Goal: Task Accomplishment & Management: Manage account settings

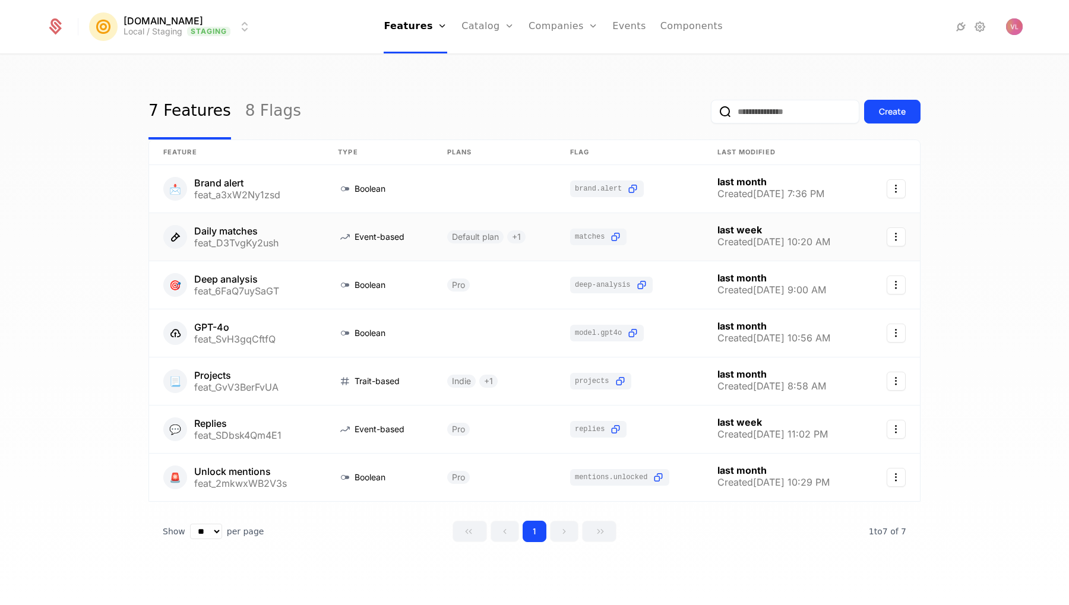
click at [276, 238] on link at bounding box center [236, 237] width 175 height 48
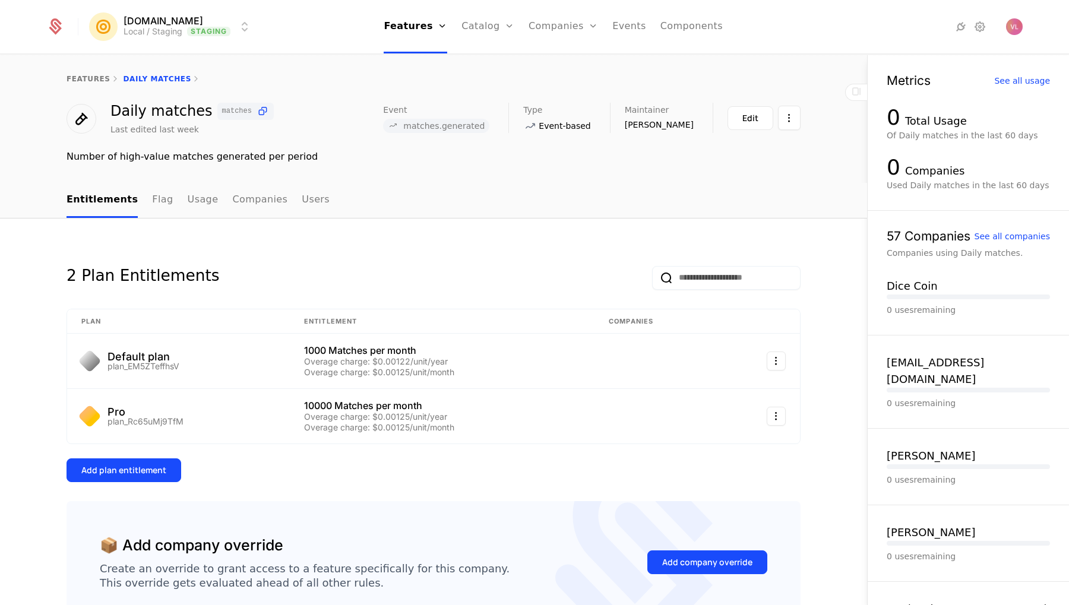
click at [485, 123] on span "matches.generated" at bounding box center [443, 126] width 81 height 10
copy span "matches.generated"
click at [257, 107] on icon at bounding box center [263, 111] width 12 height 12
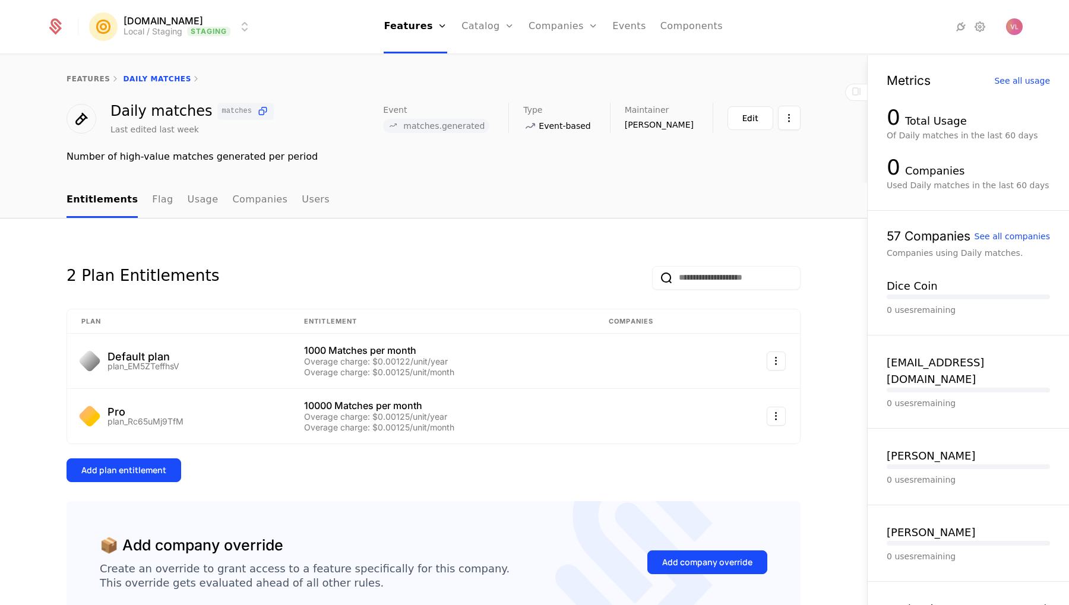
click at [153, 199] on link "Flag" at bounding box center [162, 200] width 21 height 35
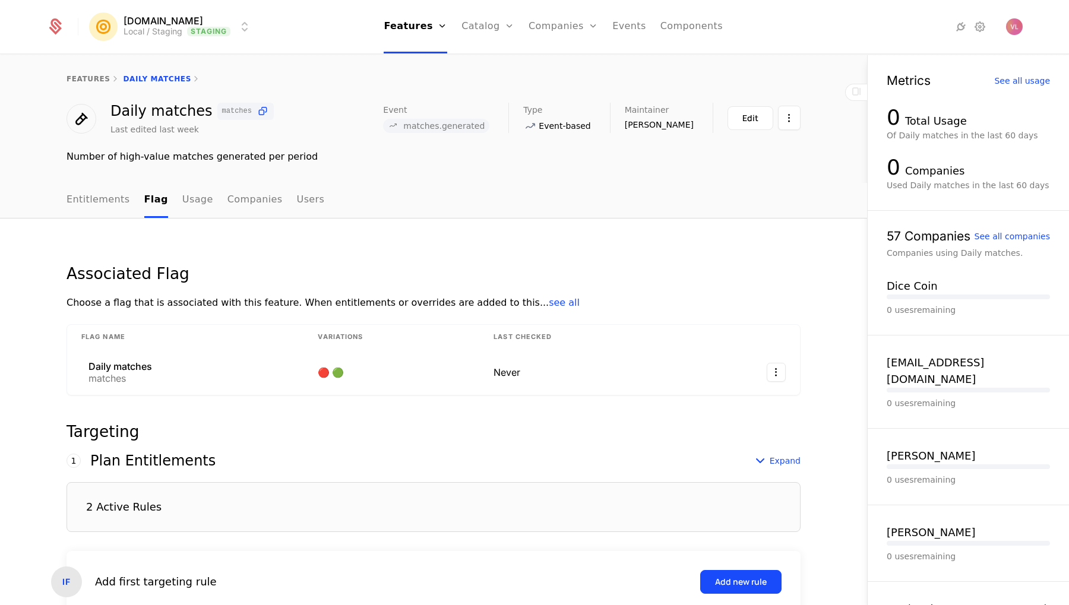
click at [186, 200] on link "Usage" at bounding box center [197, 200] width 31 height 35
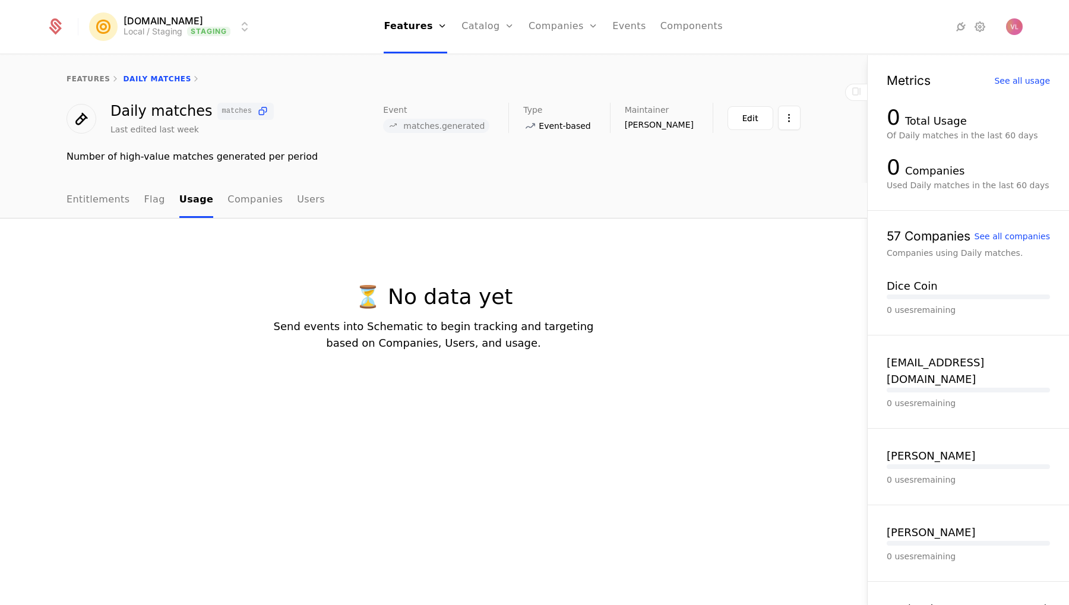
click at [151, 202] on link "Flag" at bounding box center [154, 200] width 21 height 35
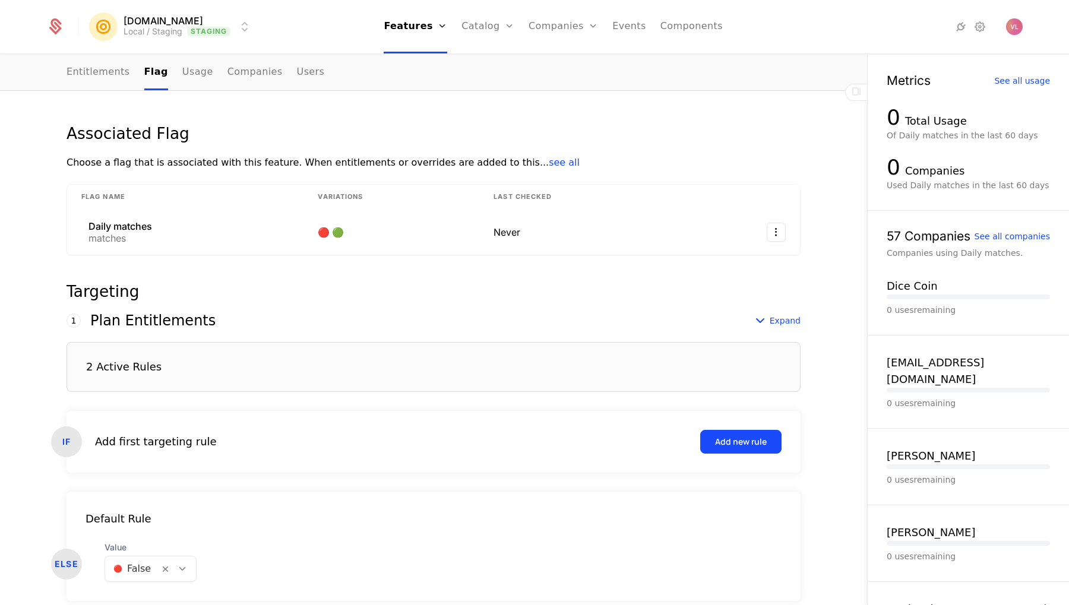
scroll to position [150, 0]
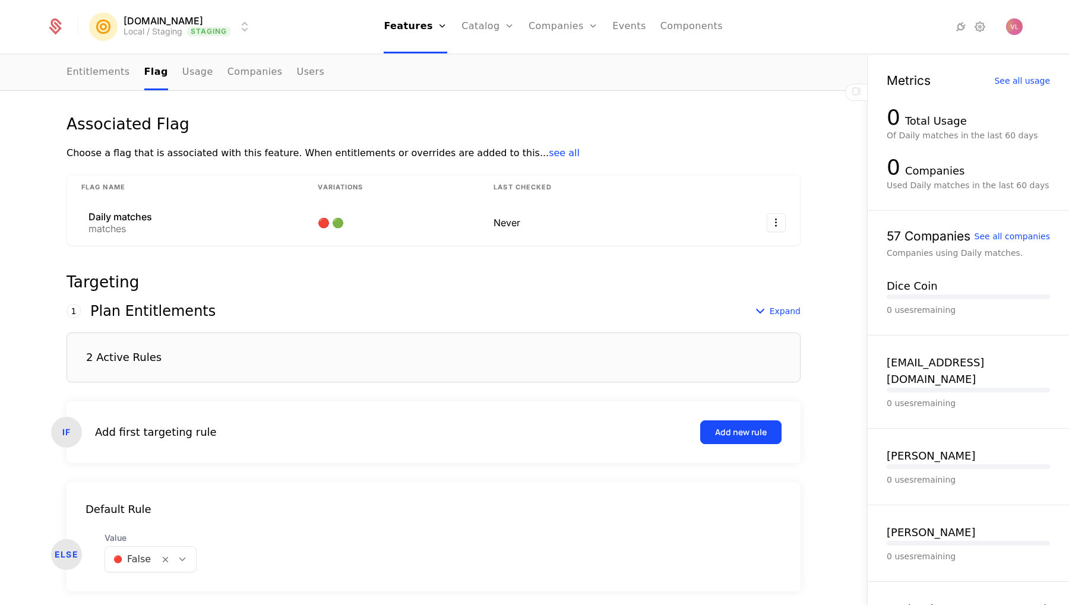
click at [171, 352] on div "2 Active Rules" at bounding box center [434, 358] width 734 height 50
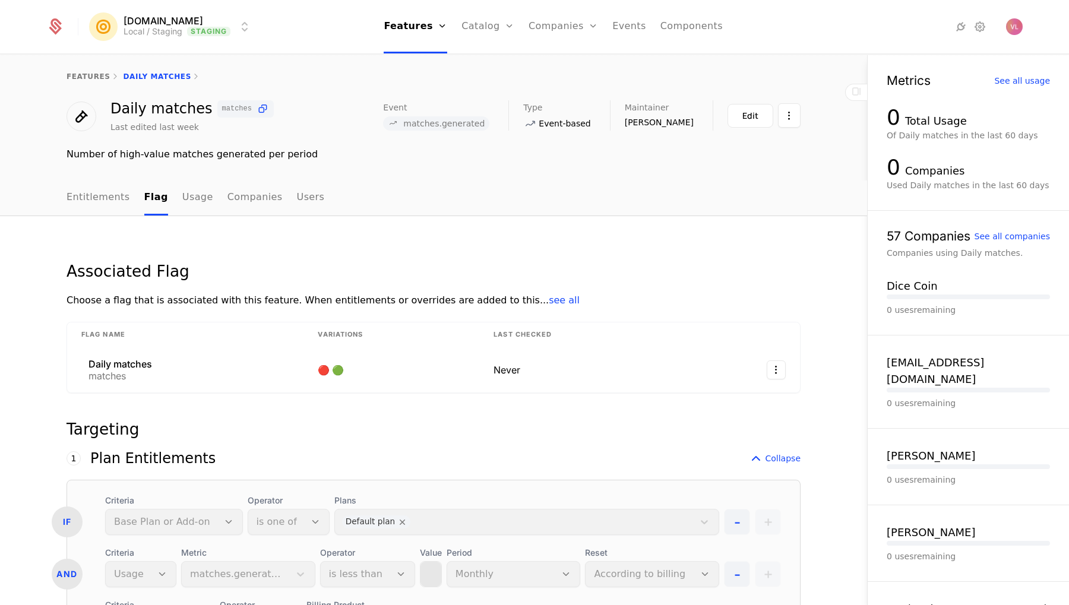
scroll to position [0, 0]
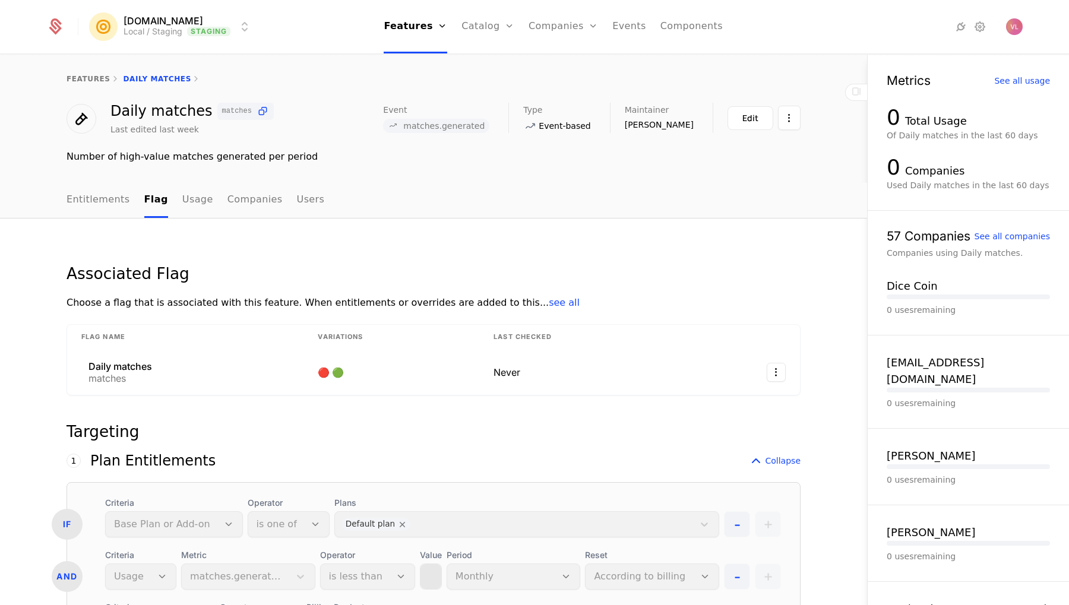
click at [187, 197] on link "Usage" at bounding box center [197, 200] width 31 height 35
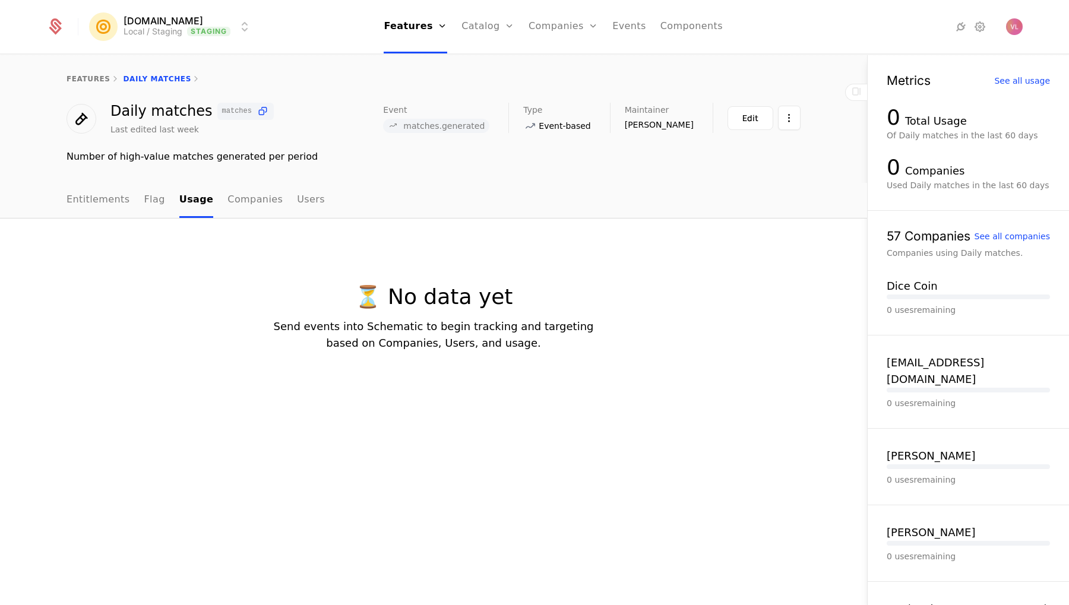
click at [227, 197] on link "Companies" at bounding box center [254, 200] width 55 height 35
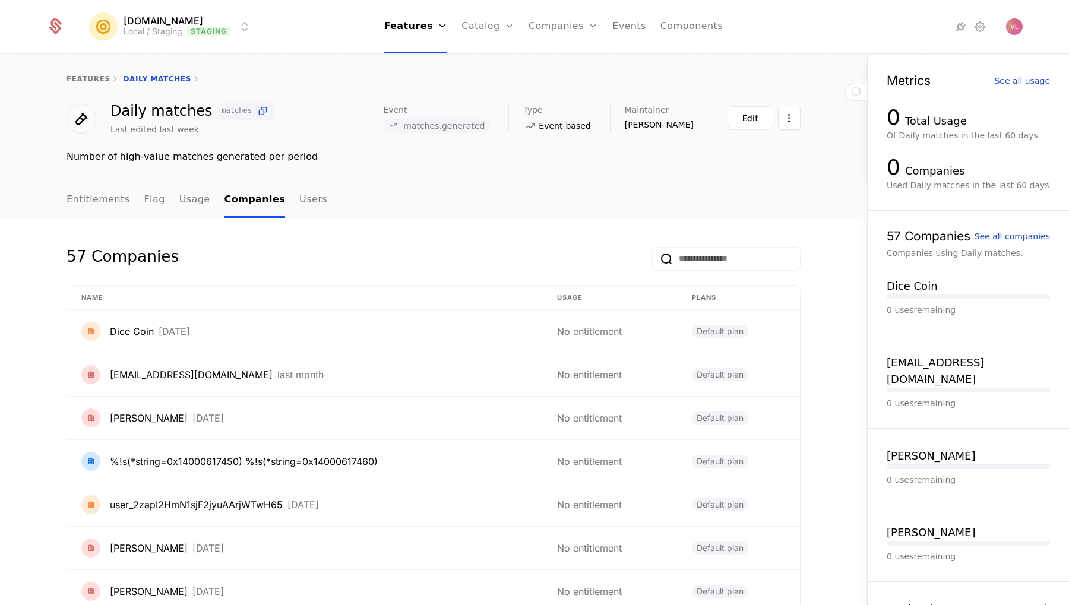
click at [109, 201] on link "Entitlements" at bounding box center [99, 200] width 64 height 35
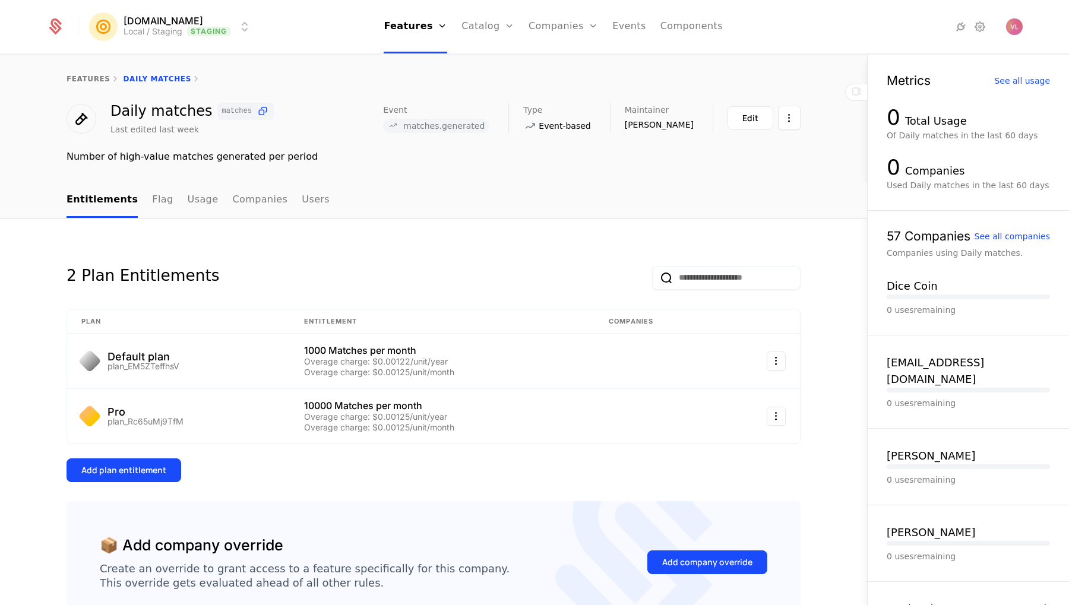
click at [488, 117] on link "Configuration" at bounding box center [506, 115] width 61 height 10
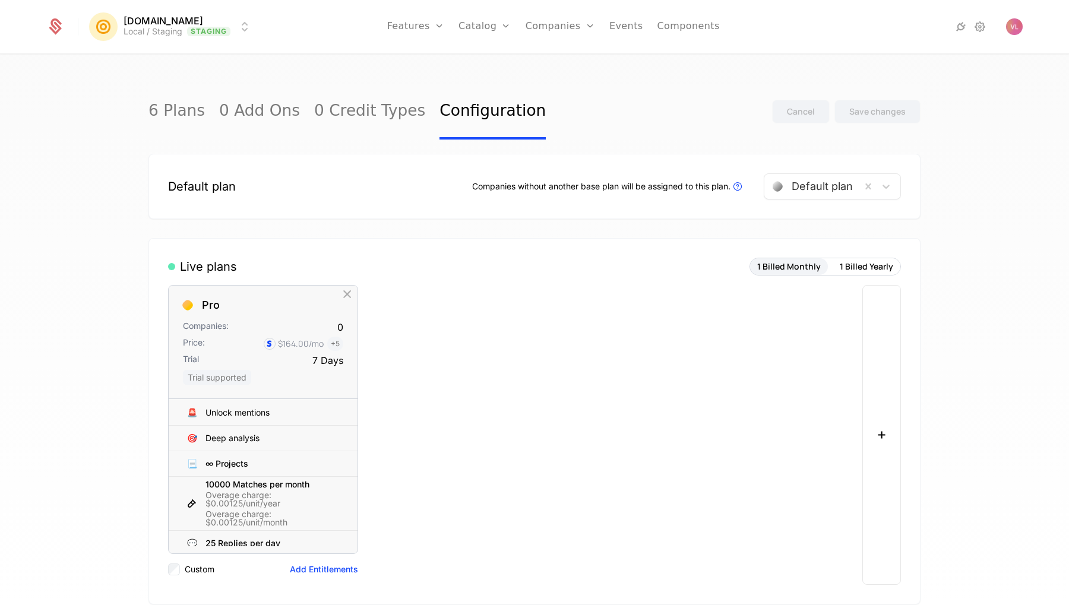
click at [486, 59] on link "Plans" at bounding box center [503, 58] width 61 height 10
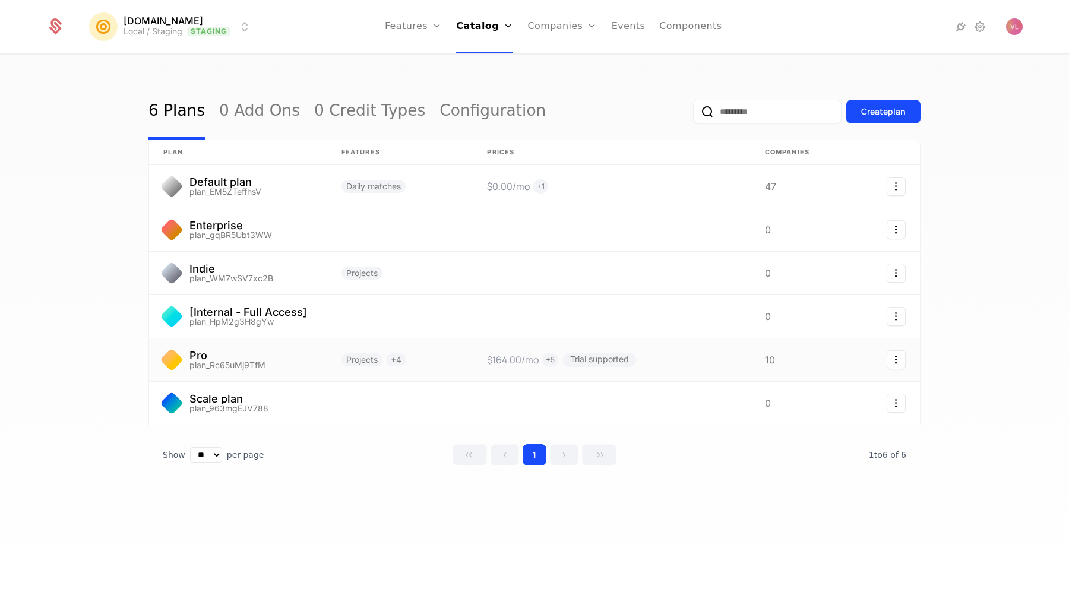
click at [301, 348] on link at bounding box center [238, 359] width 178 height 43
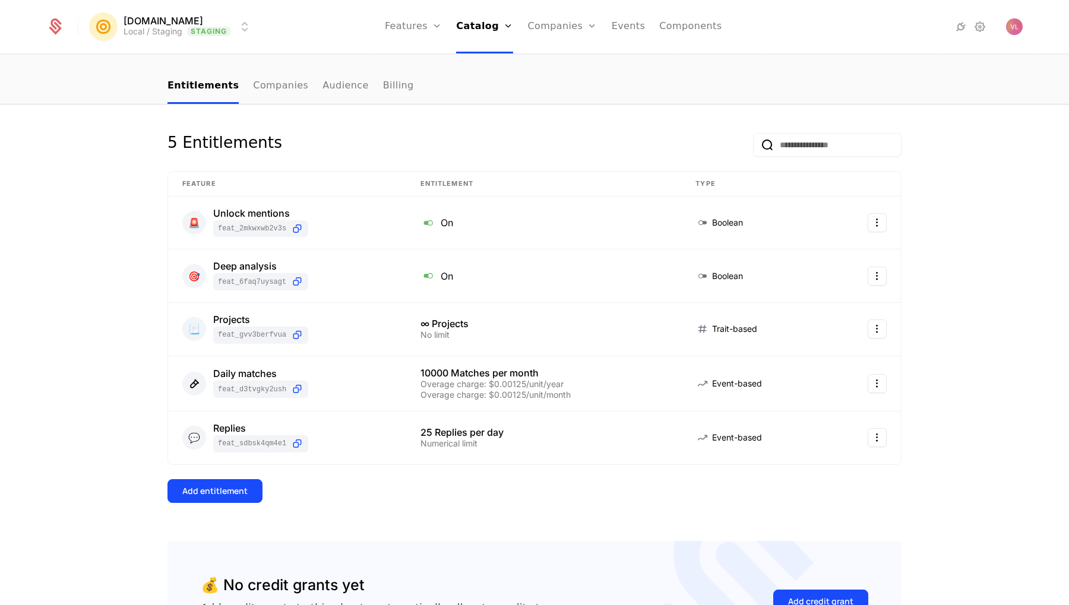
scroll to position [104, 0]
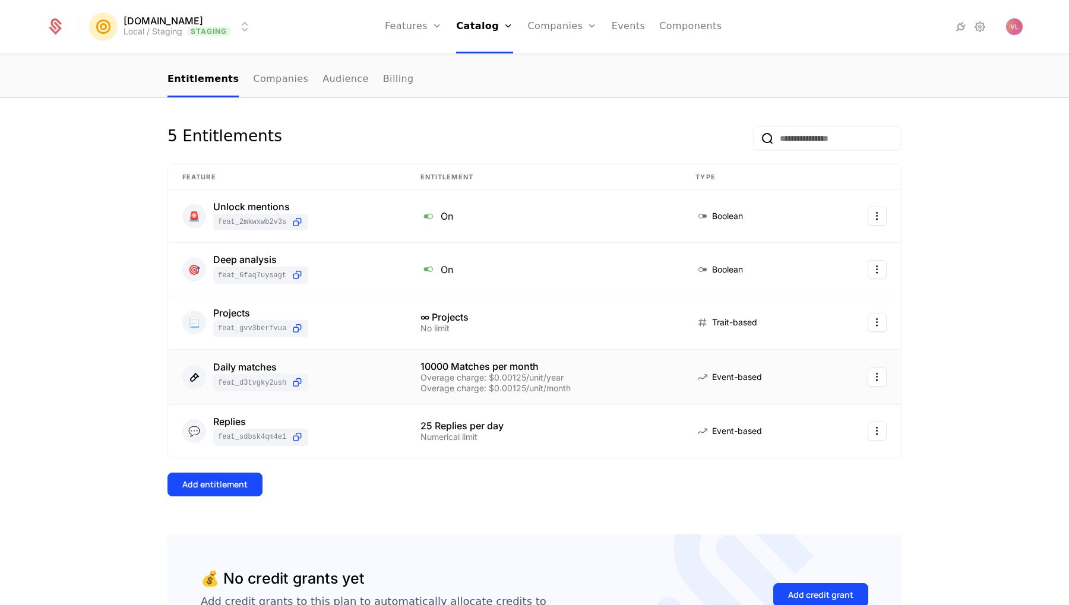
click at [467, 378] on div "Overage charge: $0.00125/unit/year" at bounding box center [543, 378] width 247 height 8
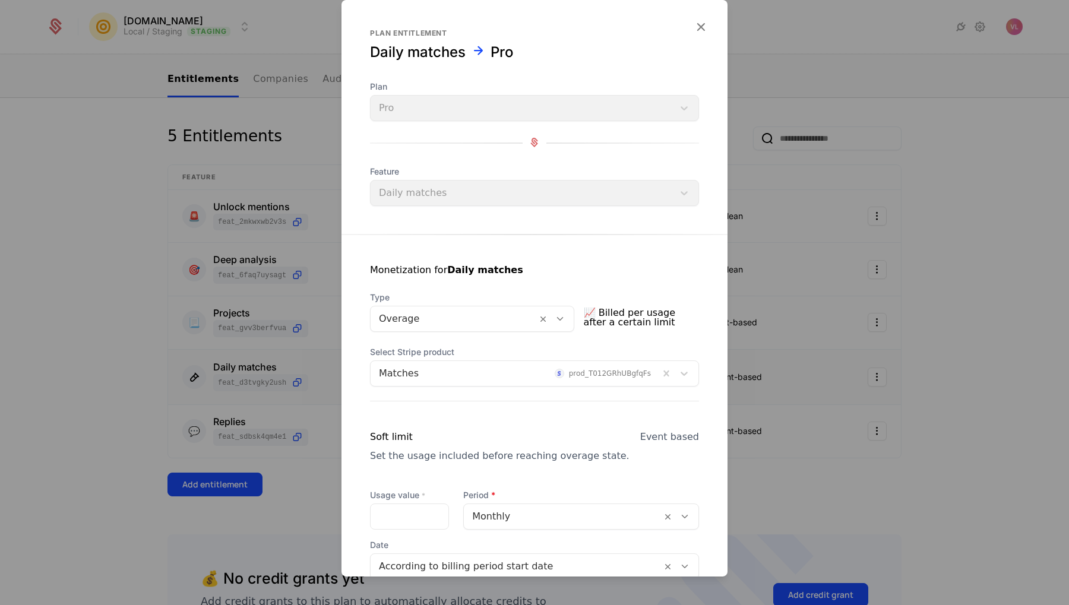
scroll to position [83, 0]
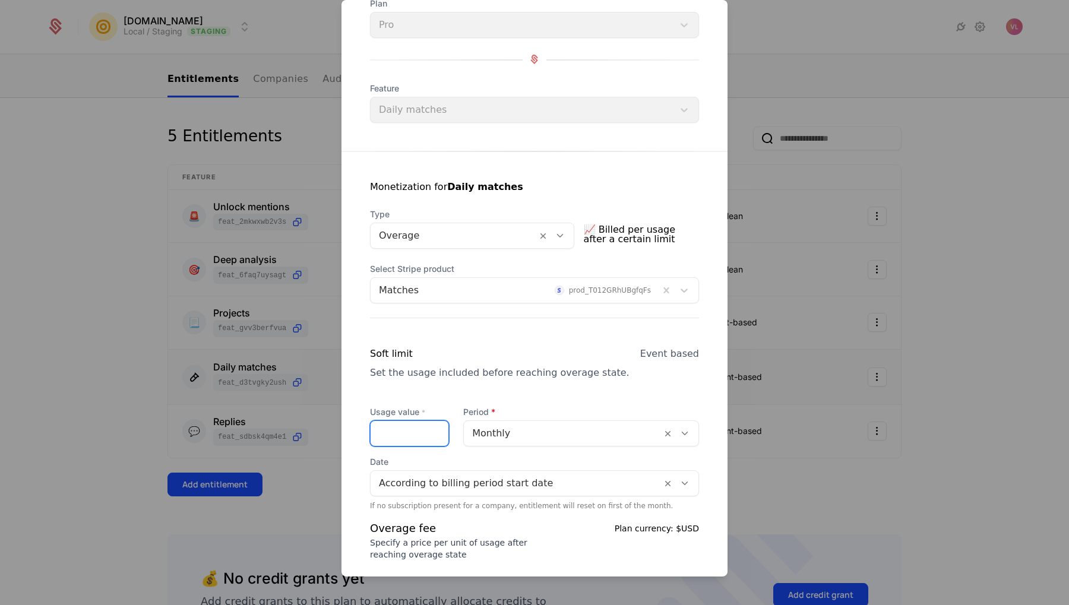
click at [426, 439] on input "*****" at bounding box center [410, 432] width 78 height 25
type input "*"
type input "**"
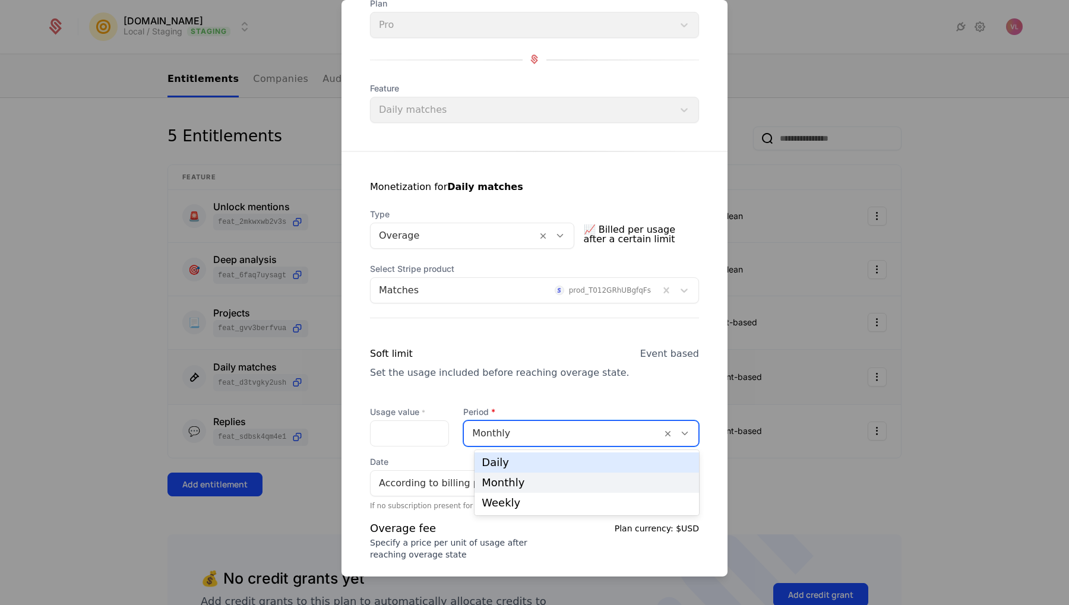
click at [507, 429] on div at bounding box center [562, 433] width 181 height 17
click at [507, 458] on div "Daily" at bounding box center [587, 462] width 210 height 11
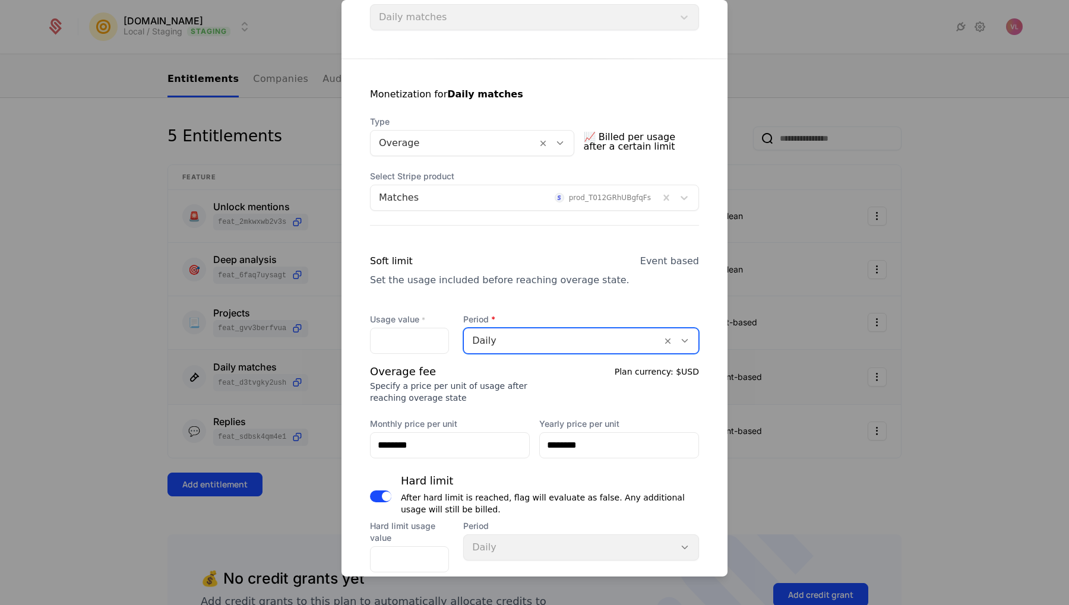
scroll to position [168, 0]
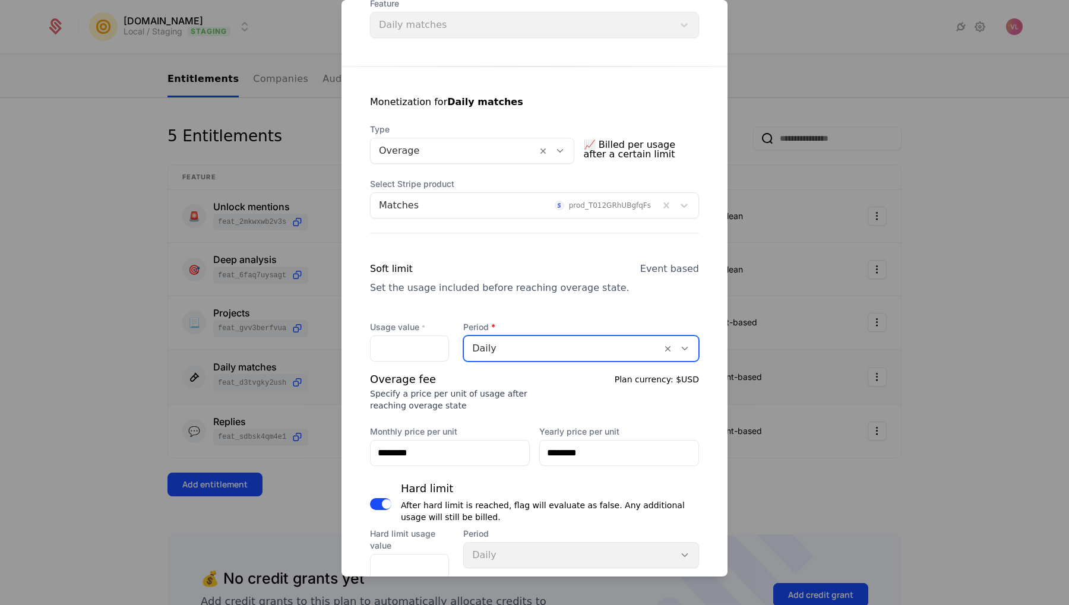
click at [464, 145] on div at bounding box center [454, 150] width 150 height 17
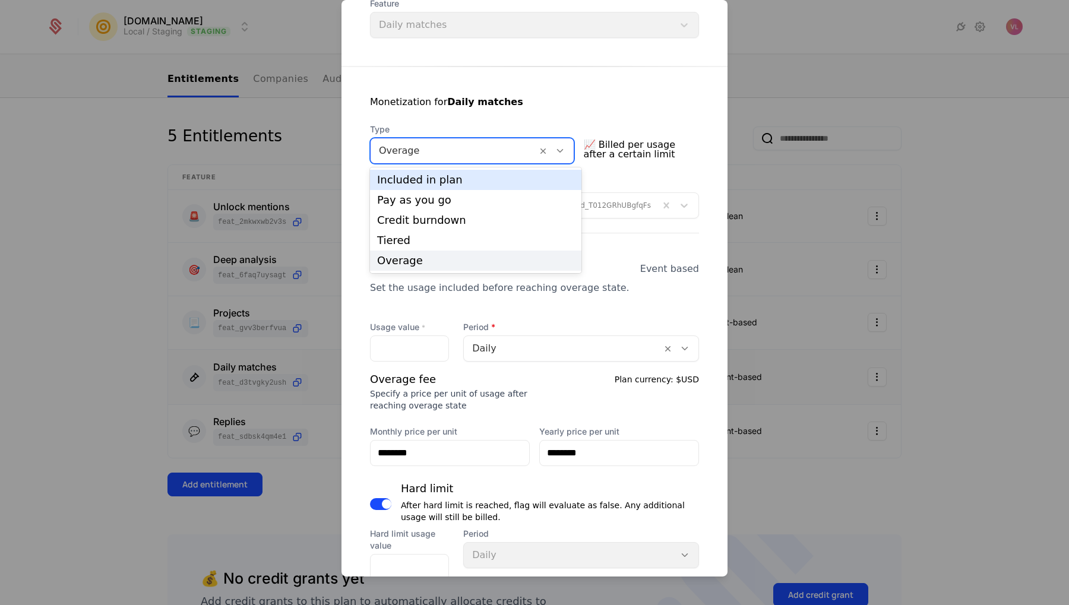
click at [463, 179] on div "Included in plan" at bounding box center [475, 180] width 197 height 11
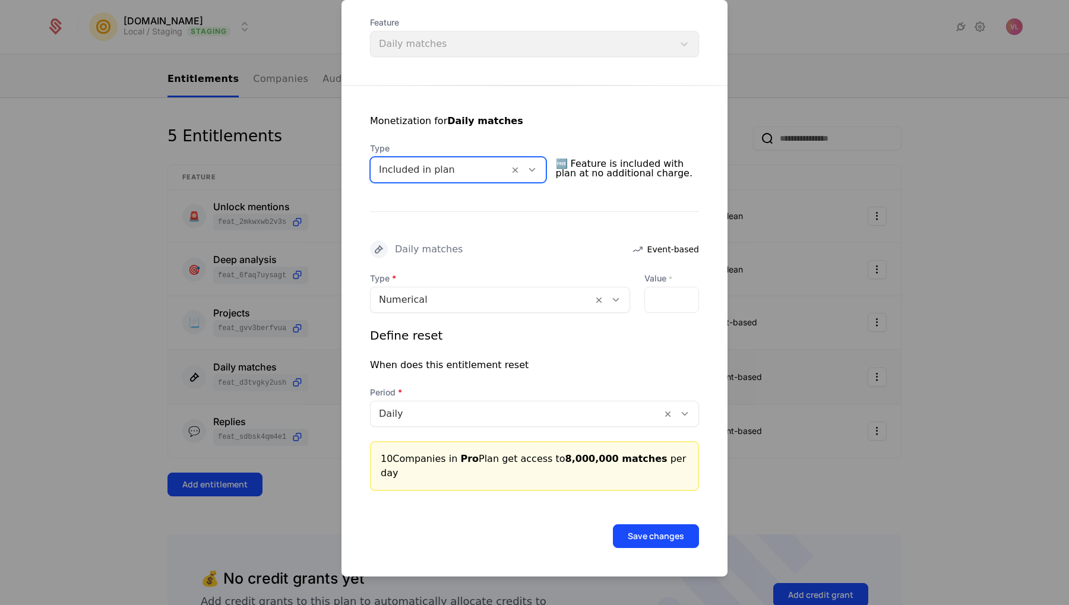
scroll to position [134, 0]
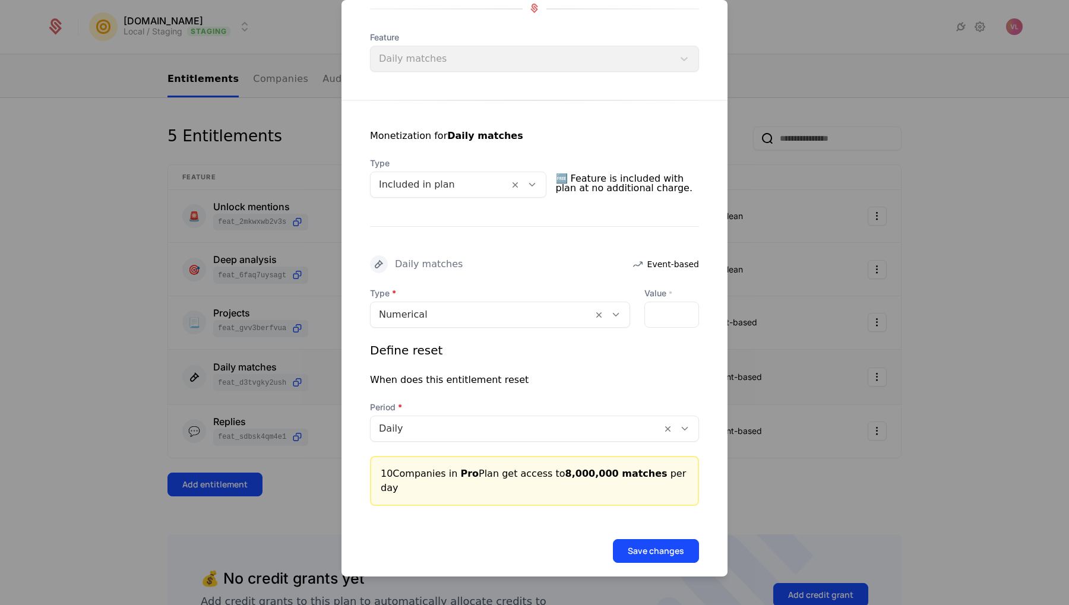
click at [673, 315] on div "*******" at bounding box center [671, 314] width 55 height 26
click at [664, 316] on div "*******" at bounding box center [671, 314] width 55 height 26
click at [654, 316] on input "*******" at bounding box center [652, 314] width 14 height 25
click at [651, 316] on input "*******" at bounding box center [652, 314] width 14 height 25
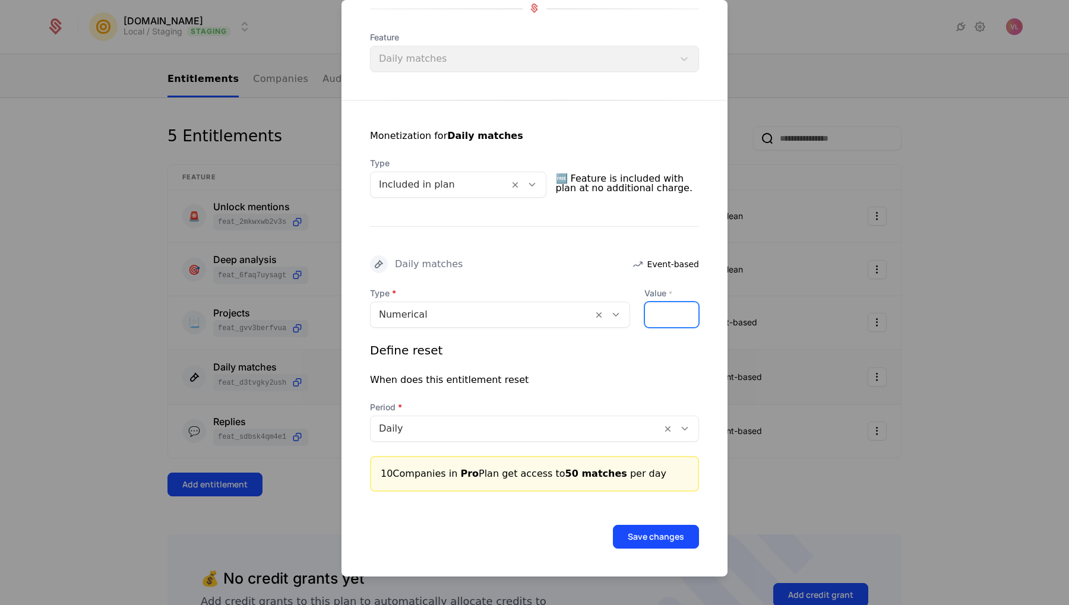
type input "**"
click at [622, 355] on div "Define reset" at bounding box center [534, 349] width 329 height 17
click at [650, 530] on button "Save changes" at bounding box center [656, 536] width 86 height 24
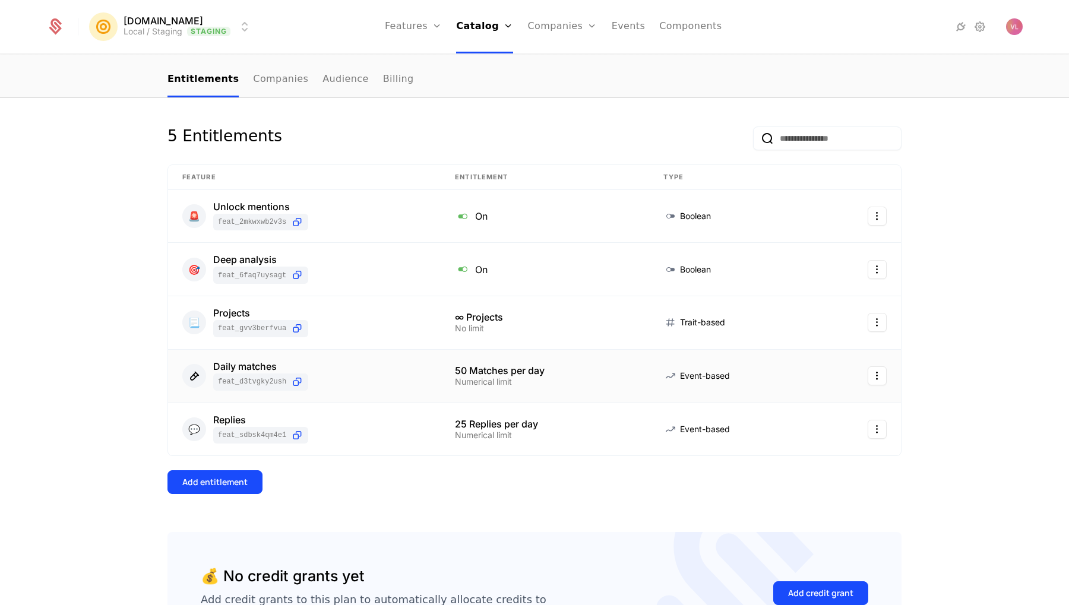
click at [515, 371] on div "50 Matches per day" at bounding box center [545, 371] width 180 height 10
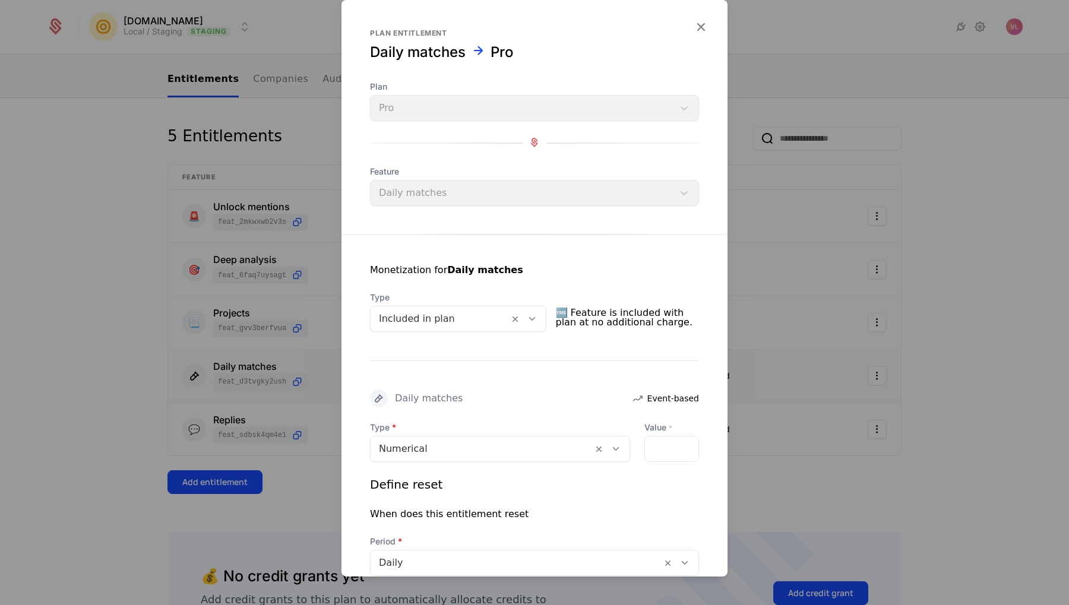
scroll to position [-1, 0]
click at [805, 261] on div at bounding box center [534, 302] width 1069 height 605
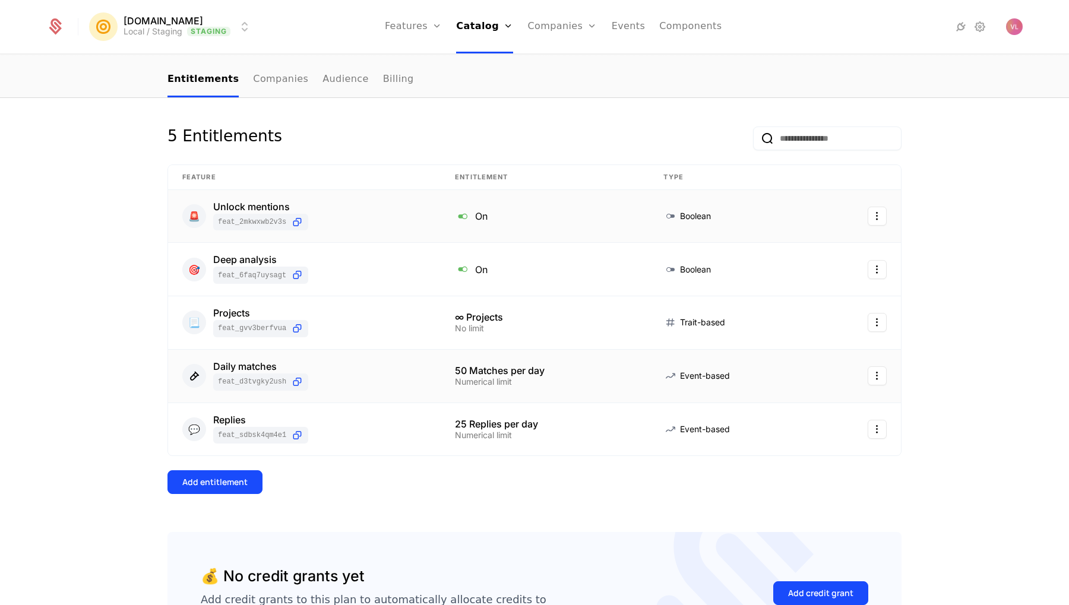
scroll to position [80, 0]
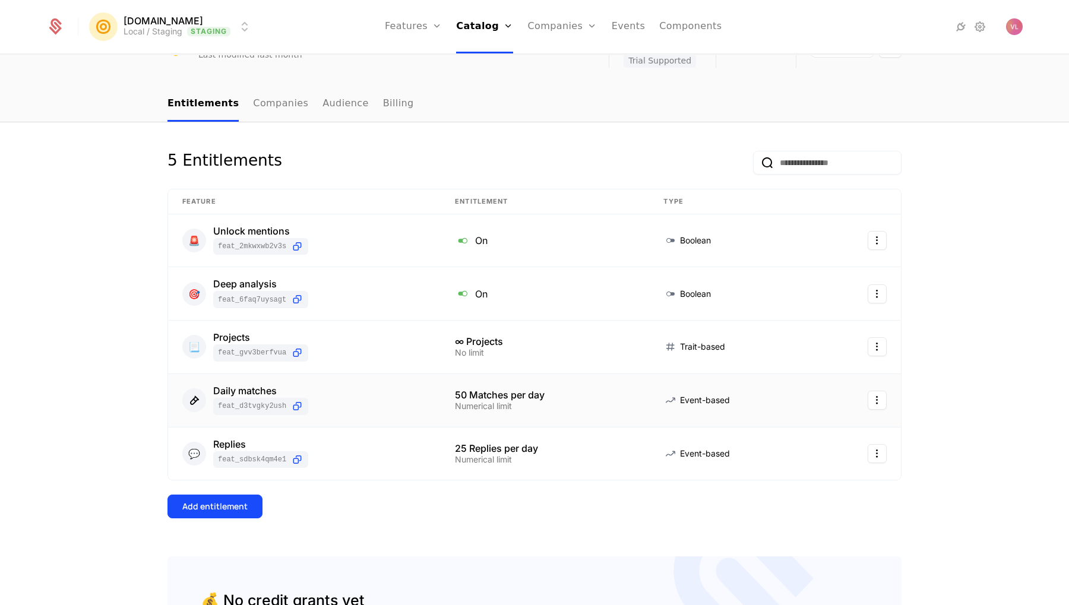
click at [506, 404] on div "Numerical limit" at bounding box center [545, 406] width 180 height 8
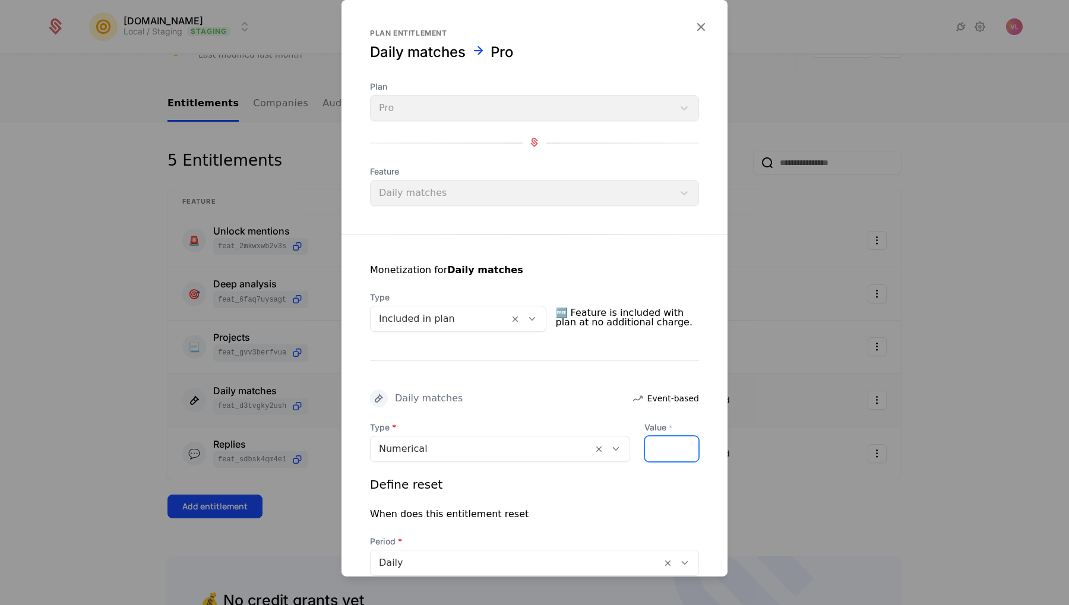
click at [651, 446] on input "**" at bounding box center [652, 448] width 14 height 25
type input "****"
click at [638, 374] on div "Monetization for Daily matches Type Included in plan 🆓 Feature is included with…" at bounding box center [534, 429] width 386 height 391
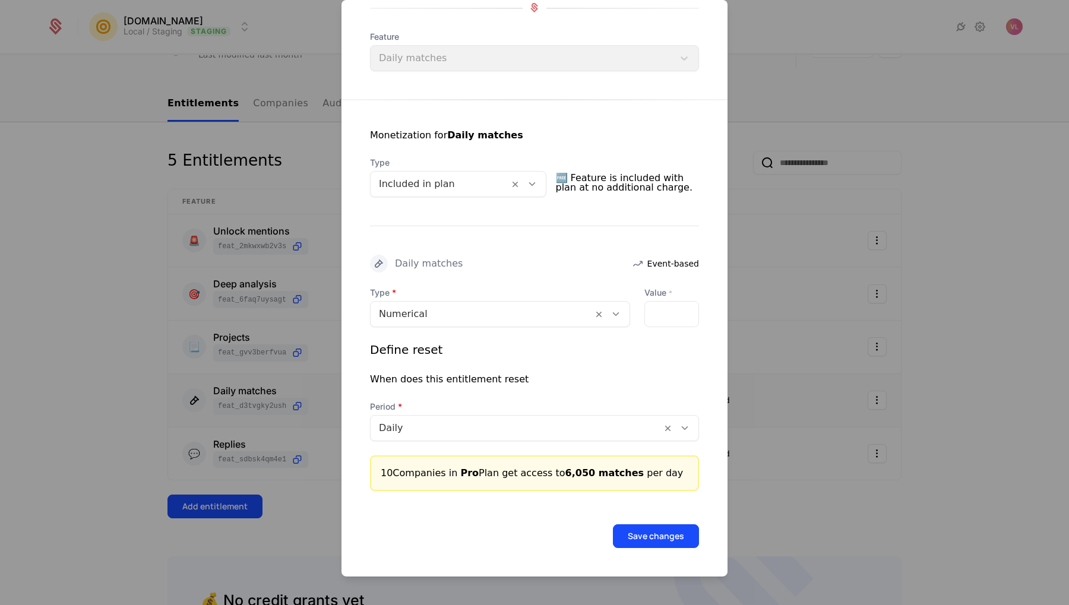
click at [630, 543] on button "Save changes" at bounding box center [656, 536] width 86 height 24
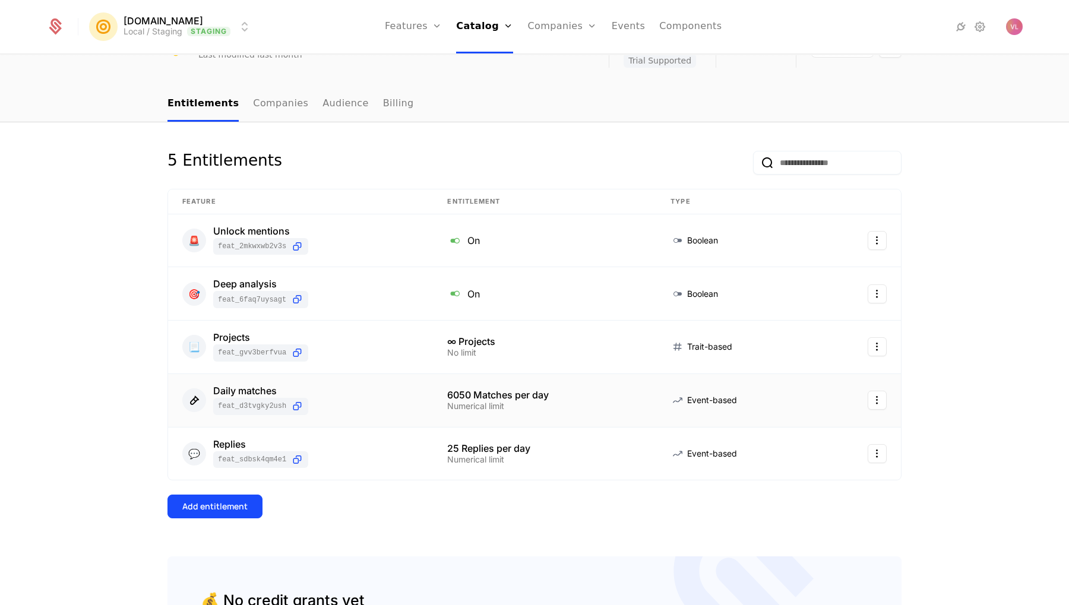
click at [536, 398] on div "6050 Matches per day" at bounding box center [544, 395] width 195 height 10
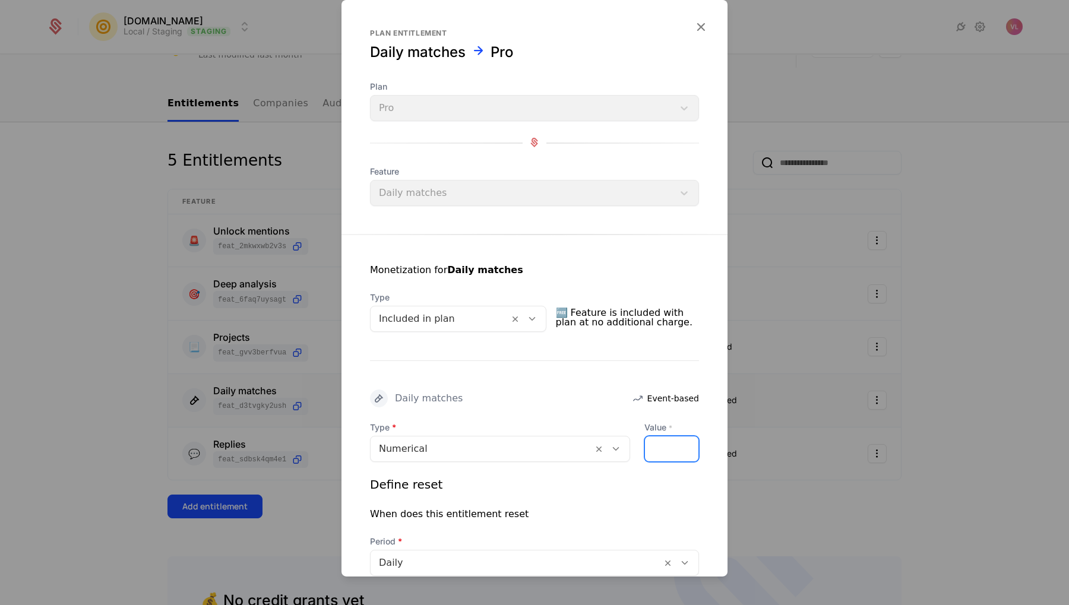
click at [649, 448] on input "****" at bounding box center [652, 448] width 14 height 25
type input "**"
click at [628, 390] on div "Daily matches Event-based" at bounding box center [534, 398] width 329 height 18
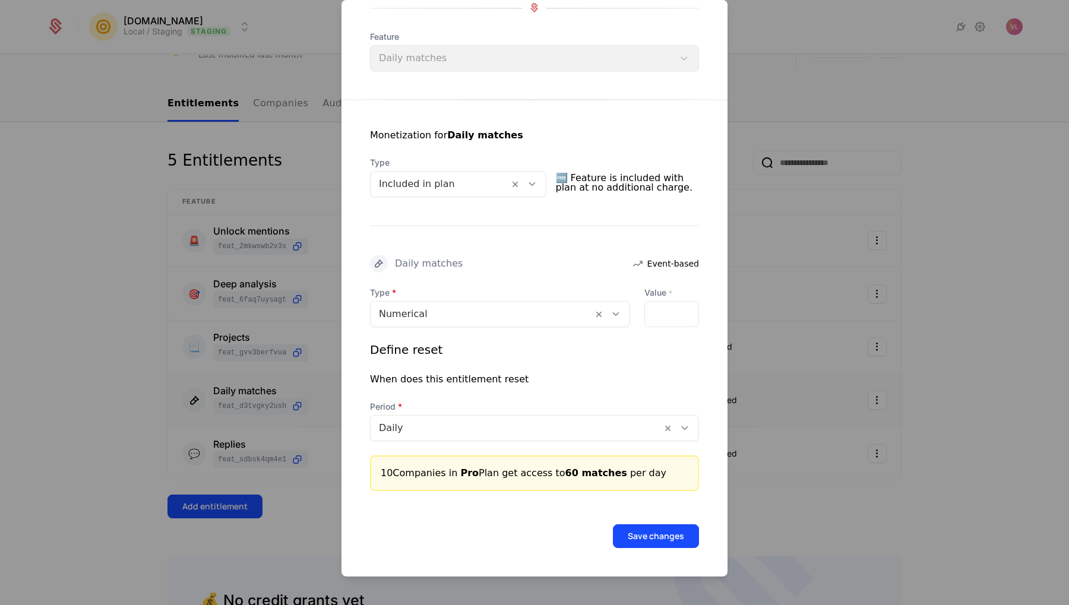
click at [641, 533] on button "Save changes" at bounding box center [656, 536] width 86 height 24
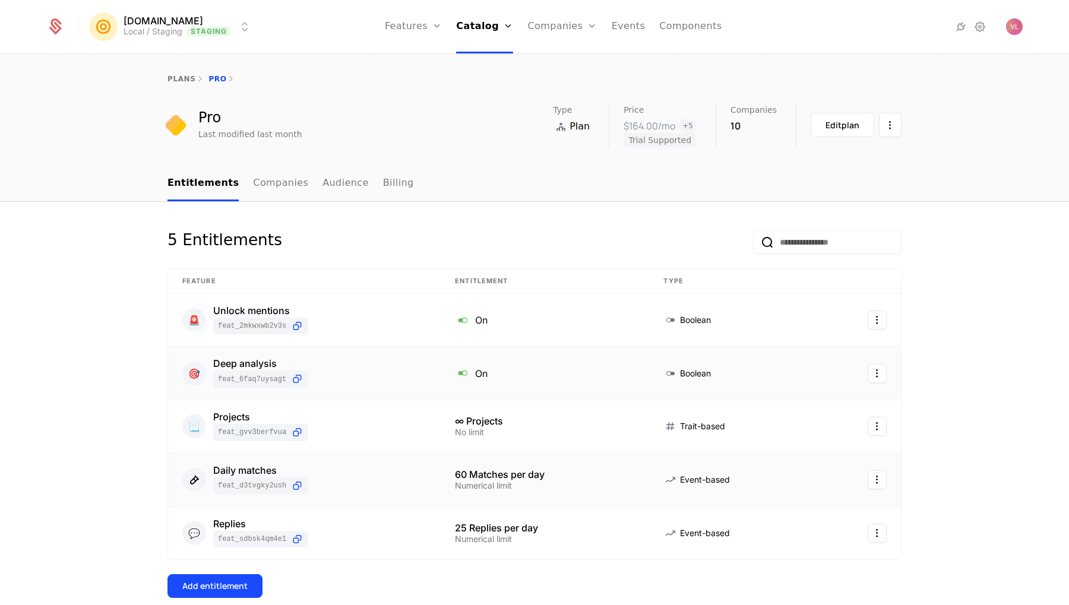
scroll to position [0, 0]
click at [619, 187] on nav "Entitlements Companies Audience Billing" at bounding box center [534, 183] width 734 height 35
click at [549, 26] on link "Companies" at bounding box center [561, 26] width 69 height 53
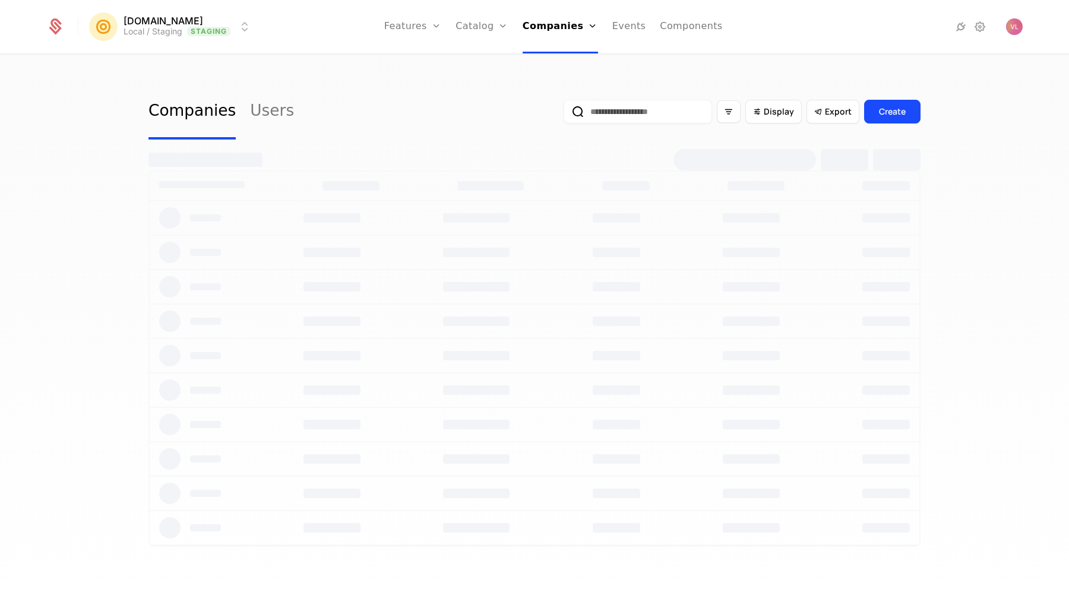
click at [629, 111] on input "email" at bounding box center [638, 112] width 148 height 24
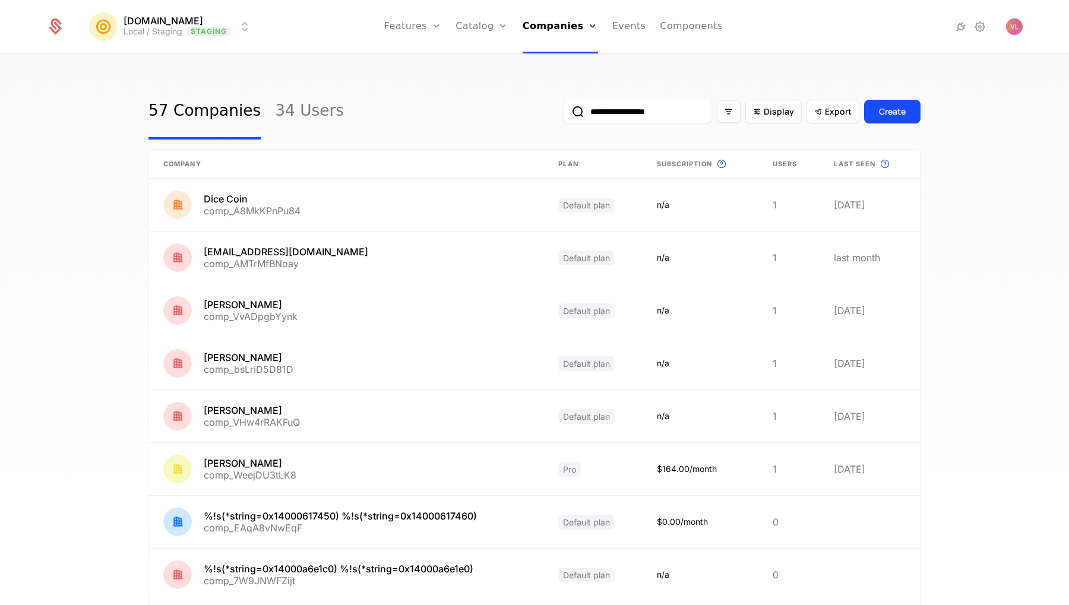
type input "**********"
click at [564, 114] on button "submit" at bounding box center [564, 114] width 0 height 0
click at [628, 112] on input "email" at bounding box center [638, 112] width 148 height 24
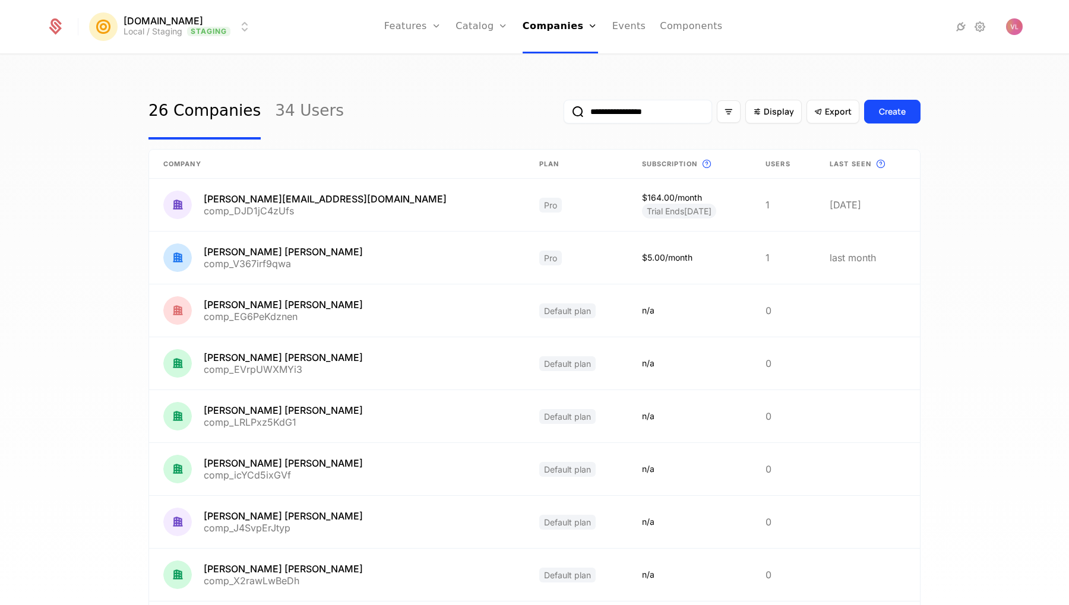
type input "**********"
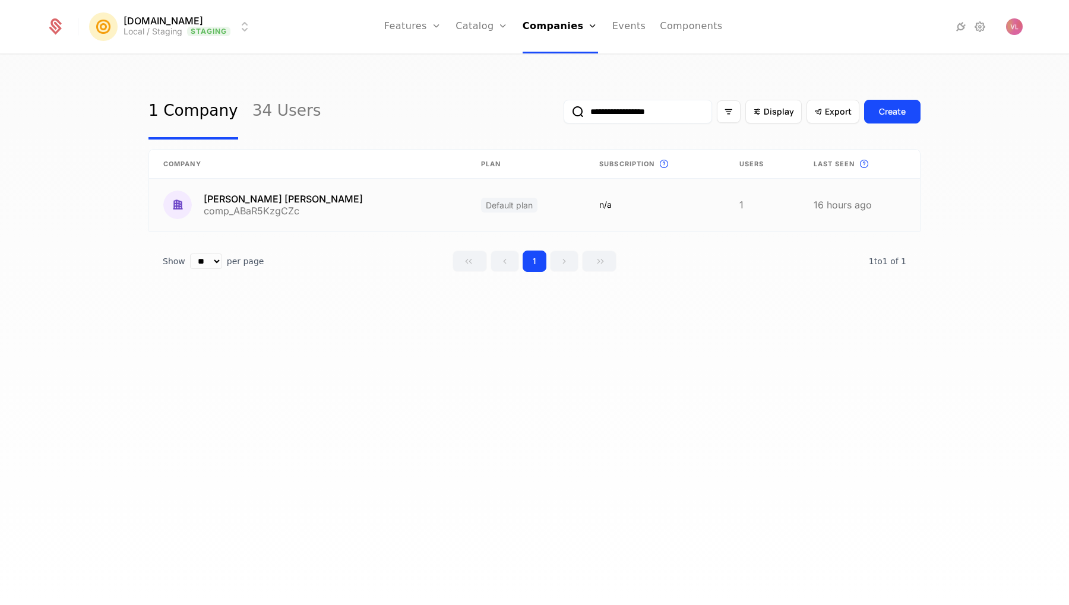
click at [293, 211] on link at bounding box center [308, 205] width 318 height 52
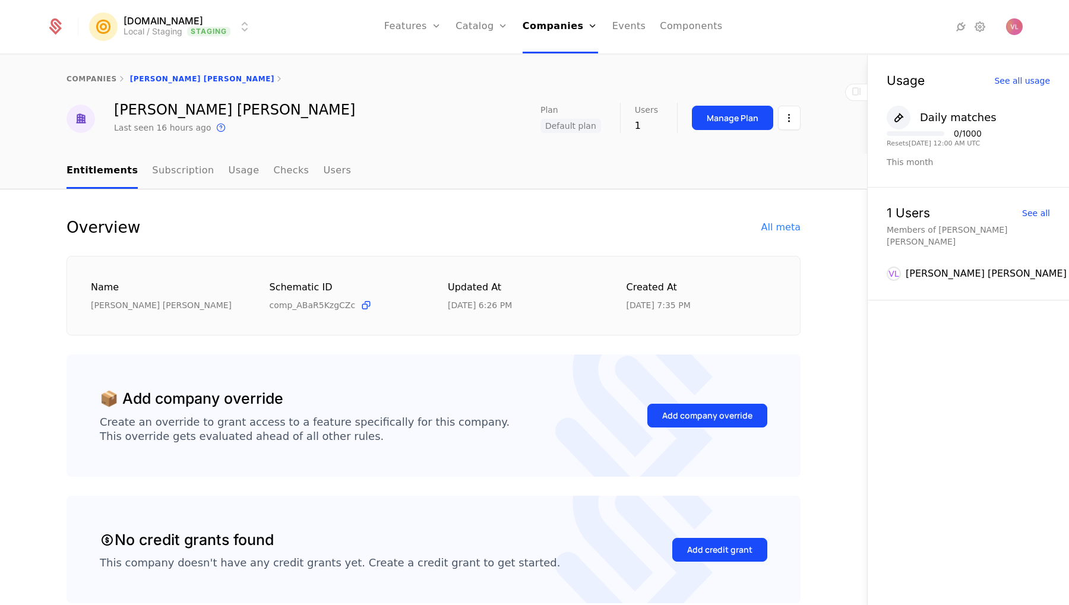
click at [169, 170] on link "Subscription" at bounding box center [183, 171] width 62 height 35
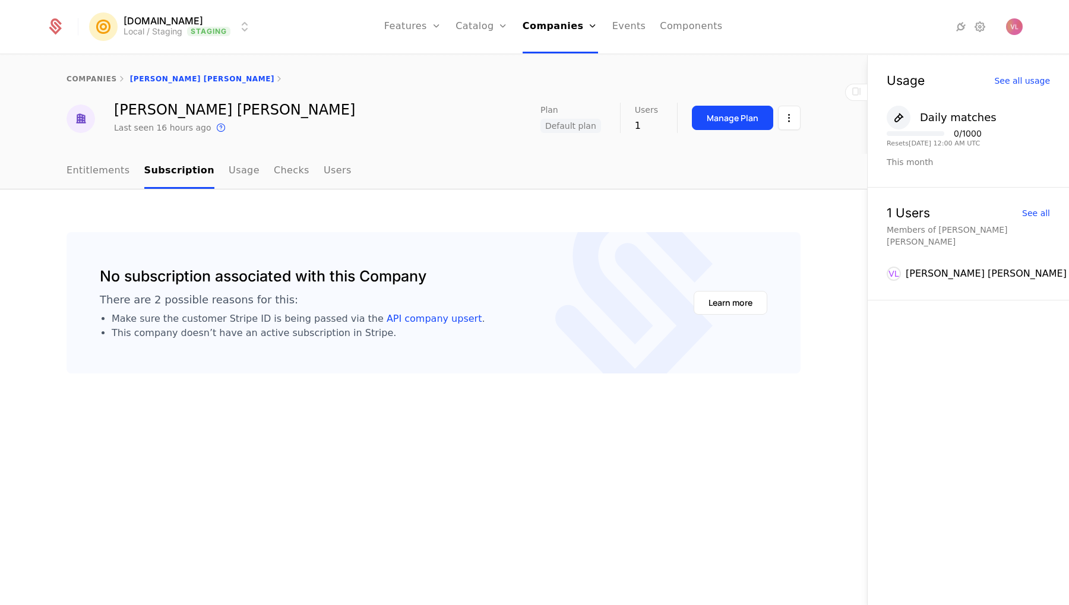
click at [107, 167] on link "Entitlements" at bounding box center [99, 171] width 64 height 35
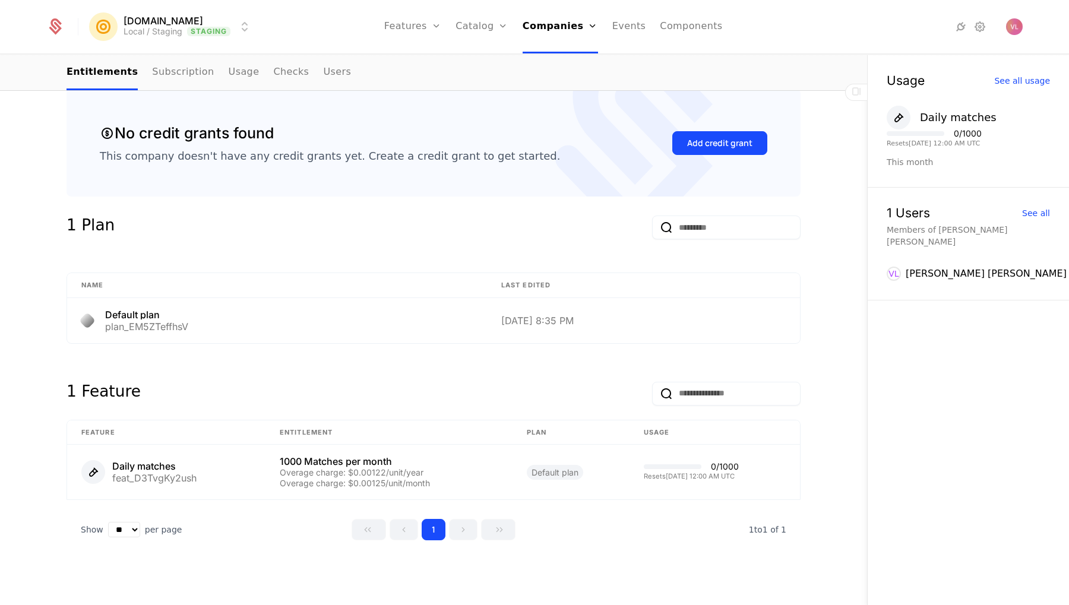
scroll to position [406, 0]
click at [416, 241] on div "1 Plan" at bounding box center [434, 235] width 734 height 38
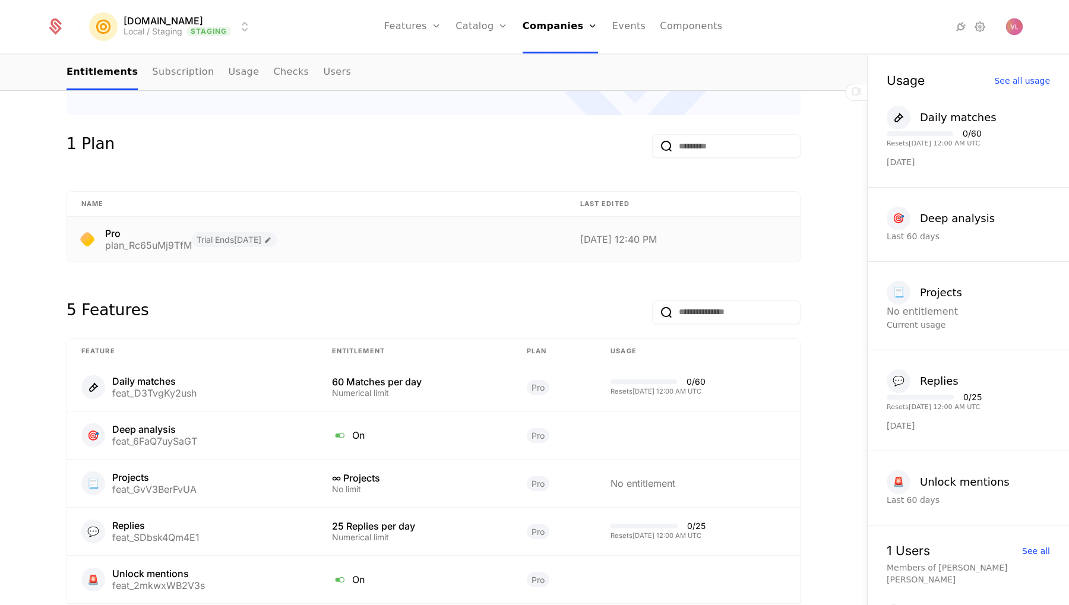
scroll to position [499, 0]
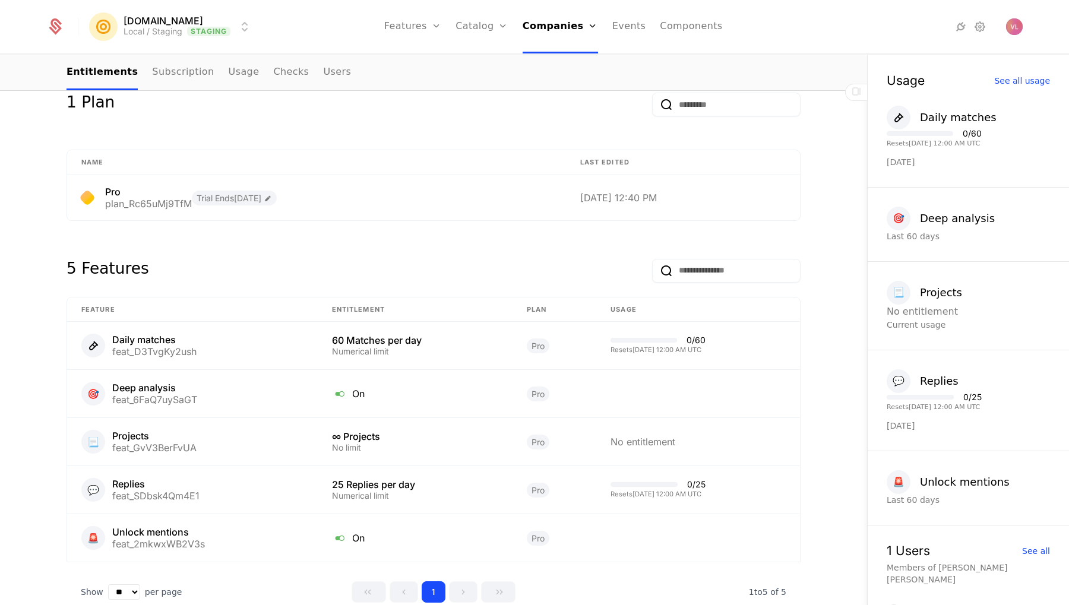
scroll to position [542, 0]
click at [170, 345] on div "feat_D3TvgKy2ush" at bounding box center [154, 350] width 84 height 10
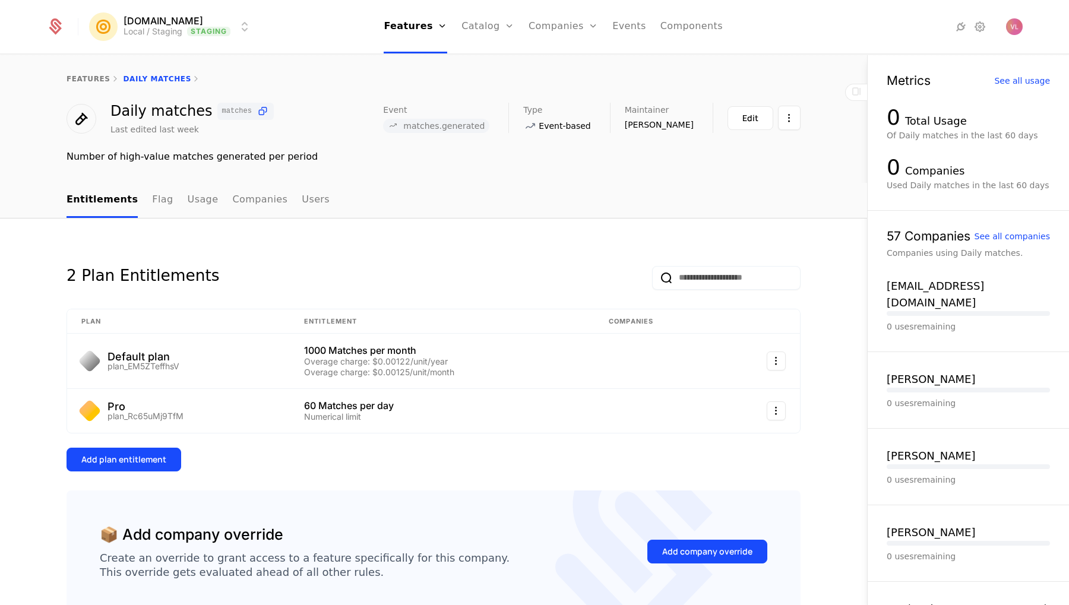
click at [469, 124] on span "matches.generated" at bounding box center [443, 126] width 81 height 10
copy span "matches.generated"
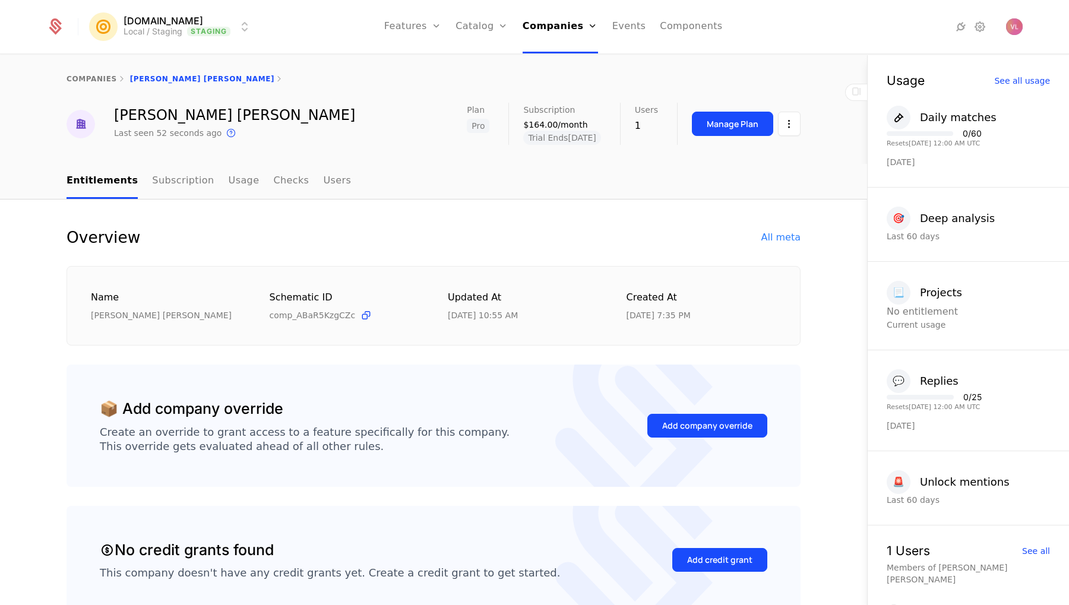
click at [168, 184] on link "Subscription" at bounding box center [183, 181] width 62 height 35
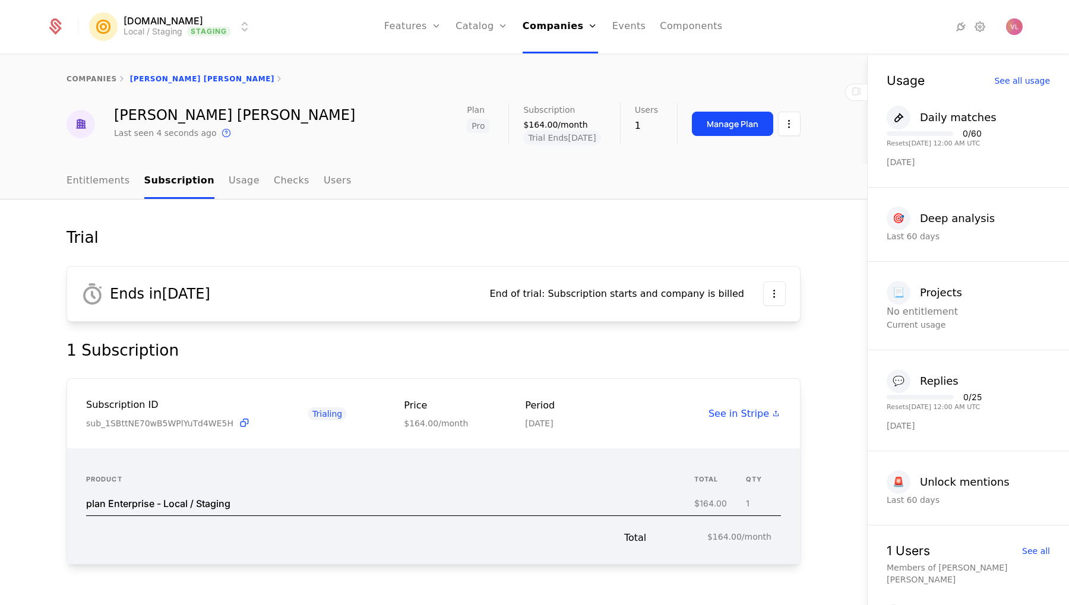
click at [233, 181] on link "Usage" at bounding box center [244, 181] width 31 height 35
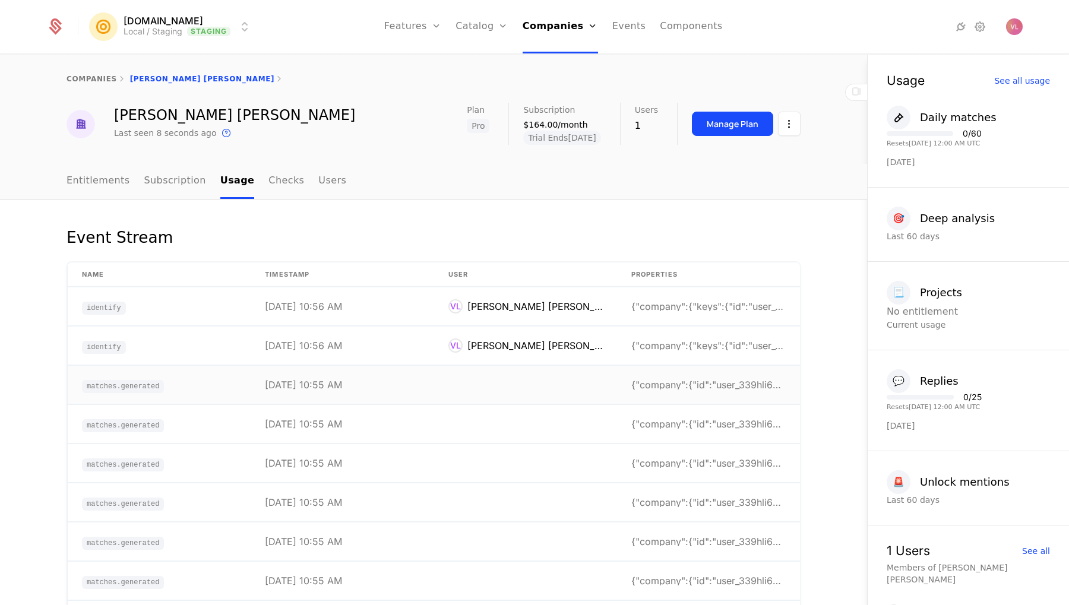
click at [230, 384] on td "matches.generated" at bounding box center [159, 385] width 183 height 39
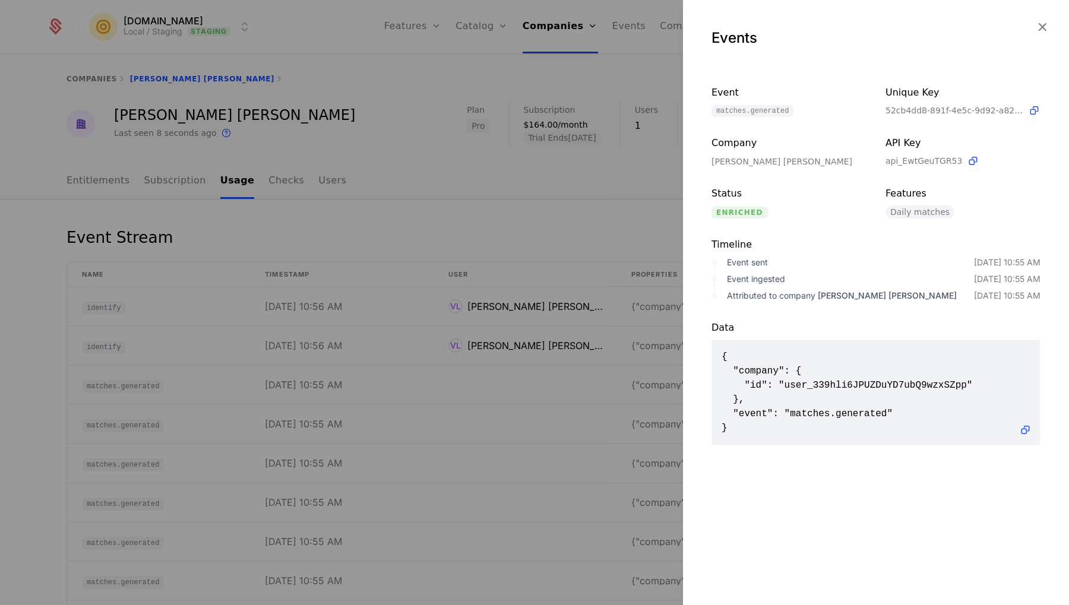
click at [749, 279] on div "Event ingested" at bounding box center [850, 279] width 247 height 12
click at [760, 292] on div "Attributed to company Vladyslav Len" at bounding box center [850, 296] width 247 height 12
click at [752, 113] on span "matches.generated" at bounding box center [752, 111] width 82 height 12
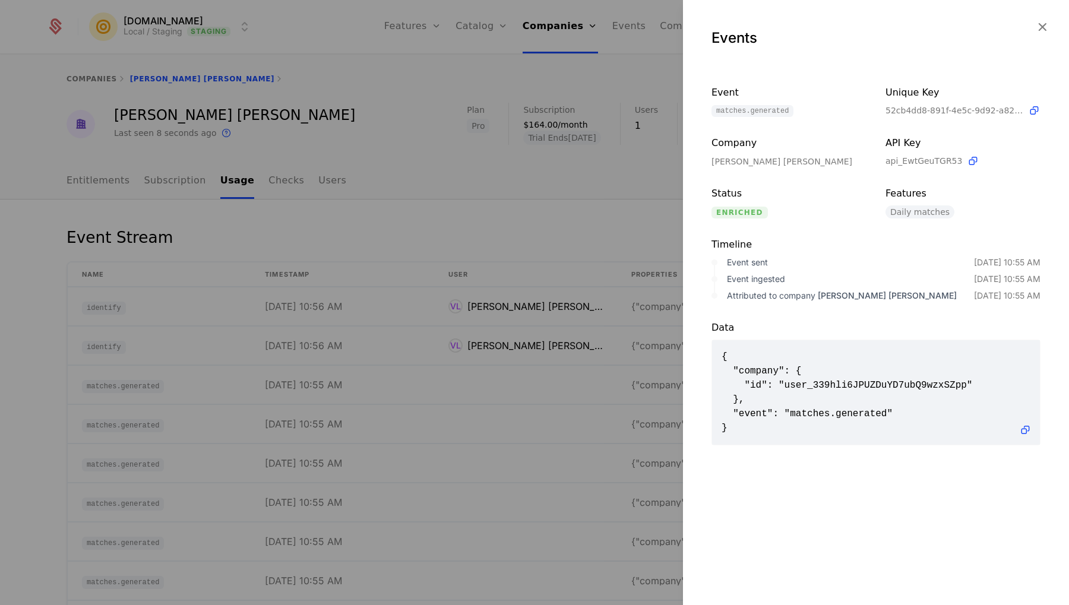
click at [752, 113] on span "matches.generated" at bounding box center [752, 111] width 82 height 12
click at [507, 298] on div at bounding box center [534, 302] width 1069 height 605
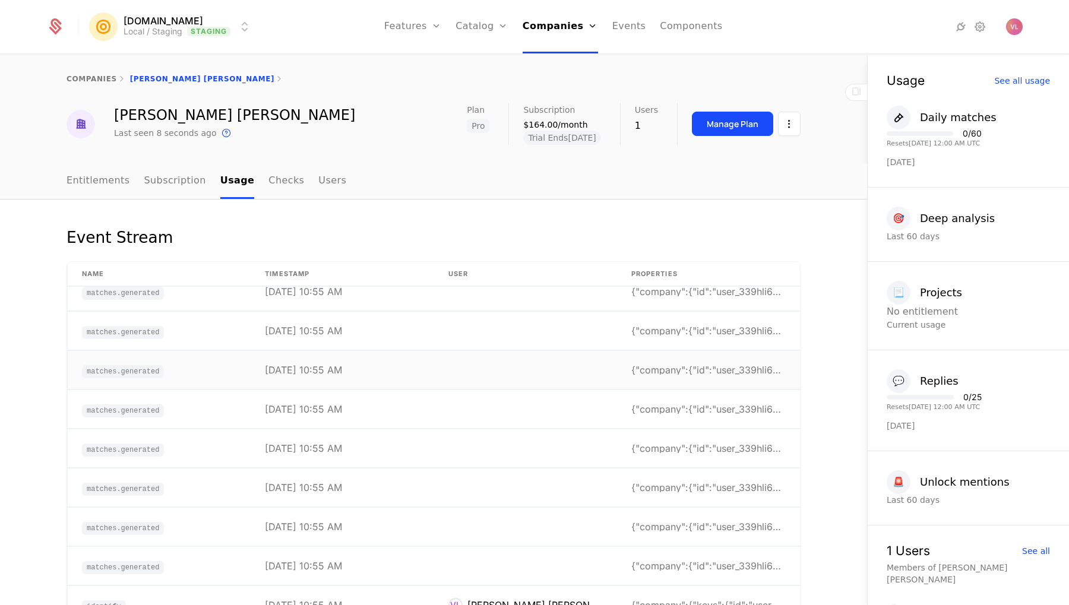
scroll to position [432, 0]
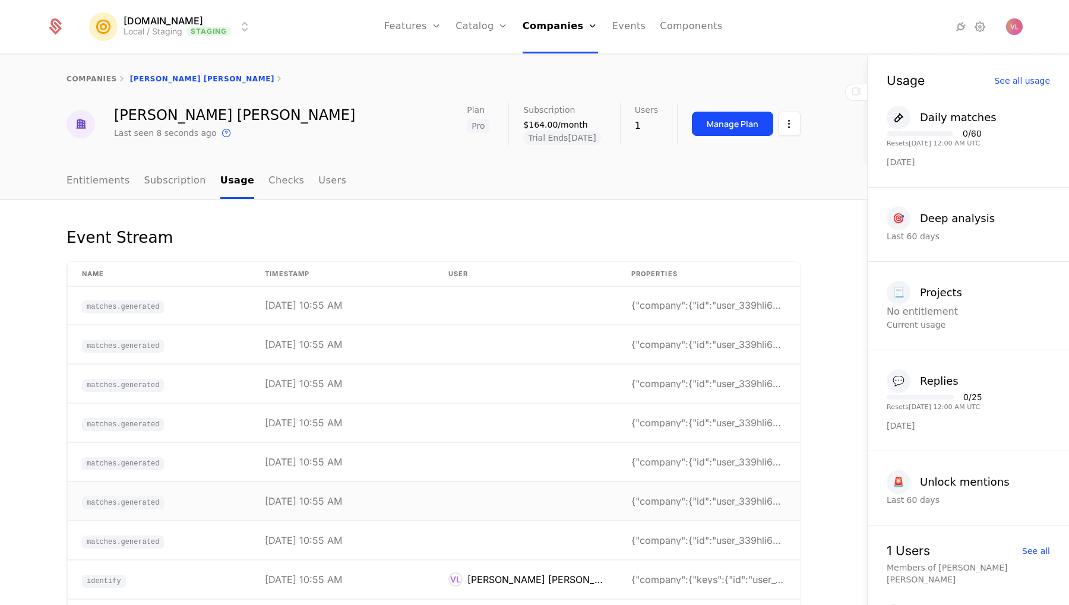
click at [311, 493] on td "9/27/25, 10:55 AM" at bounding box center [342, 501] width 183 height 39
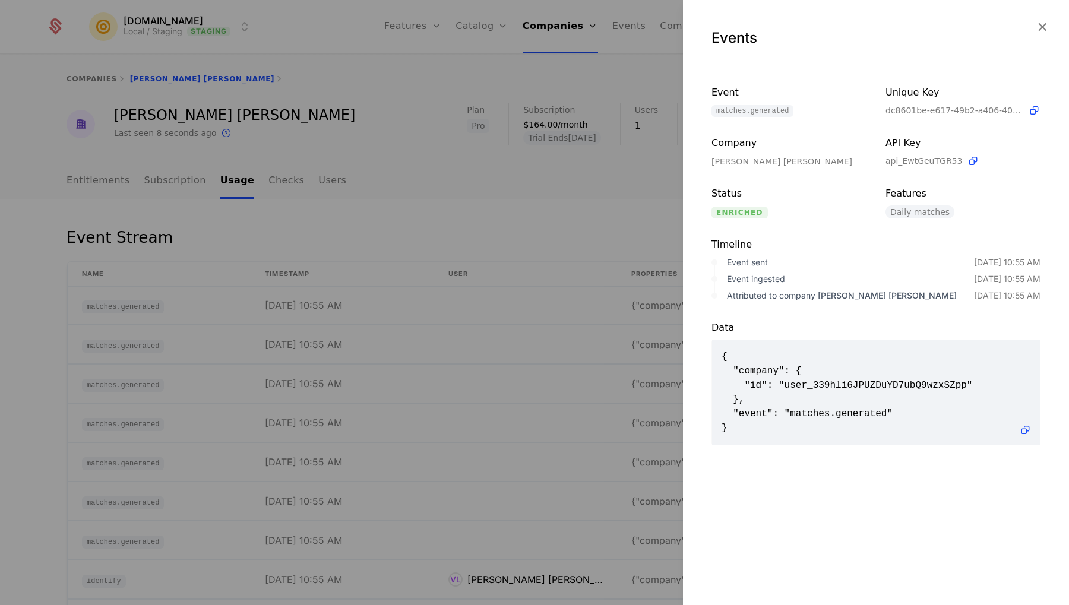
click at [599, 387] on div at bounding box center [534, 302] width 1069 height 605
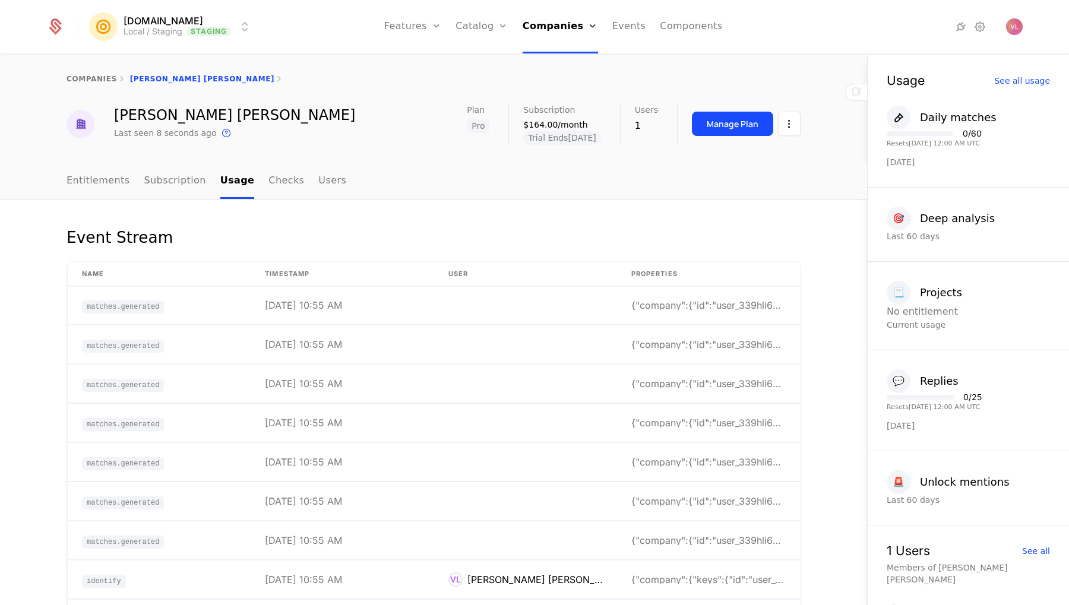
click at [97, 182] on link "Entitlements" at bounding box center [99, 181] width 64 height 35
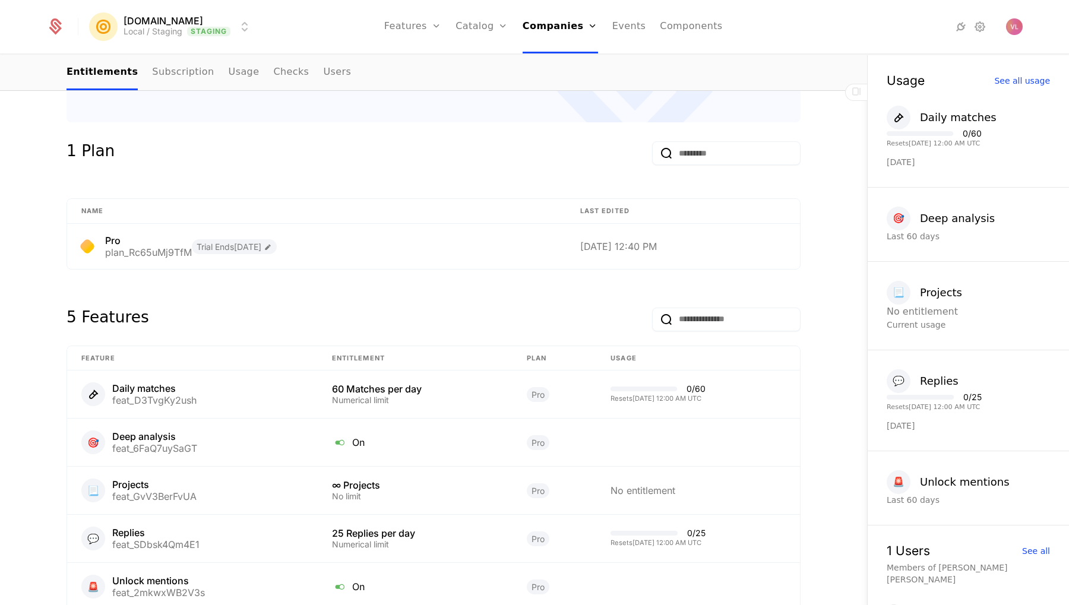
scroll to position [567, 0]
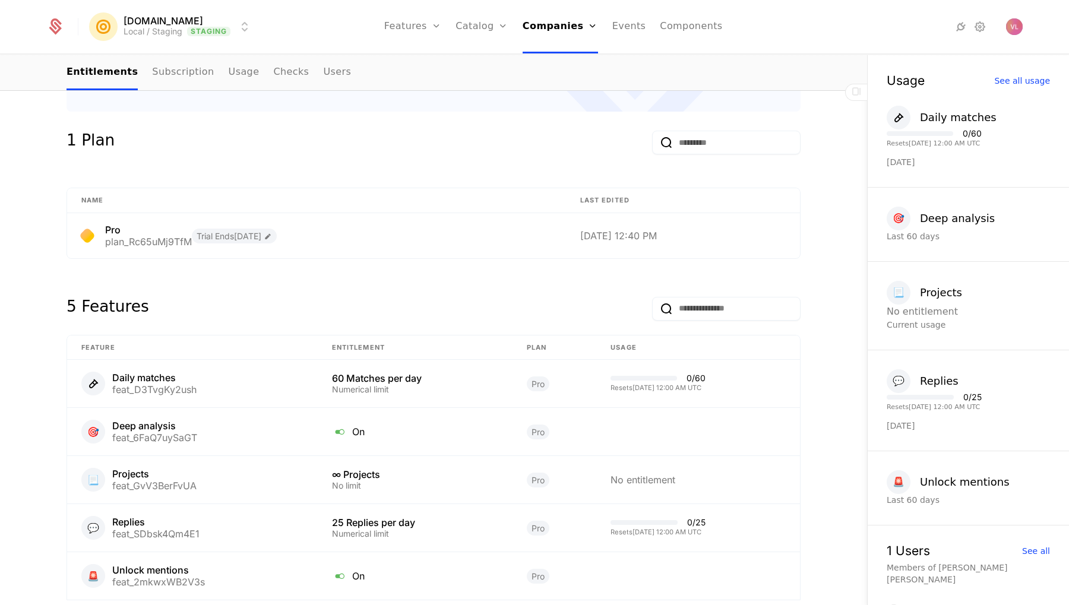
scroll to position [537, 0]
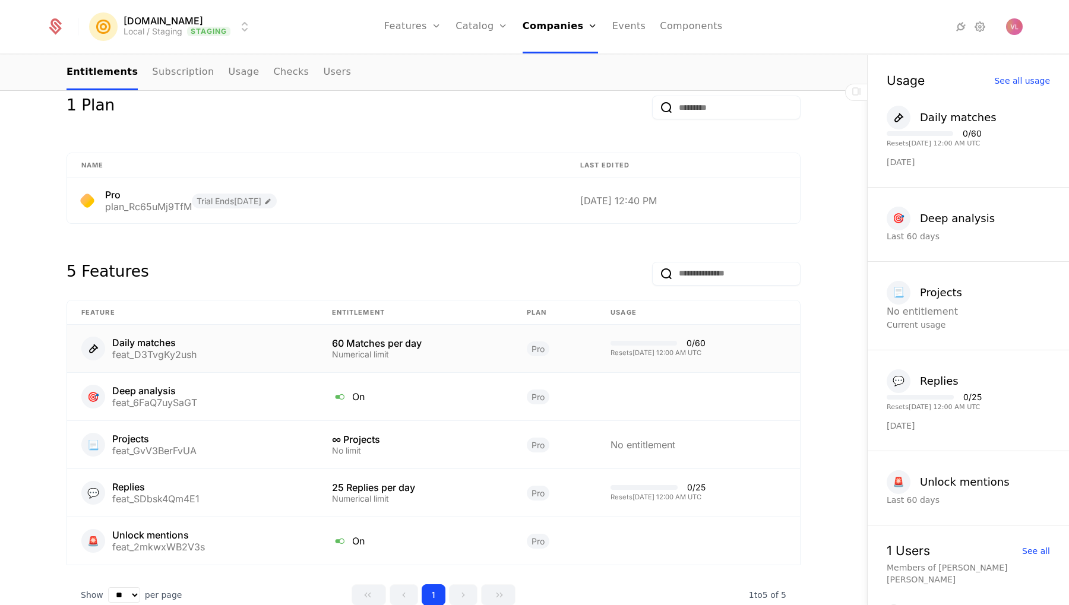
click at [382, 350] on div "Numerical limit" at bounding box center [415, 354] width 166 height 8
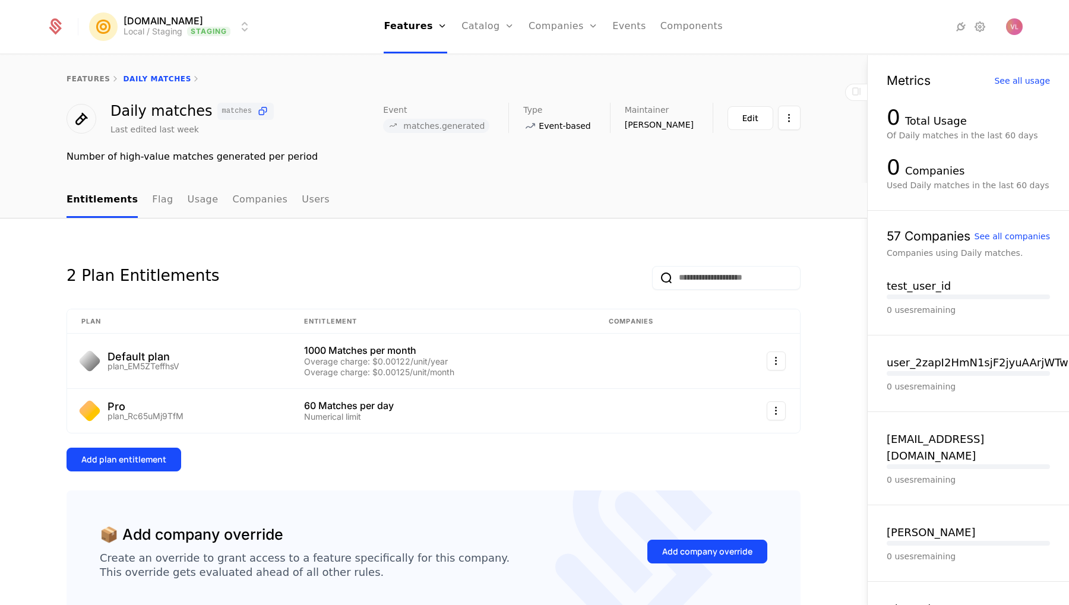
click at [468, 122] on span "matches.generated" at bounding box center [443, 126] width 81 height 10
click at [166, 203] on ul "Entitlements Flag Usage Companies Users" at bounding box center [198, 200] width 263 height 35
click at [188, 203] on link "Usage" at bounding box center [203, 200] width 31 height 35
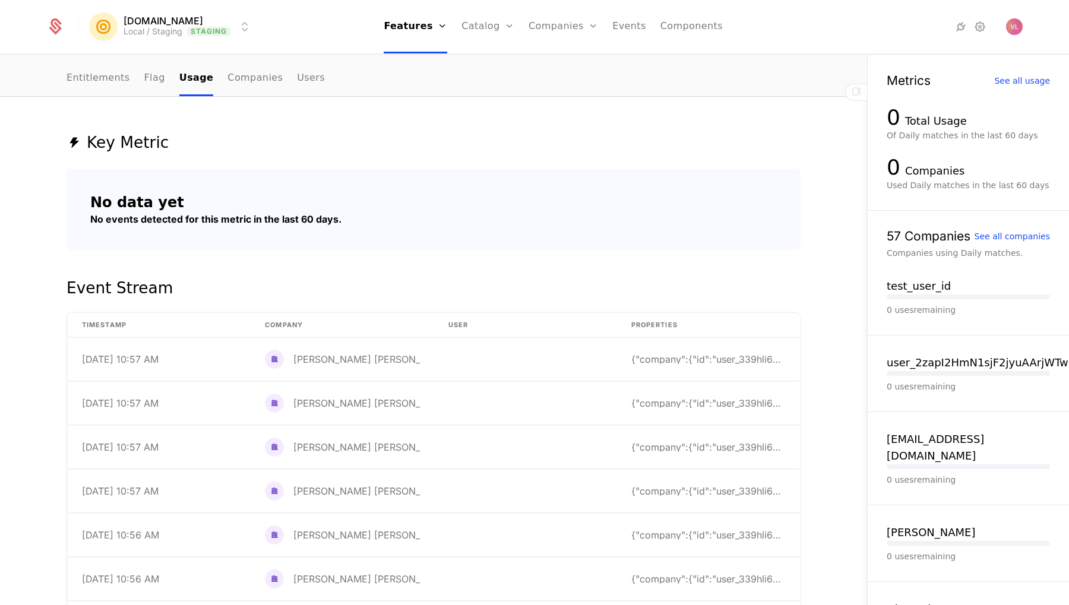
scroll to position [133, 0]
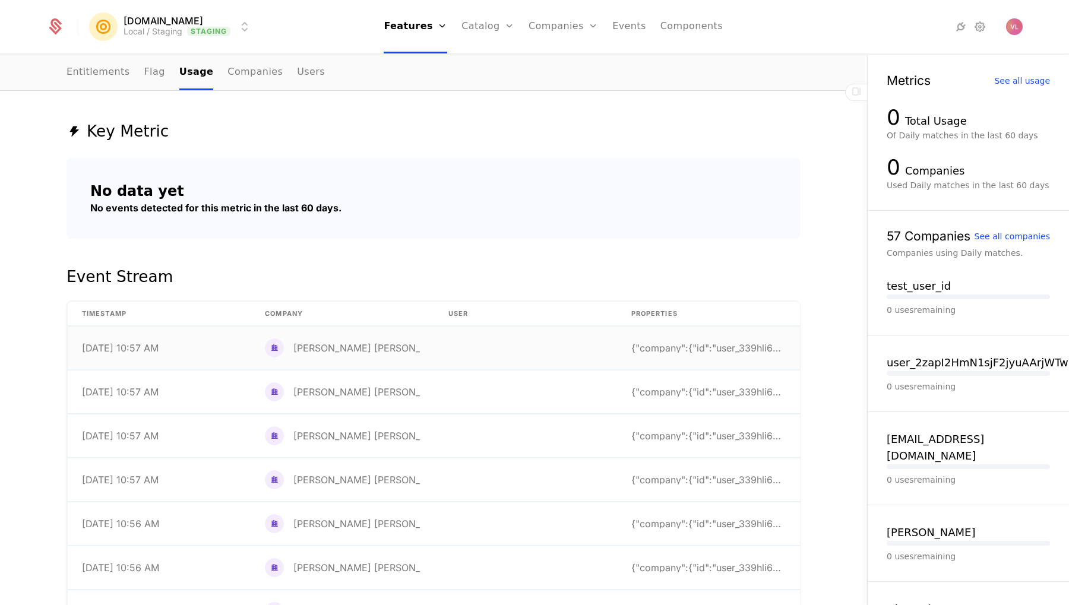
click at [395, 352] on td "[PERSON_NAME] [PERSON_NAME]" at bounding box center [342, 348] width 183 height 43
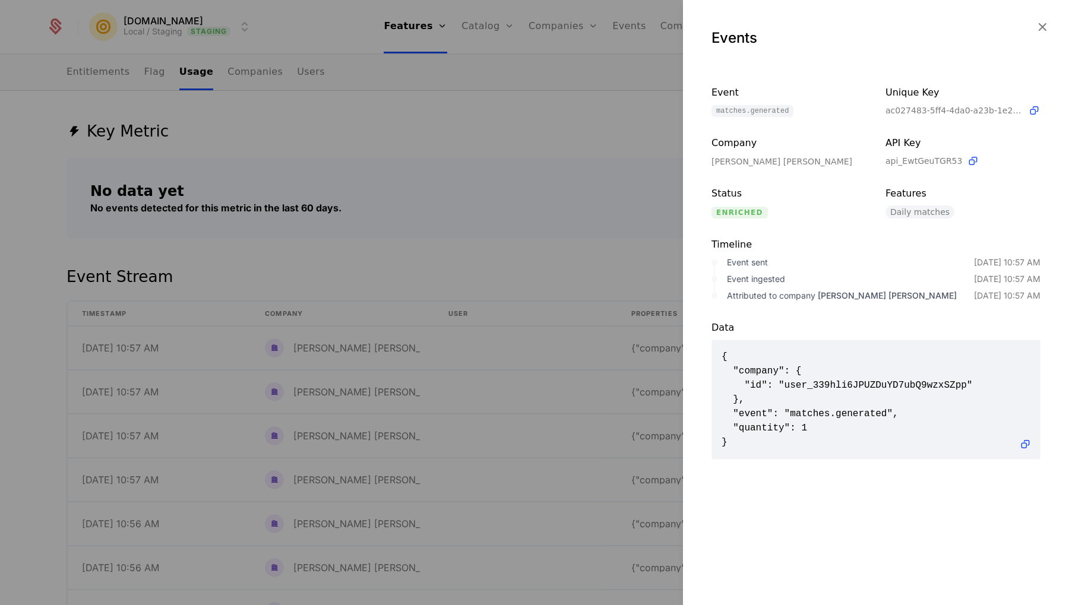
click at [534, 381] on div at bounding box center [534, 302] width 1069 height 605
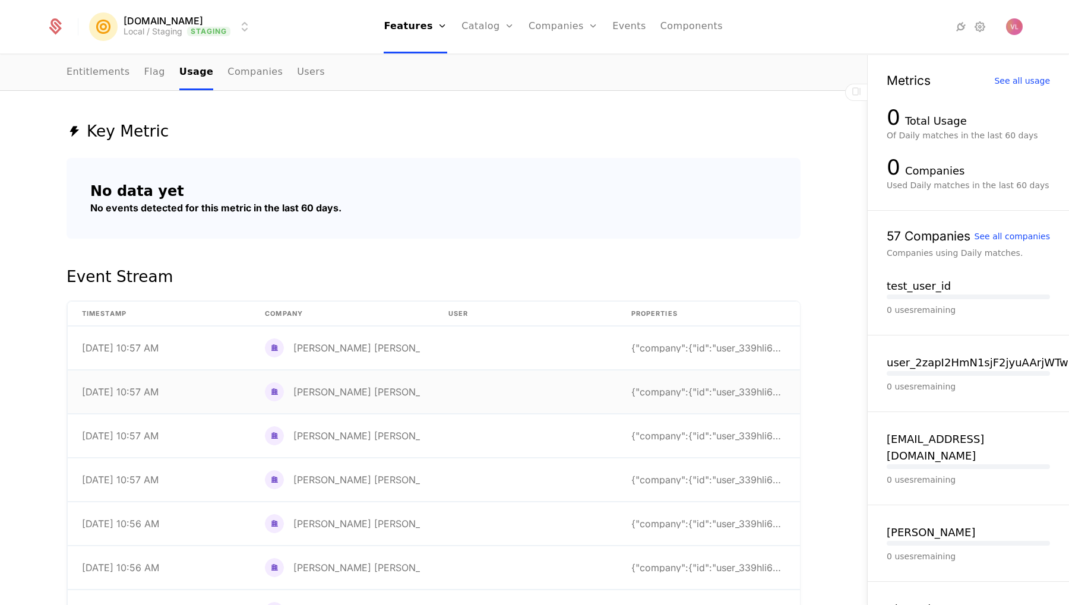
click at [475, 389] on td at bounding box center [525, 392] width 183 height 43
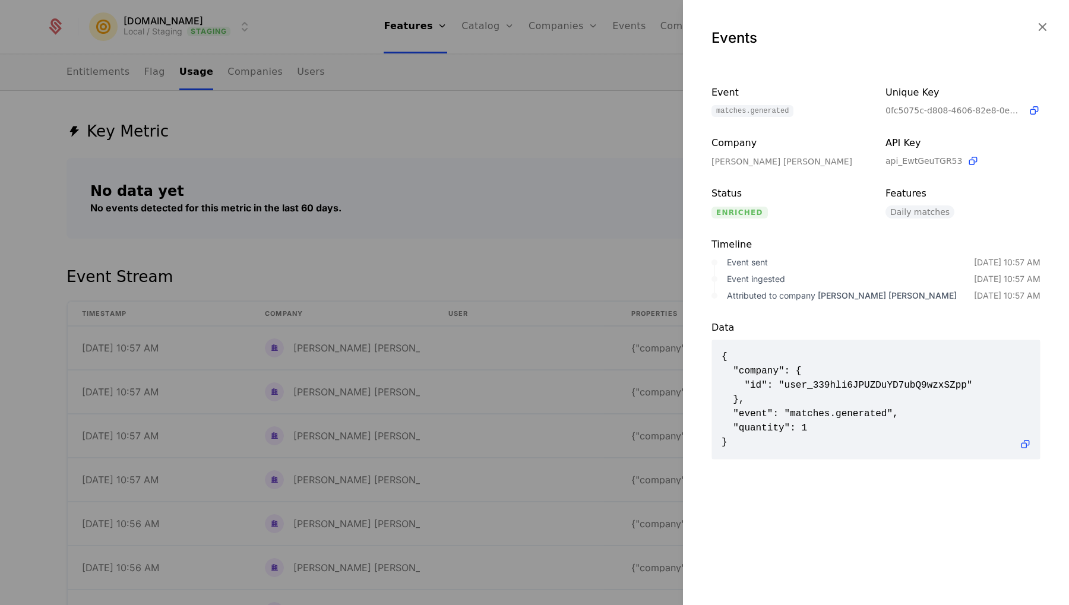
click at [472, 404] on div at bounding box center [534, 302] width 1069 height 605
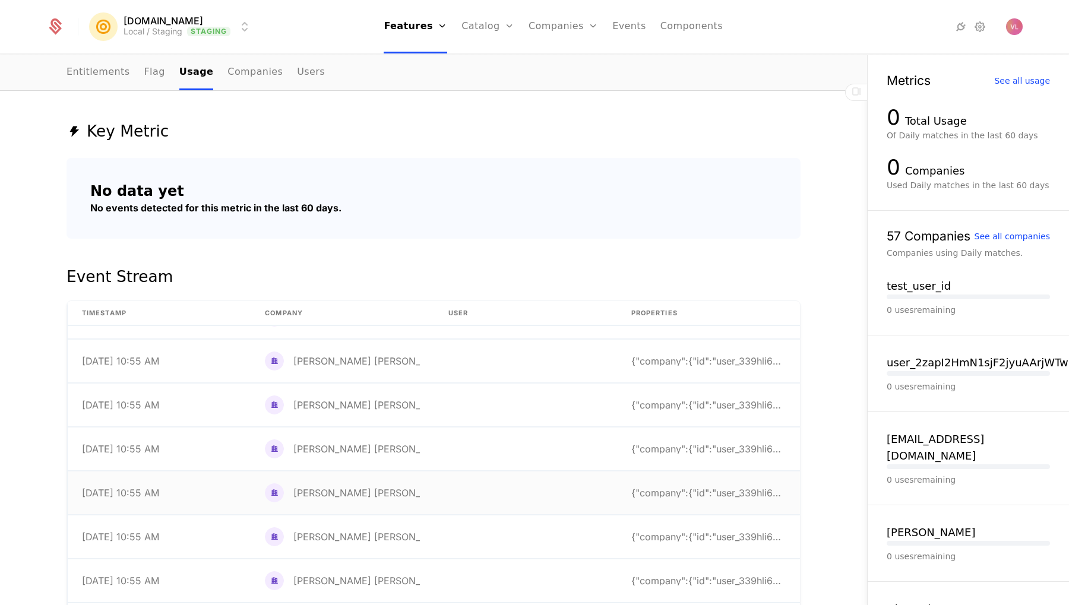
scroll to position [704, 0]
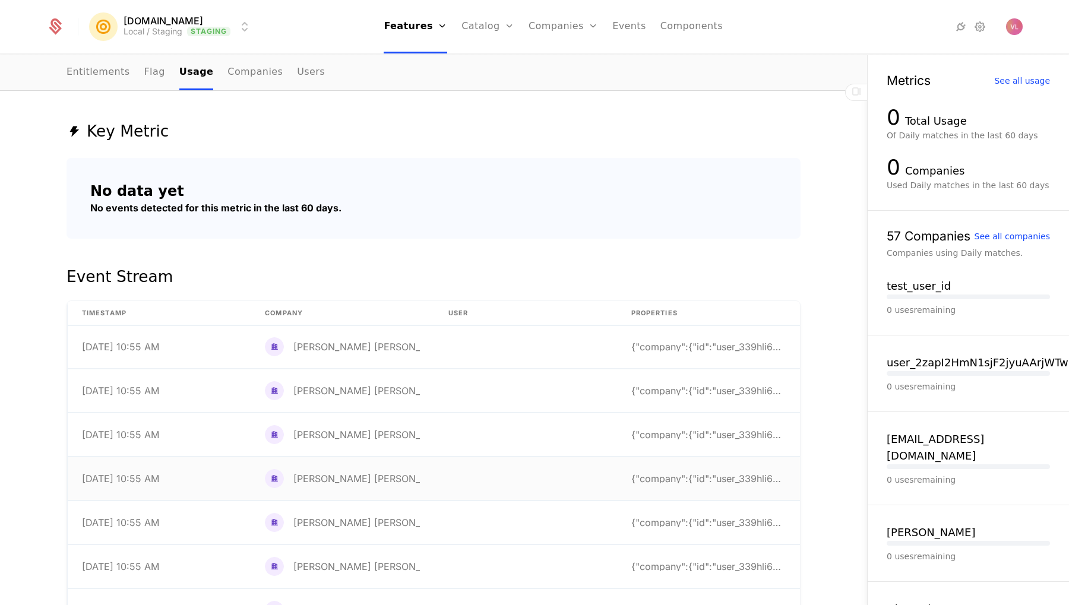
click at [447, 480] on td at bounding box center [525, 478] width 183 height 43
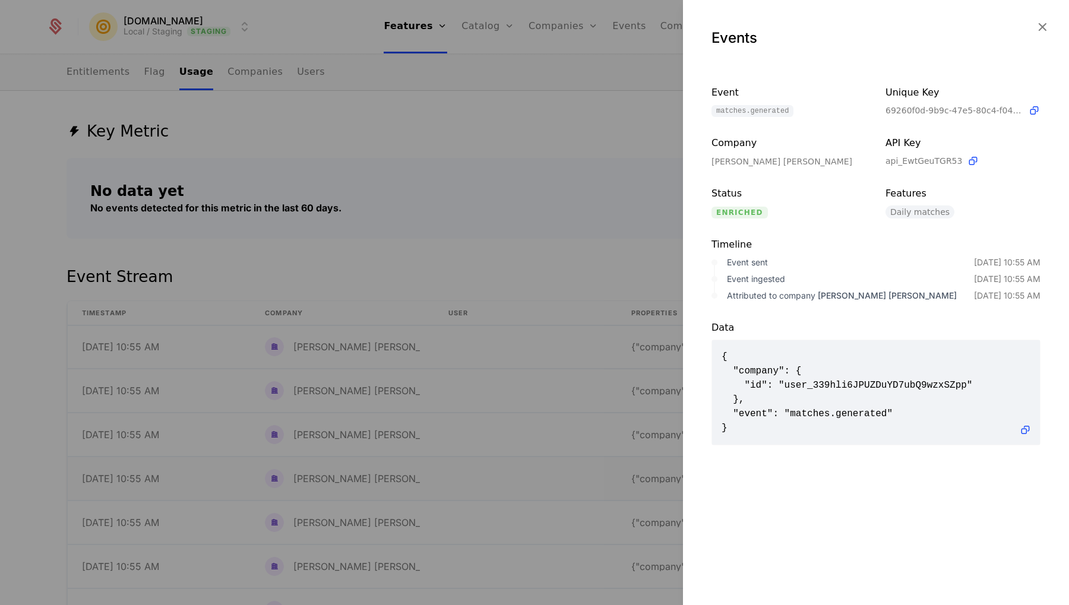
click at [447, 480] on div at bounding box center [534, 302] width 1069 height 605
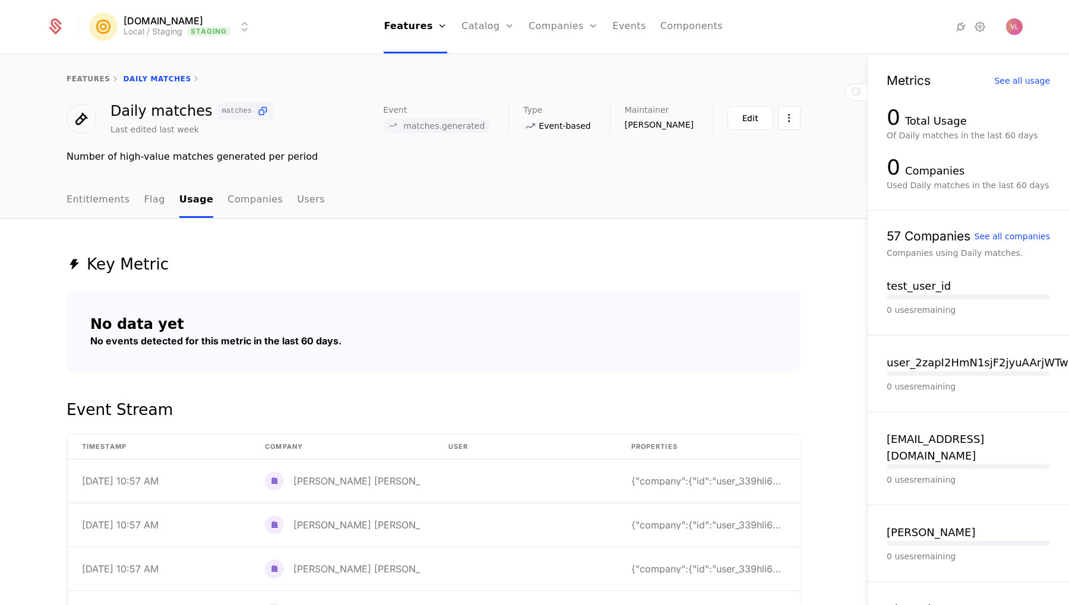
scroll to position [0, 0]
click at [109, 204] on link "Entitlements" at bounding box center [99, 200] width 64 height 35
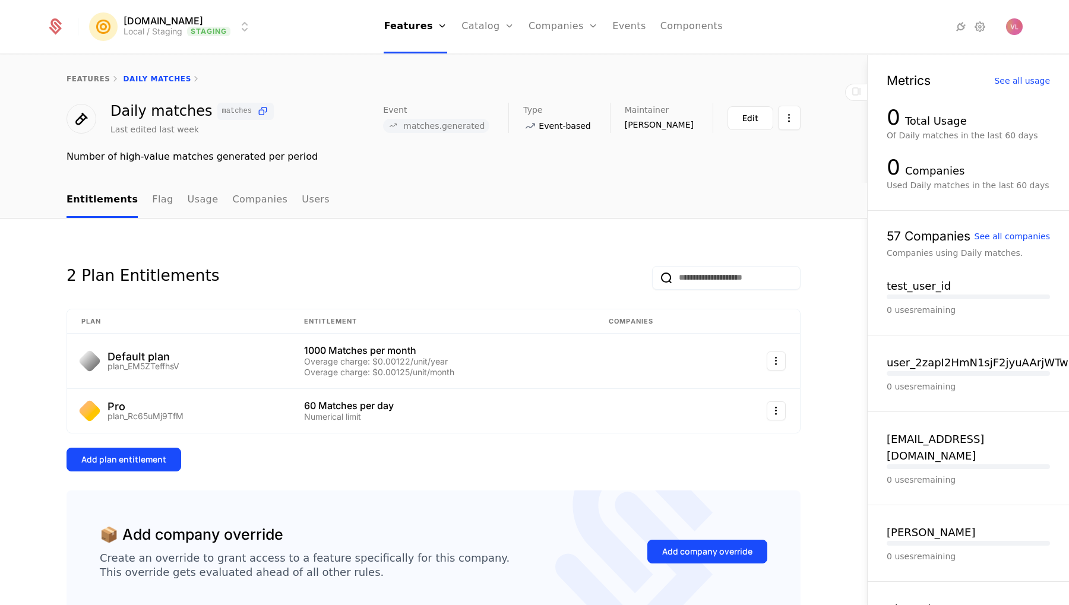
click at [137, 203] on ul "Entitlements Flag Usage Companies Users" at bounding box center [198, 200] width 263 height 35
click at [152, 203] on link "Flag" at bounding box center [162, 200] width 21 height 35
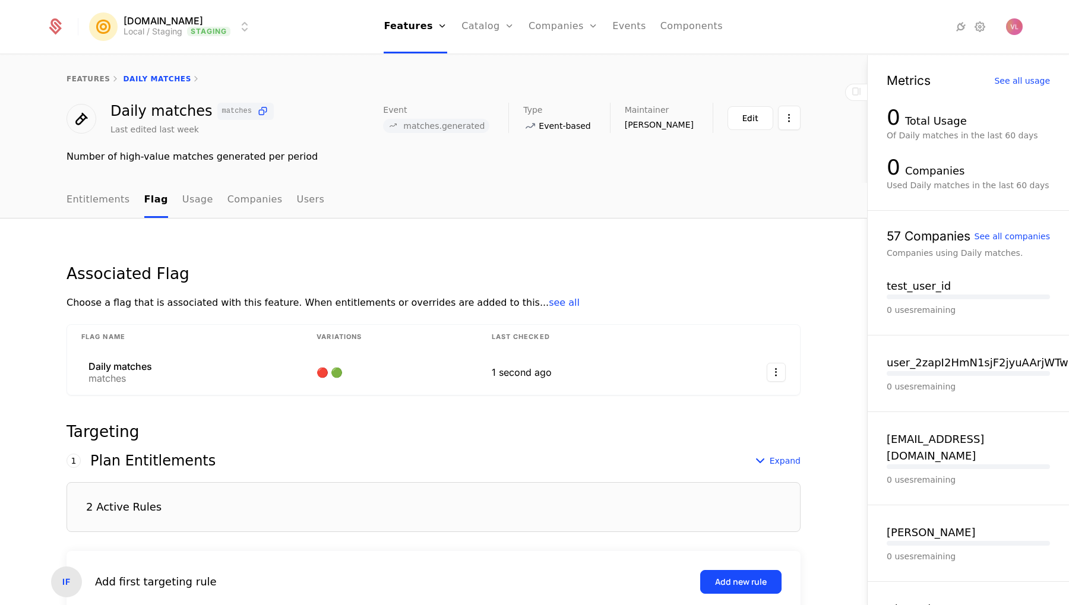
click at [182, 205] on link "Usage" at bounding box center [197, 200] width 31 height 35
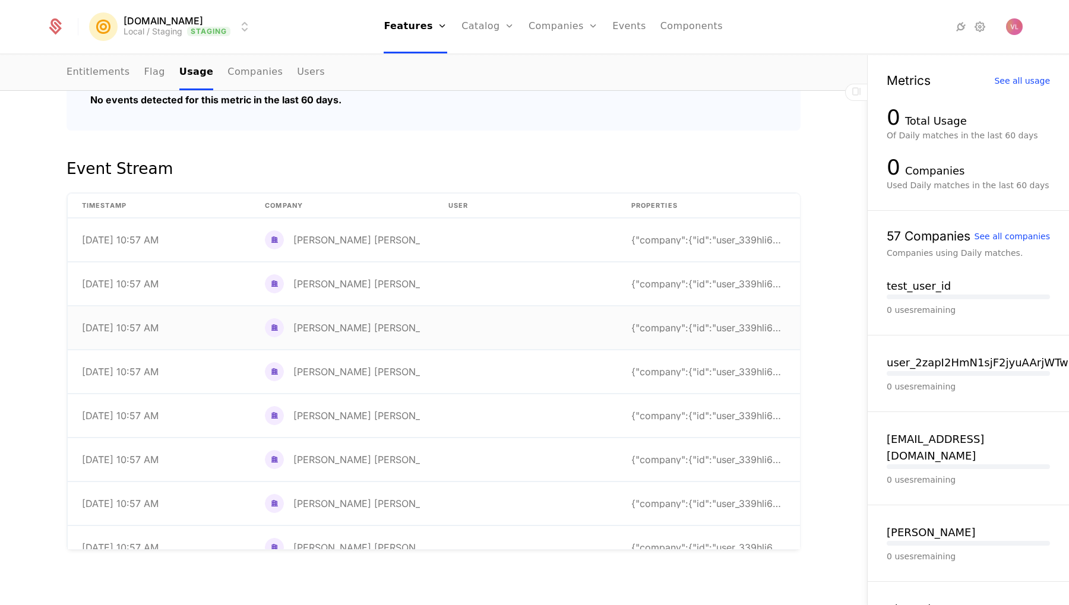
scroll to position [-1, 0]
click at [277, 348] on td "[PERSON_NAME] [PERSON_NAME]" at bounding box center [342, 327] width 183 height 43
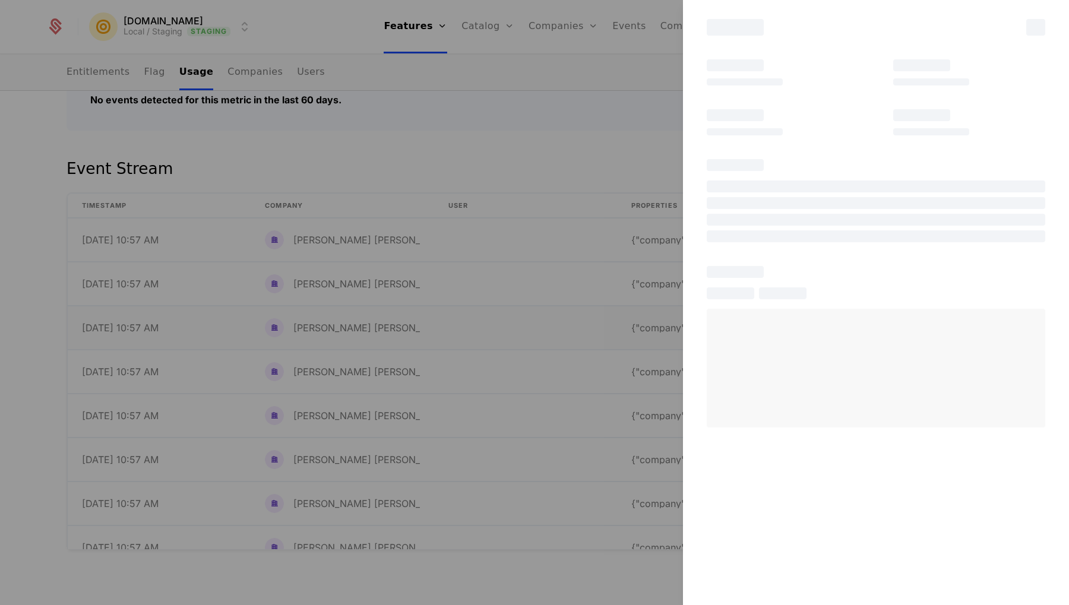
scroll to position [0, 0]
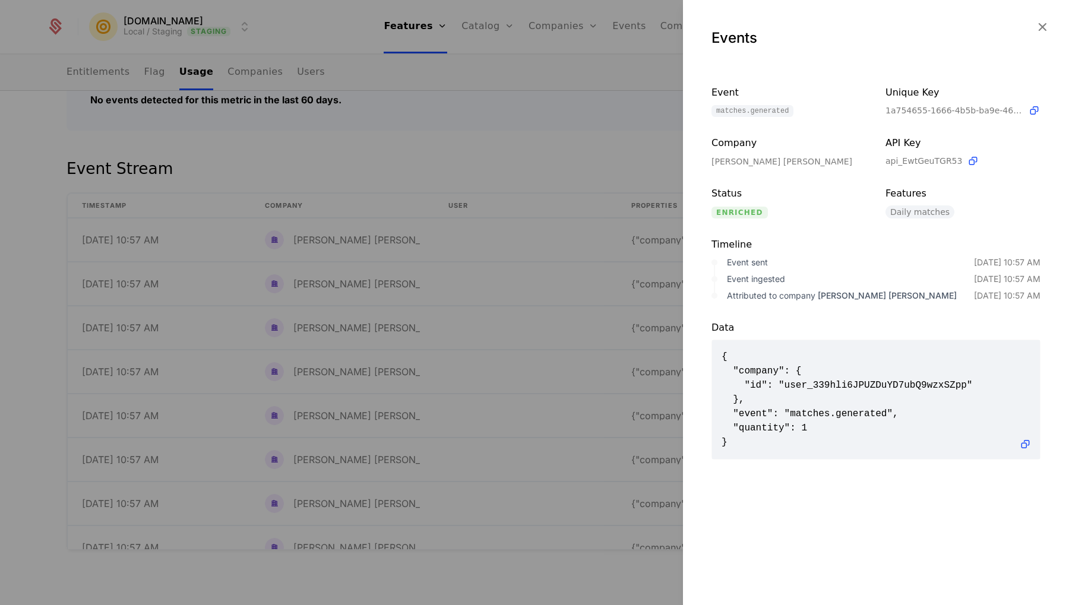
click at [277, 194] on div at bounding box center [534, 302] width 1069 height 605
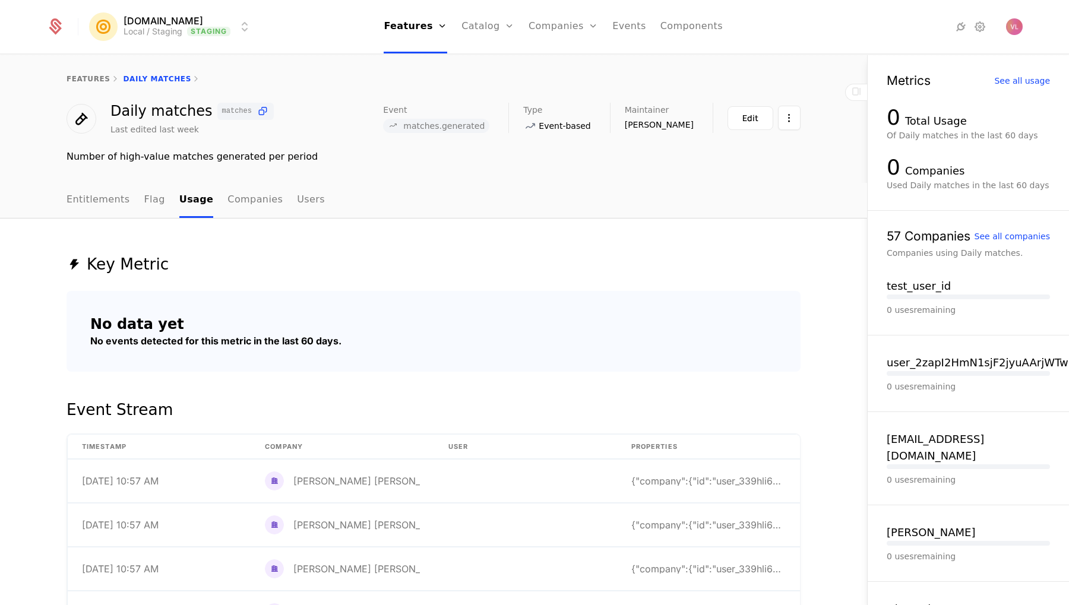
click at [144, 194] on link "Flag" at bounding box center [154, 200] width 21 height 35
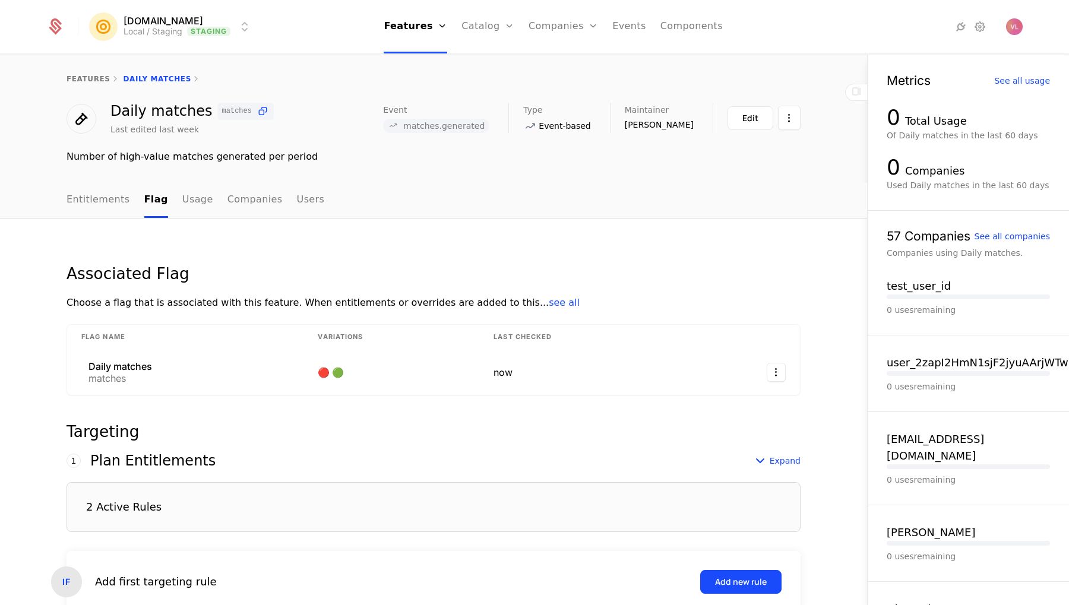
click at [297, 207] on link "Users" at bounding box center [311, 200] width 28 height 35
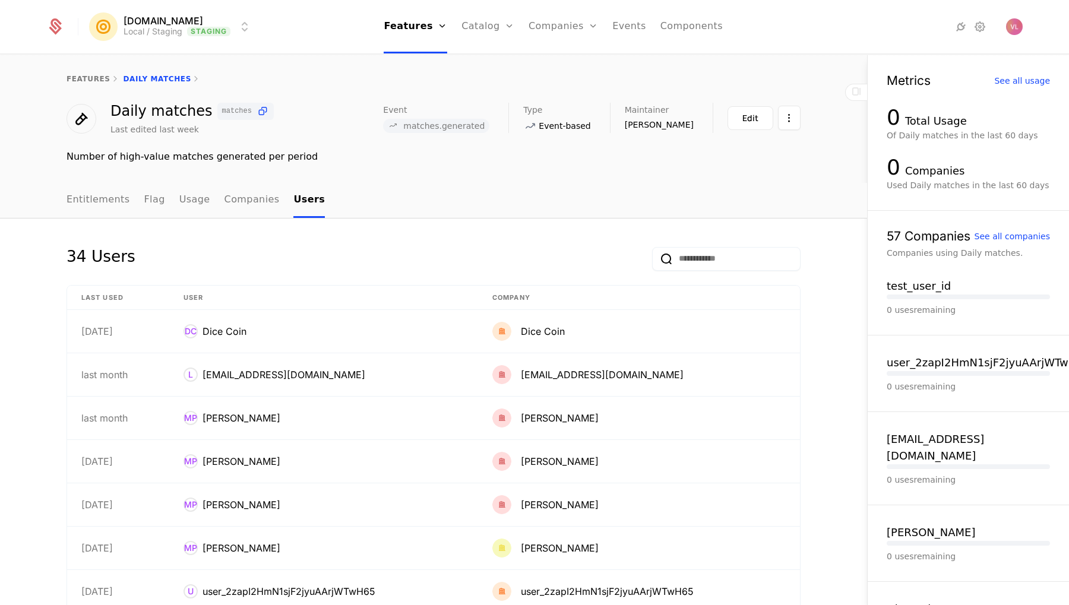
click at [250, 201] on link "Companies" at bounding box center [251, 200] width 55 height 35
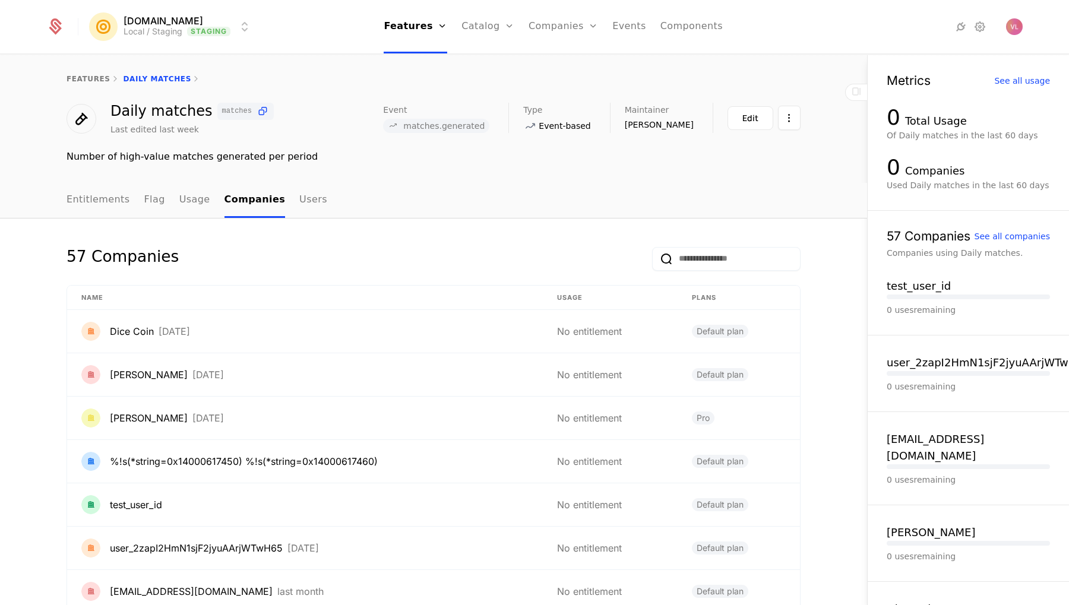
click at [186, 204] on link "Usage" at bounding box center [194, 200] width 31 height 35
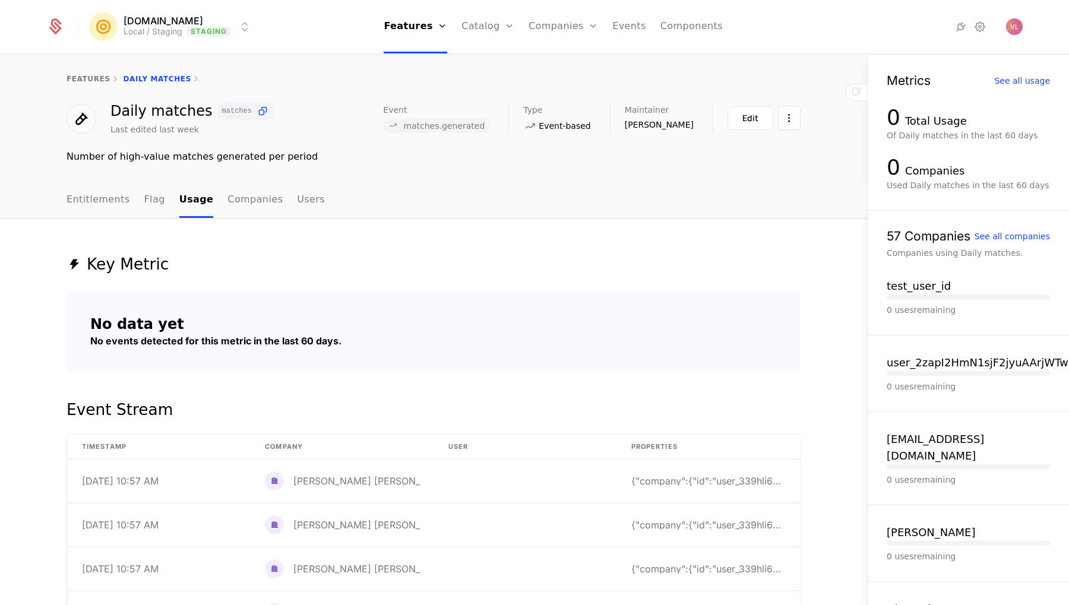
click at [83, 200] on link "Entitlements" at bounding box center [99, 200] width 64 height 35
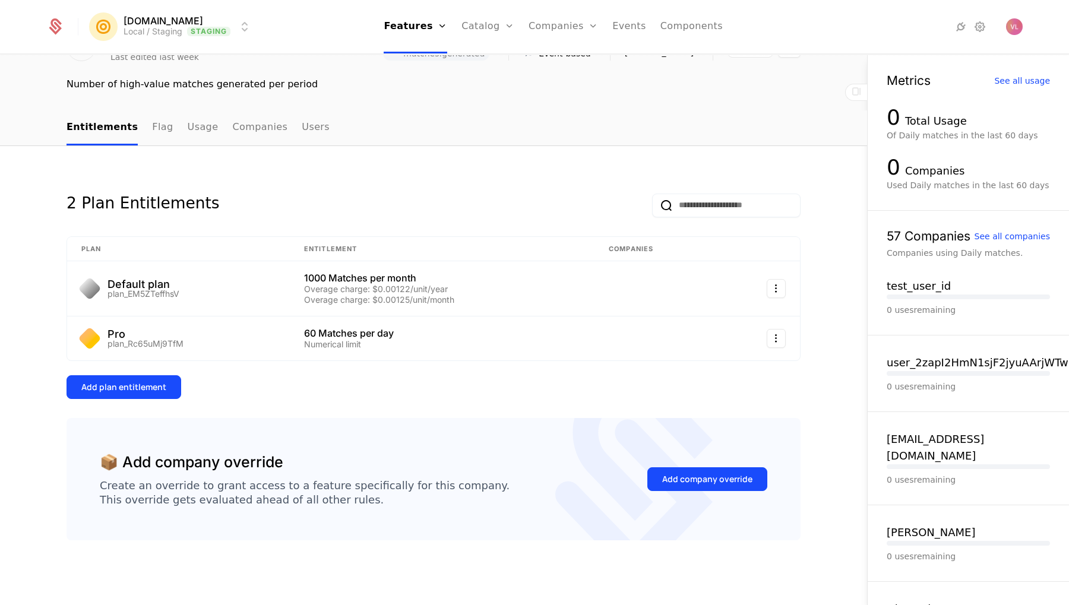
click at [152, 138] on link "Flag" at bounding box center [162, 127] width 21 height 35
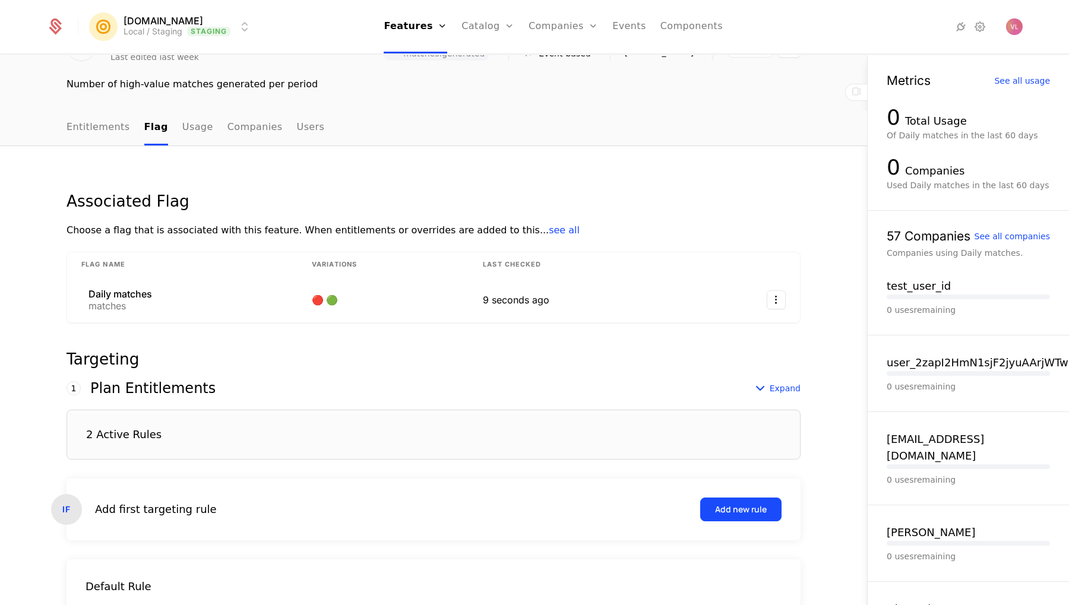
click at [182, 132] on link "Usage" at bounding box center [197, 127] width 31 height 35
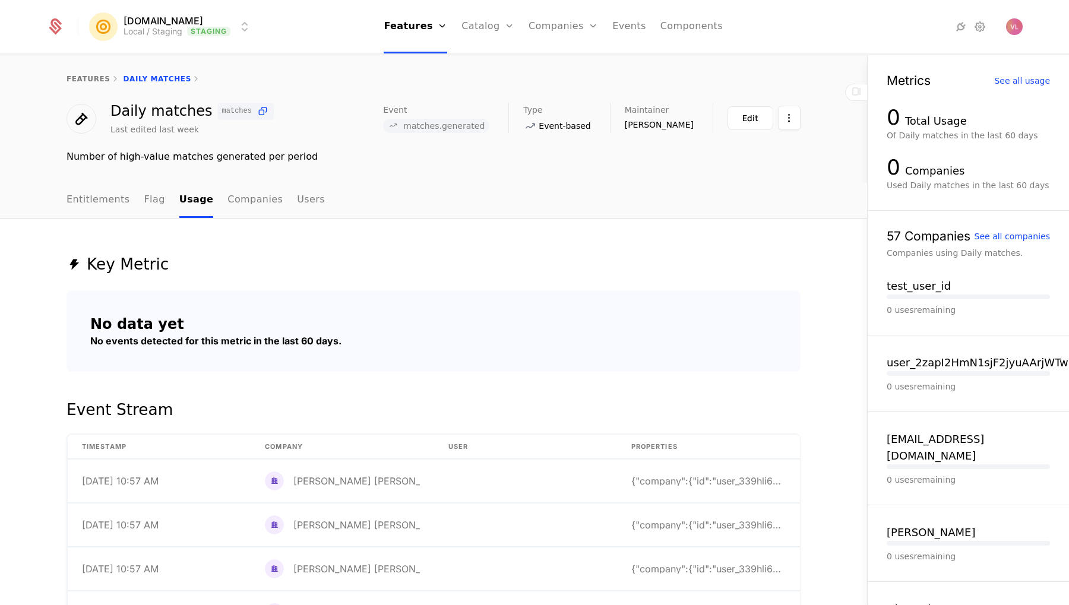
click at [138, 200] on ul "Entitlements Flag Usage Companies Users" at bounding box center [196, 200] width 258 height 35
click at [93, 194] on link "Entitlements" at bounding box center [99, 199] width 64 height 35
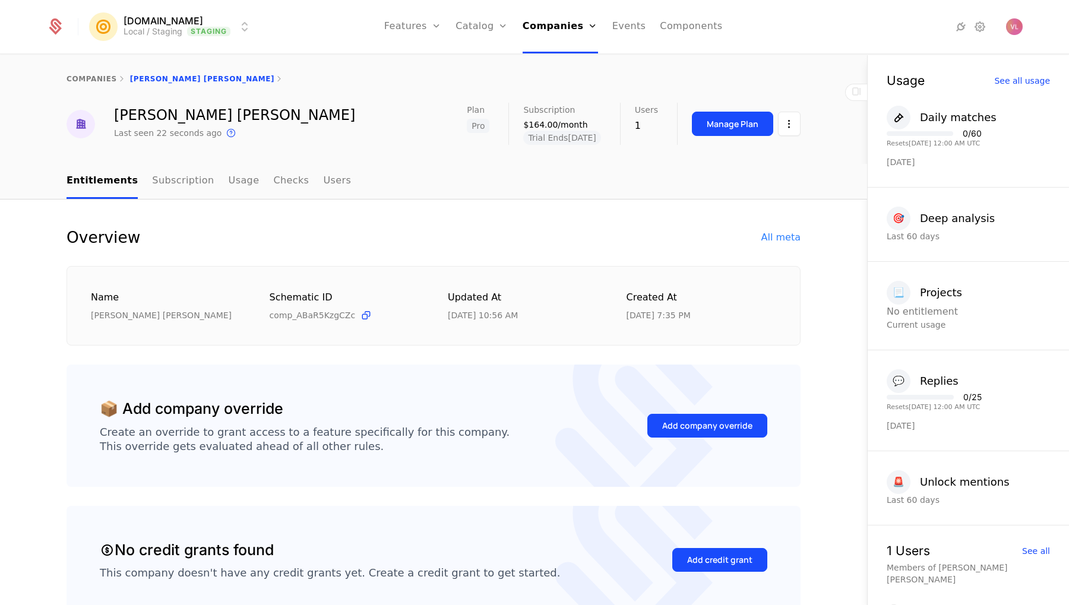
click at [273, 183] on link "Checks" at bounding box center [291, 181] width 36 height 35
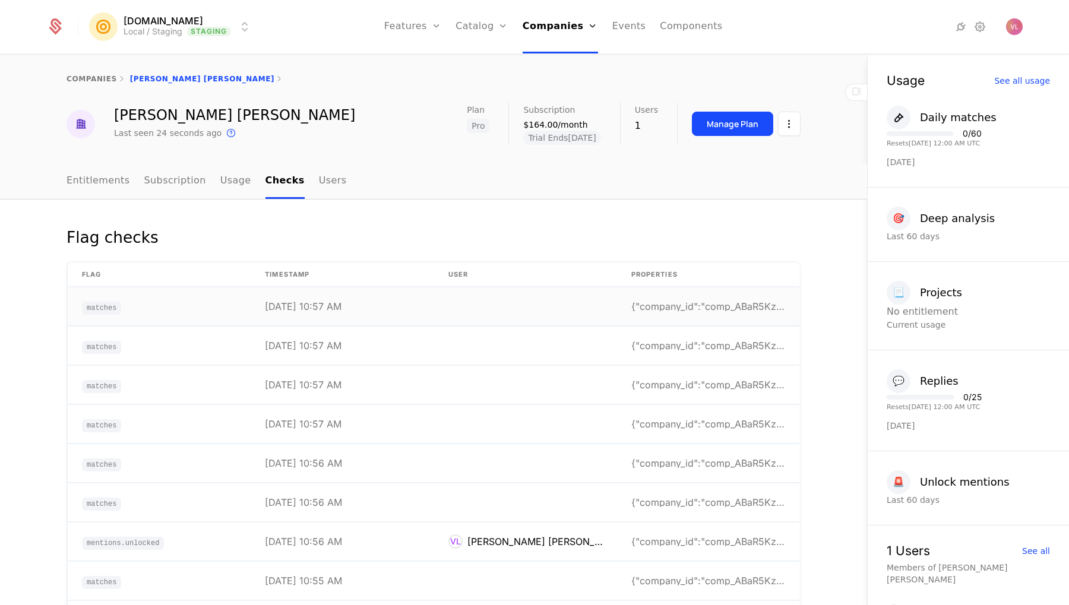
click at [212, 313] on td "matches" at bounding box center [159, 306] width 183 height 39
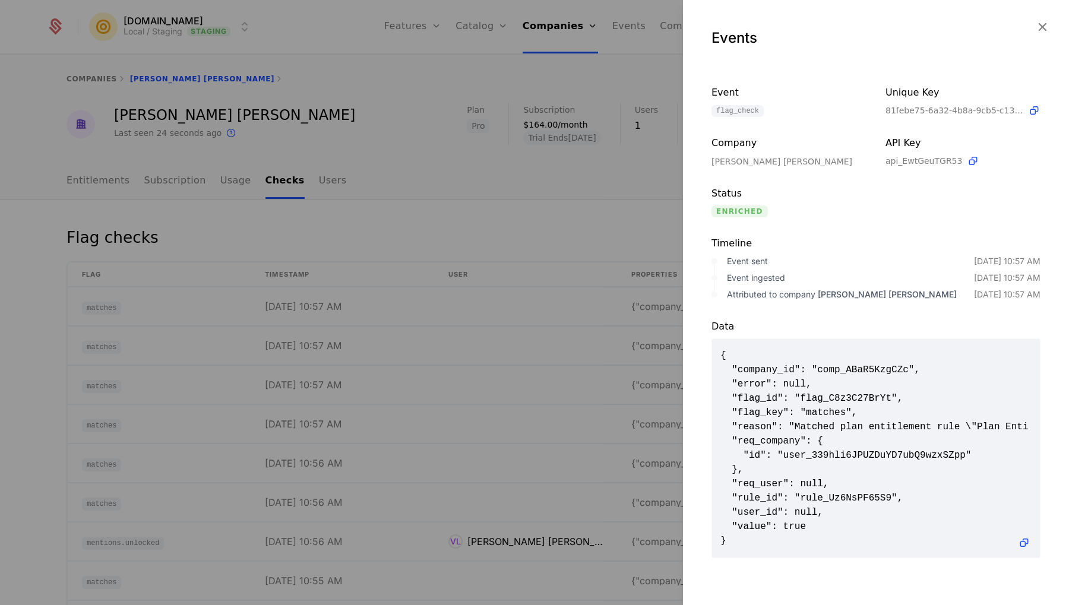
scroll to position [0, 1]
click at [610, 404] on div at bounding box center [534, 302] width 1069 height 605
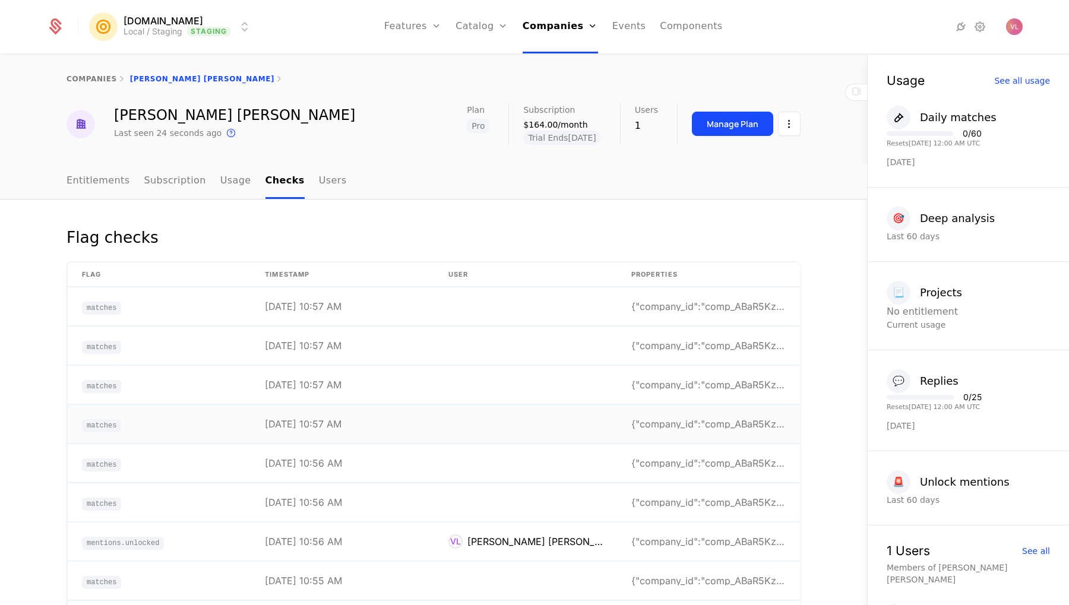
click at [492, 437] on td at bounding box center [525, 424] width 183 height 39
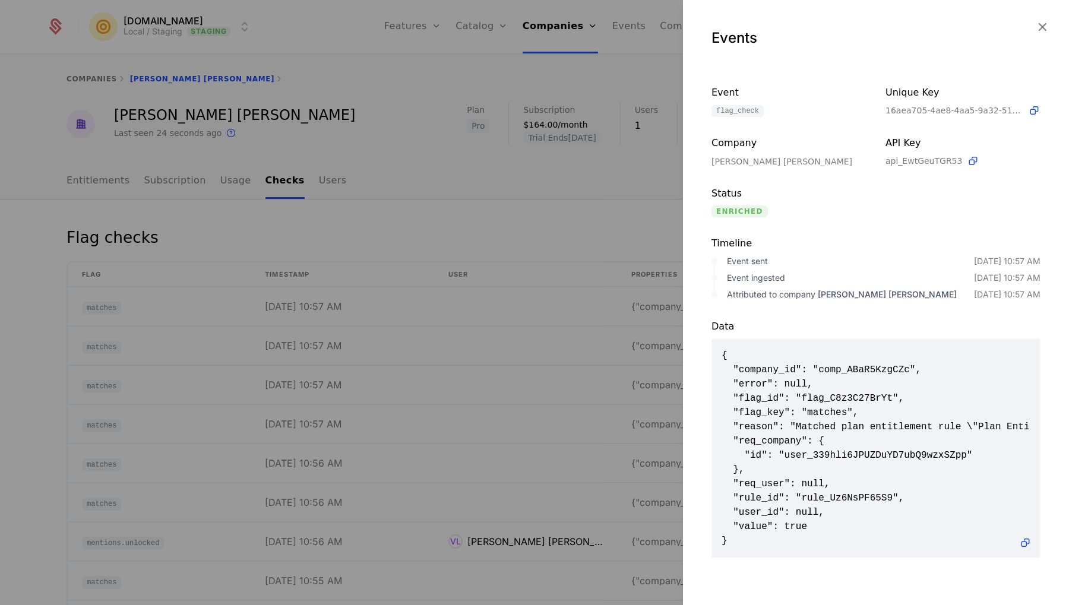
click at [602, 403] on div at bounding box center [534, 302] width 1069 height 605
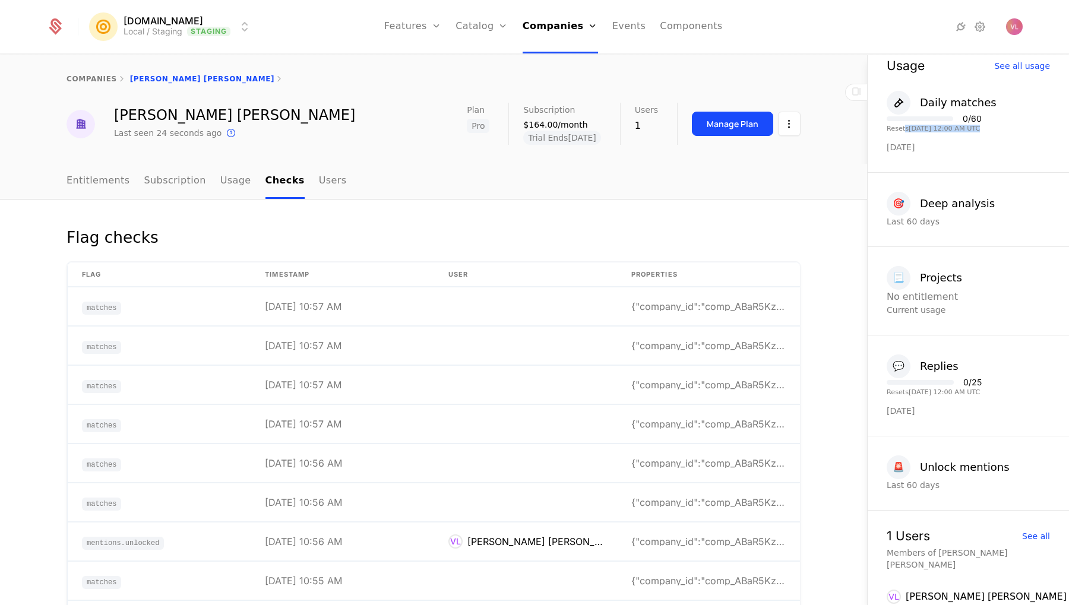
drag, startPoint x: 906, startPoint y: 131, endPoint x: 977, endPoint y: 131, distance: 71.3
click at [977, 131] on div "Resets 9/28/2025, 12:00 AM UTC" at bounding box center [934, 128] width 95 height 7
click at [521, 176] on nav "Entitlements Subscription Usage Checks Users" at bounding box center [434, 181] width 734 height 35
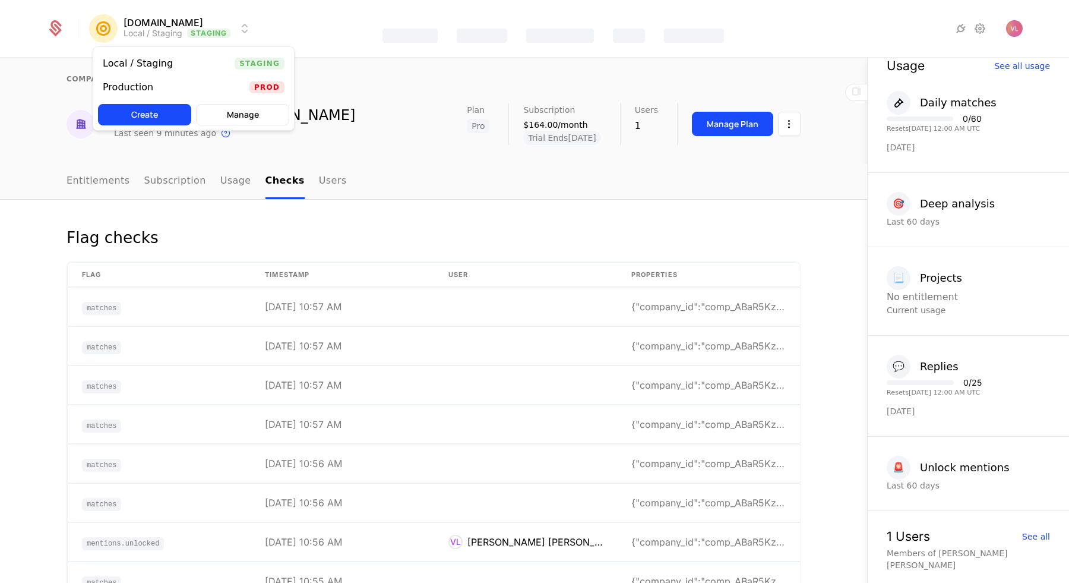
click at [173, 23] on html "Mention.click Local / Staging Staging Features Catalog Companies Events Compone…" at bounding box center [534, 291] width 1069 height 583
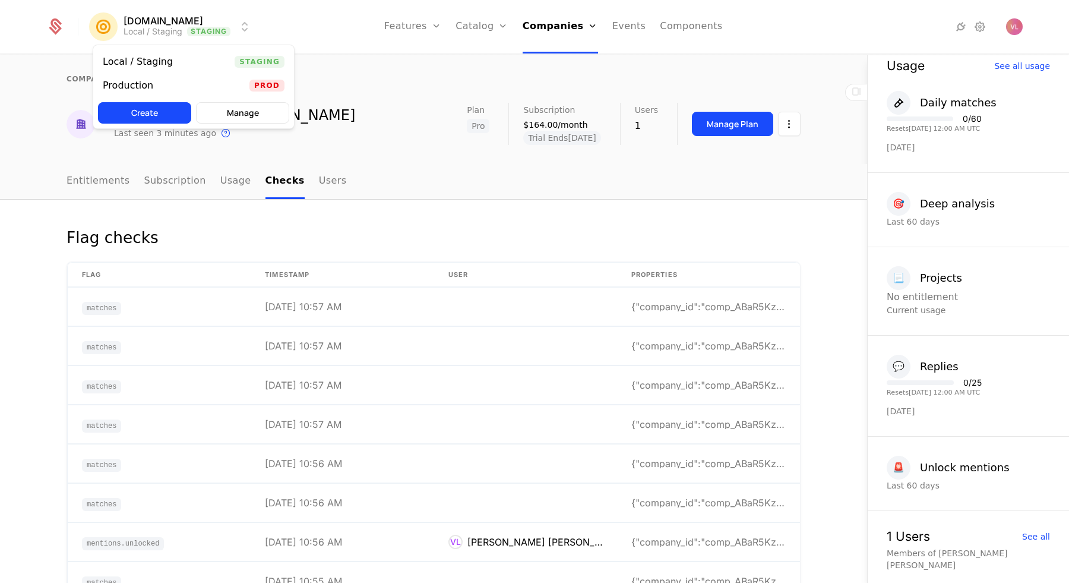
click at [174, 82] on div "Production Prod" at bounding box center [193, 86] width 201 height 24
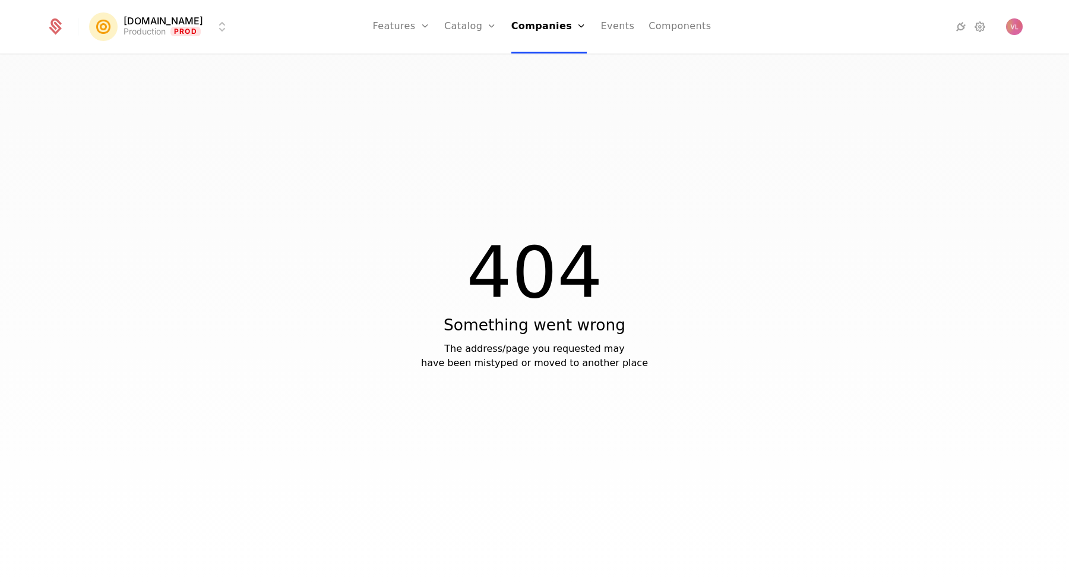
click at [382, 34] on link "Features" at bounding box center [401, 26] width 57 height 53
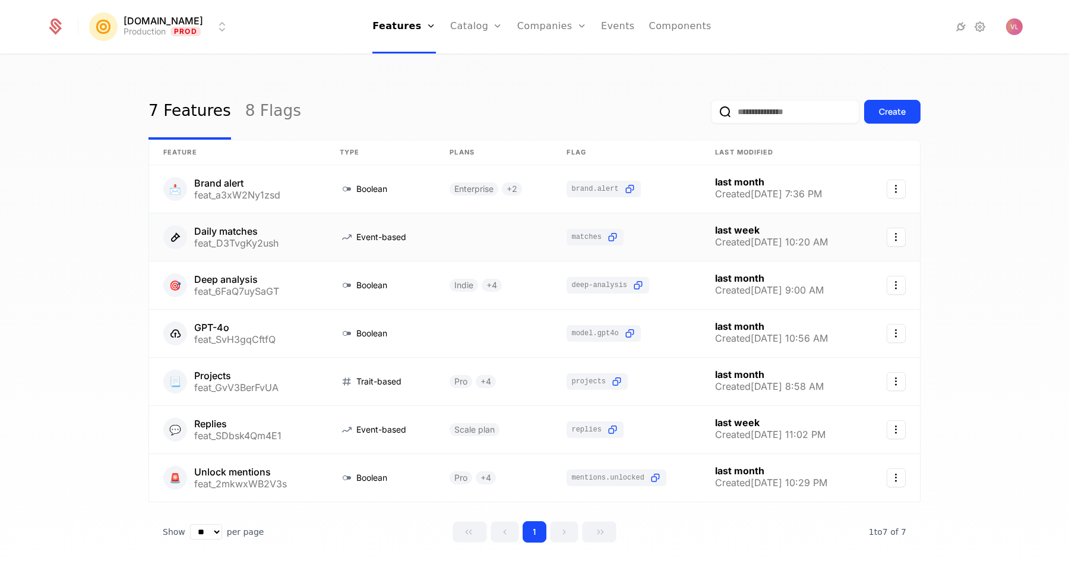
click at [315, 247] on link at bounding box center [237, 237] width 176 height 48
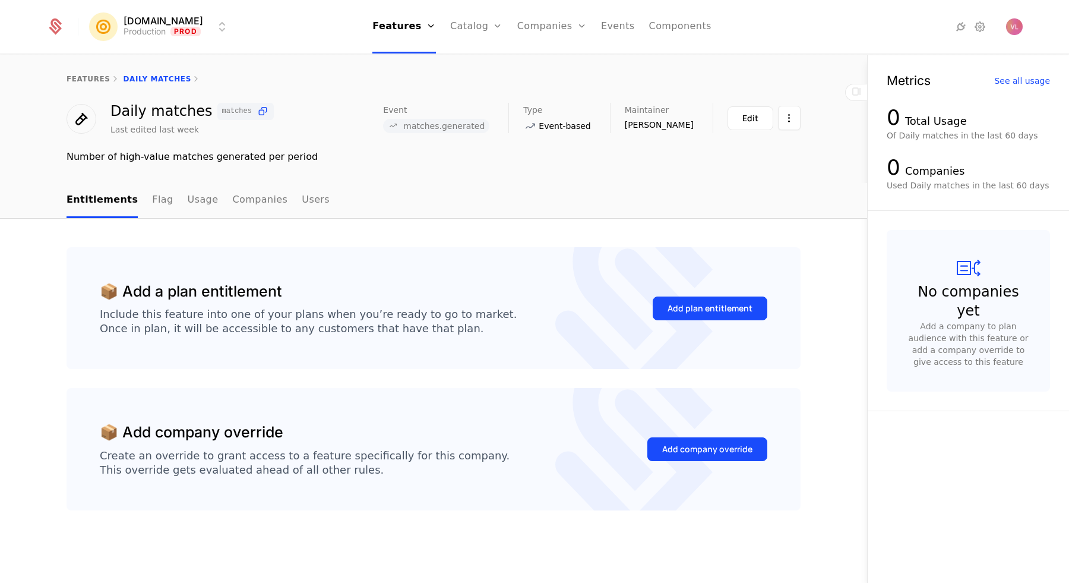
click at [723, 317] on button "Add plan entitlement" at bounding box center [710, 308] width 115 height 24
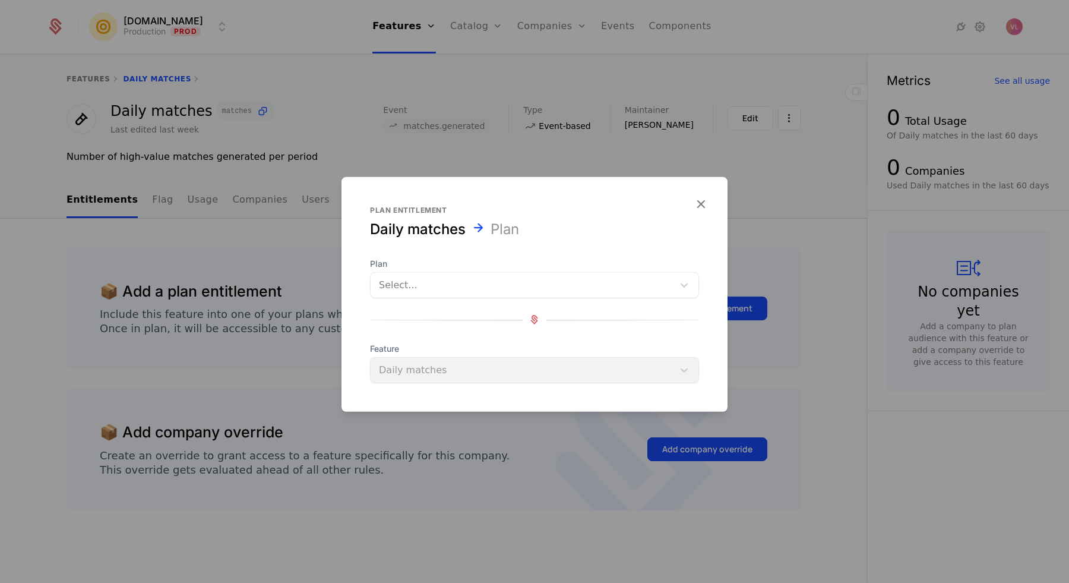
click at [512, 289] on div at bounding box center [522, 284] width 286 height 17
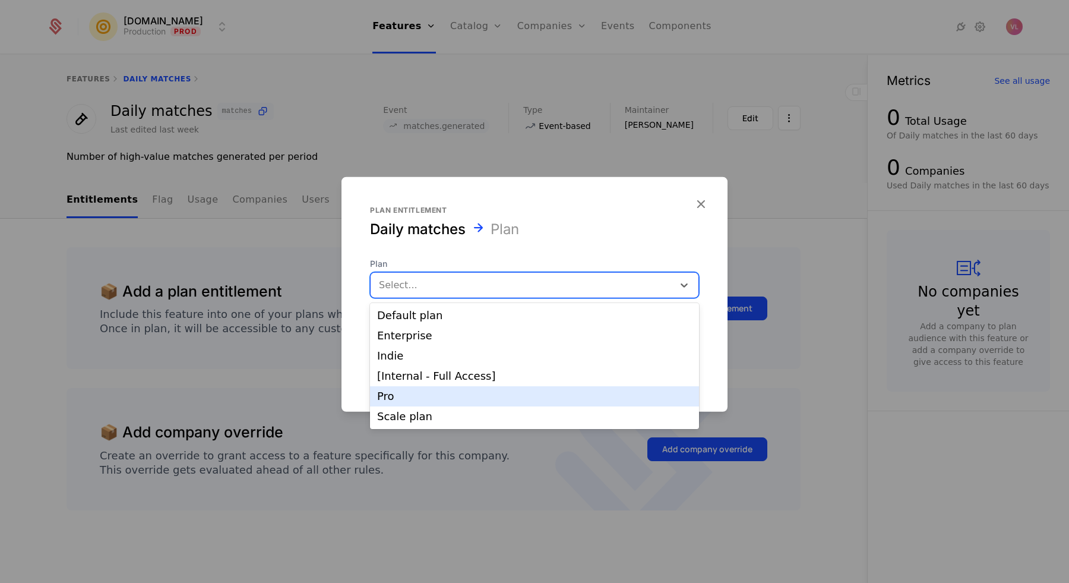
click at [189, 221] on div at bounding box center [534, 291] width 1069 height 583
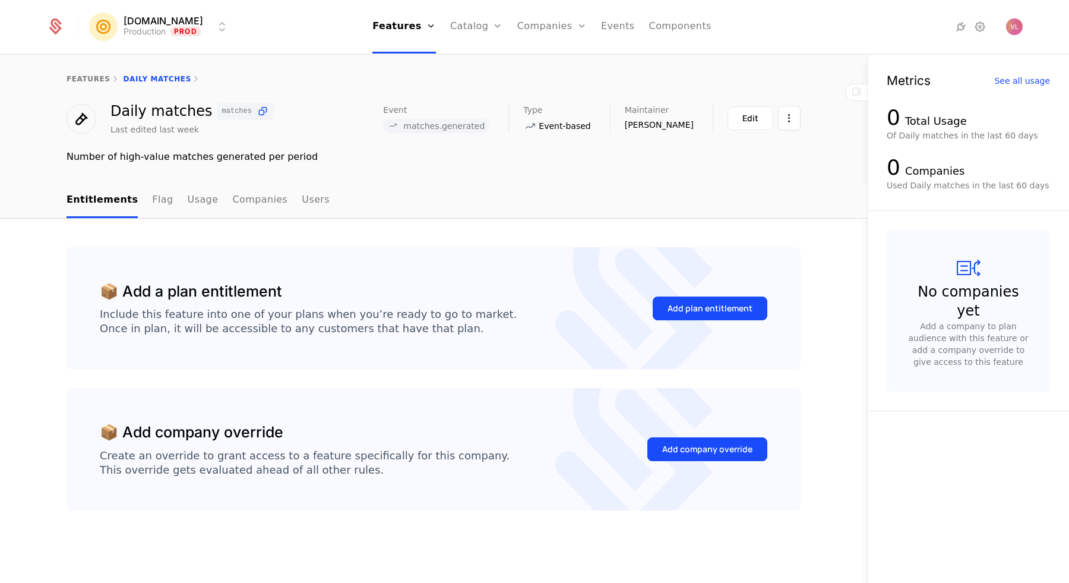
click at [451, 24] on link "Catalog" at bounding box center [476, 26] width 53 height 53
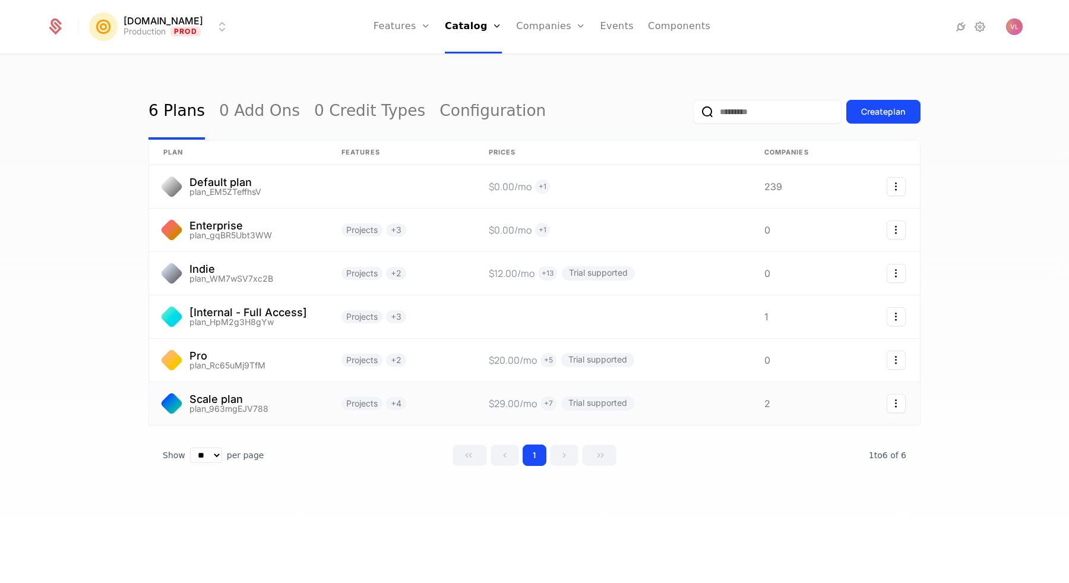
click at [460, 387] on link at bounding box center [400, 403] width 147 height 43
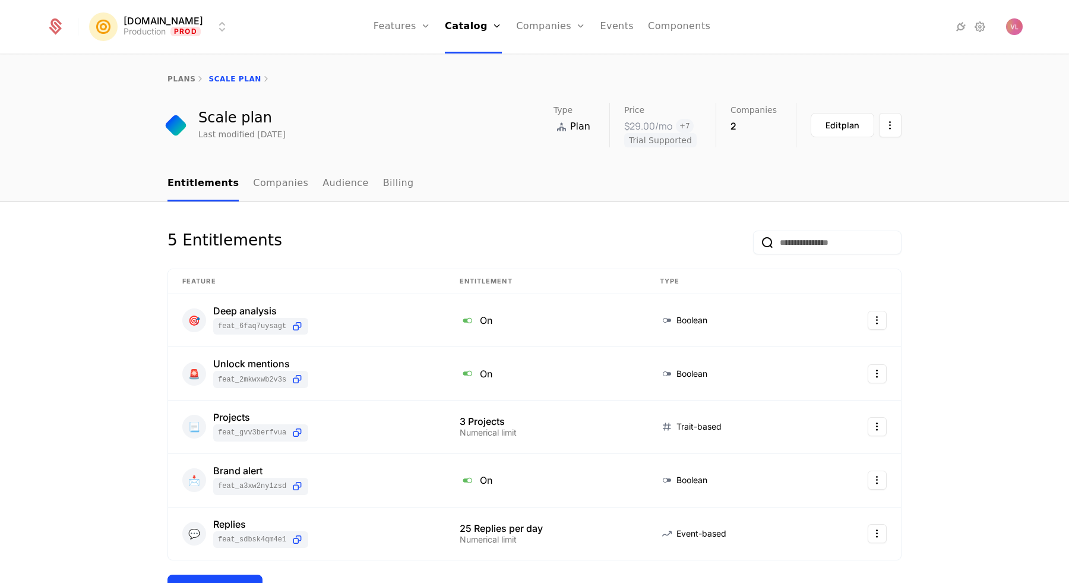
click at [253, 186] on link "Companies" at bounding box center [280, 183] width 55 height 35
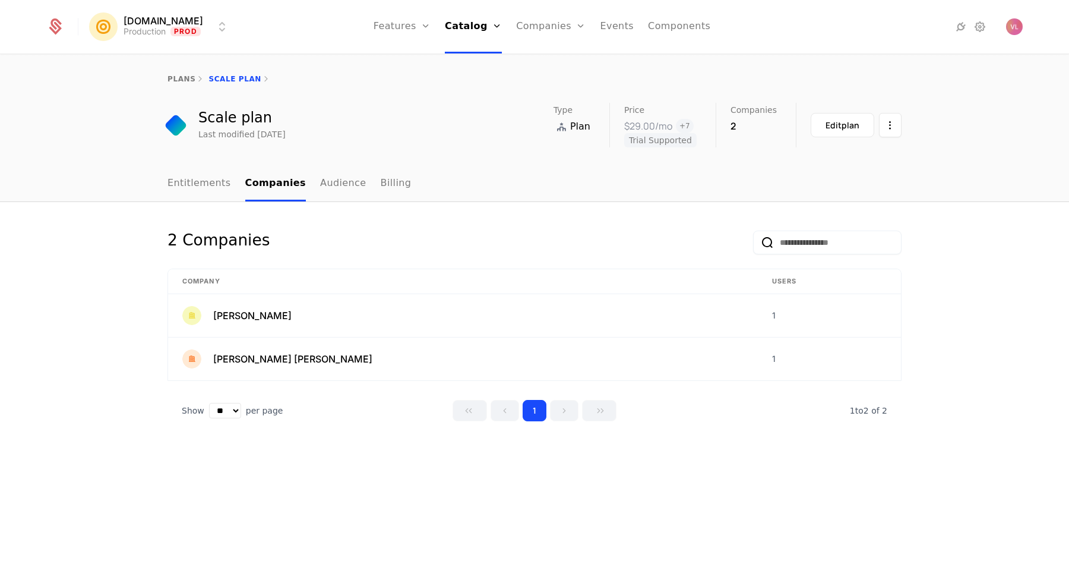
click at [205, 179] on link "Entitlements" at bounding box center [199, 183] width 64 height 35
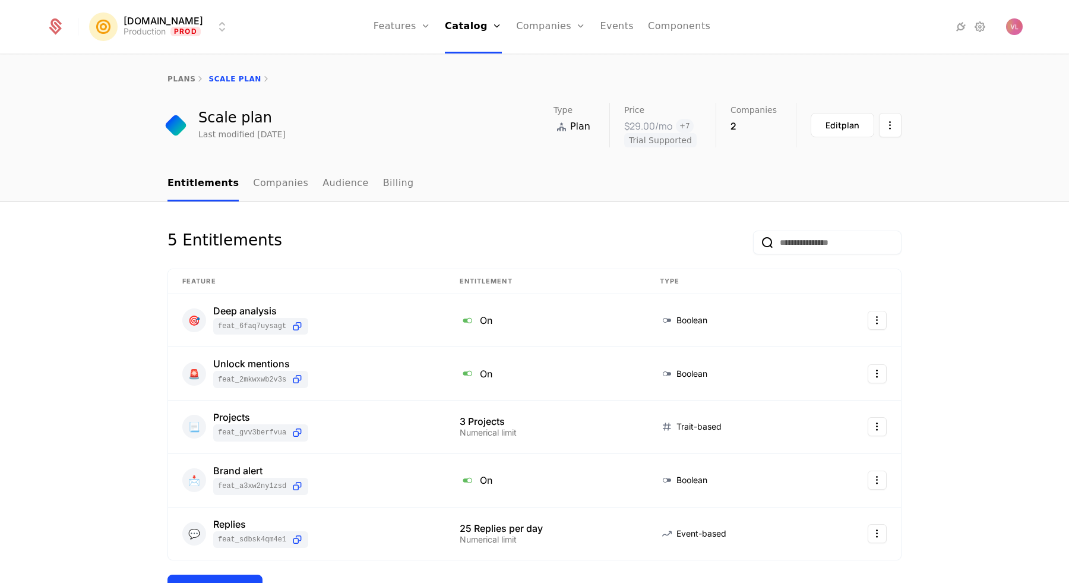
click at [420, 28] on link "Features" at bounding box center [402, 26] width 57 height 53
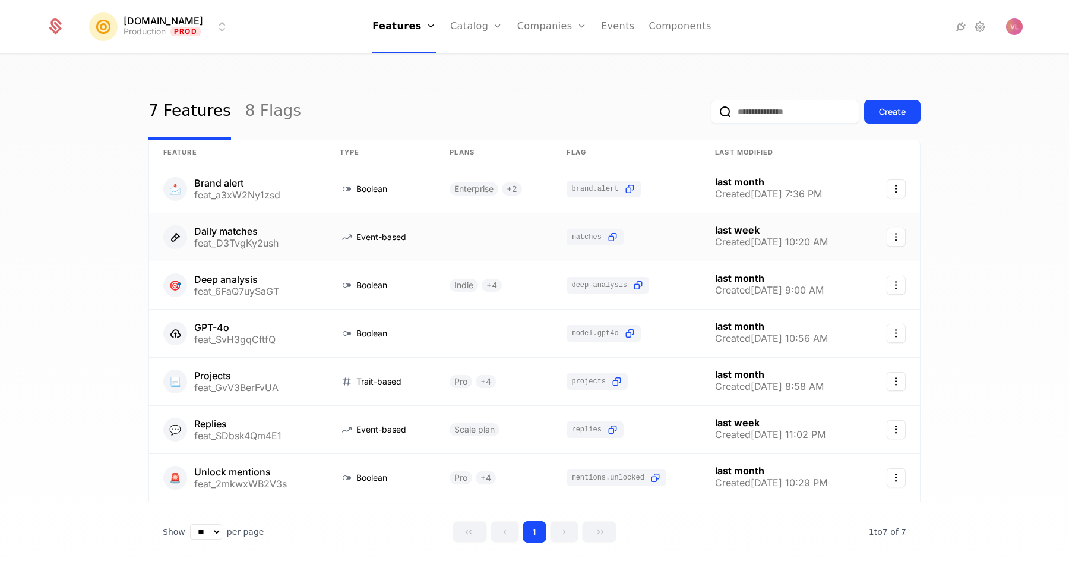
click at [295, 240] on link at bounding box center [237, 237] width 176 height 48
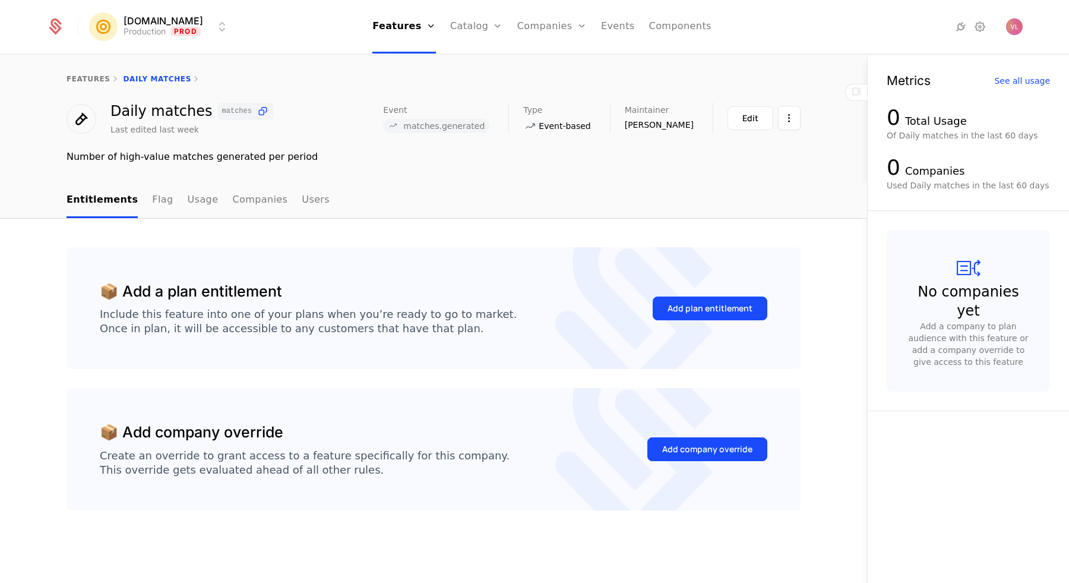
click at [684, 311] on div "Add plan entitlement" at bounding box center [709, 308] width 85 height 12
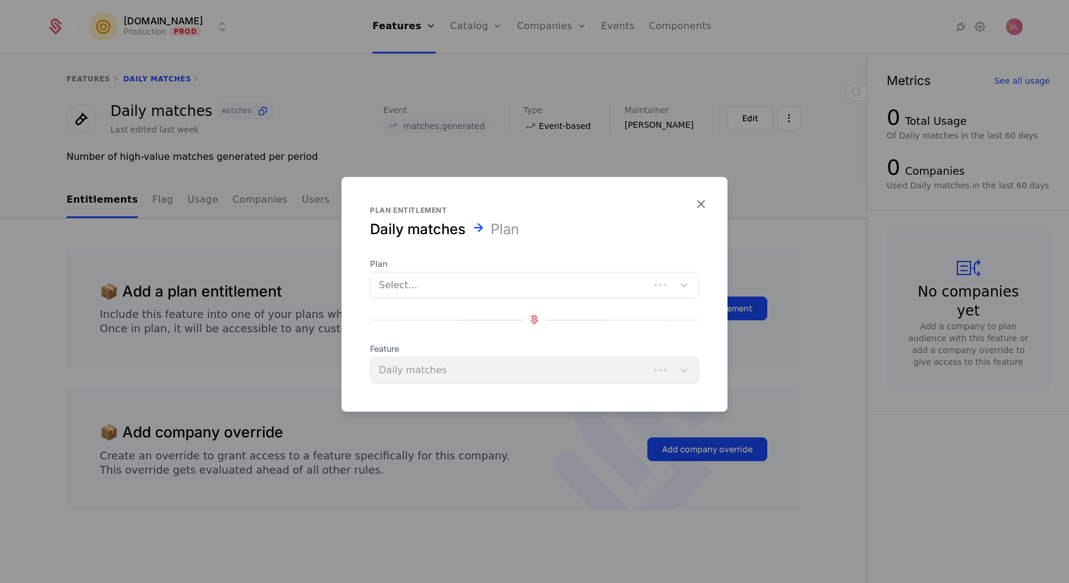
click at [457, 302] on div "Plan Select... Feature Daily matches" at bounding box center [534, 319] width 329 height 125
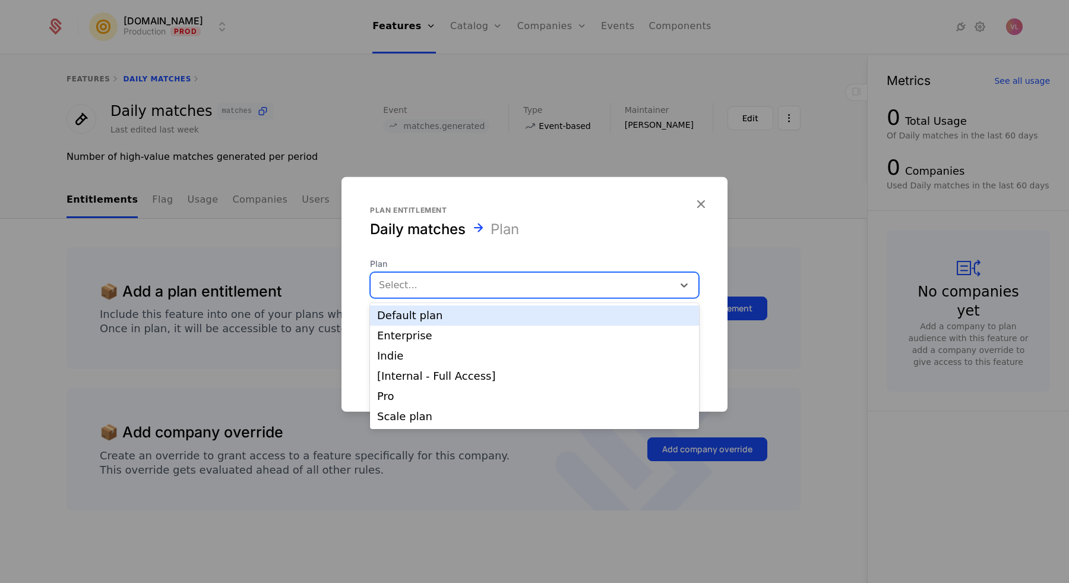
click at [471, 281] on div at bounding box center [522, 284] width 286 height 17
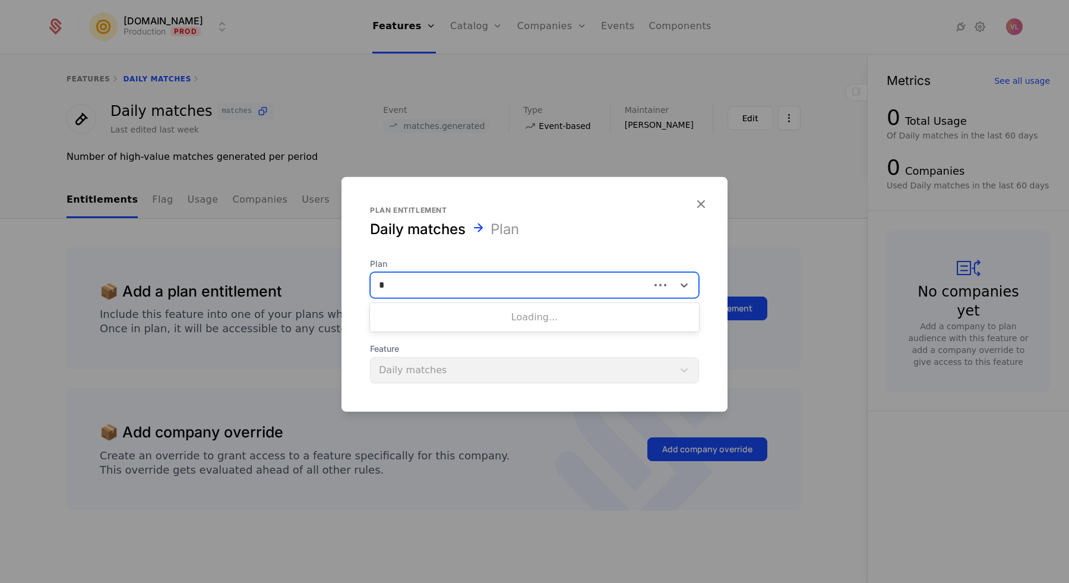
type input "**"
click at [431, 318] on div "Scale plan" at bounding box center [534, 315] width 315 height 11
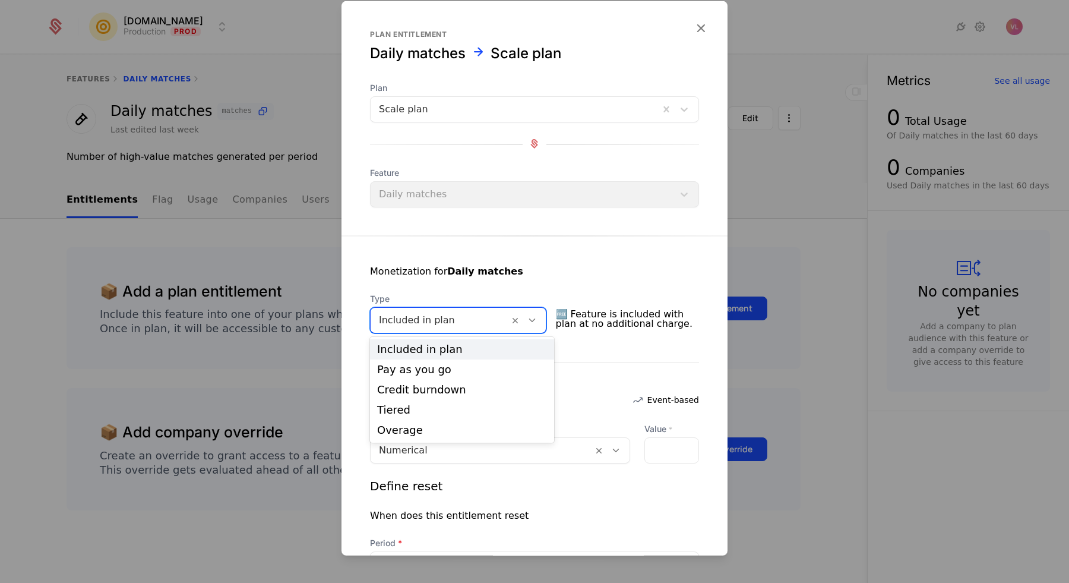
click at [428, 320] on div at bounding box center [440, 319] width 122 height 17
click at [445, 282] on div "Monetization for Daily matches" at bounding box center [534, 278] width 329 height 29
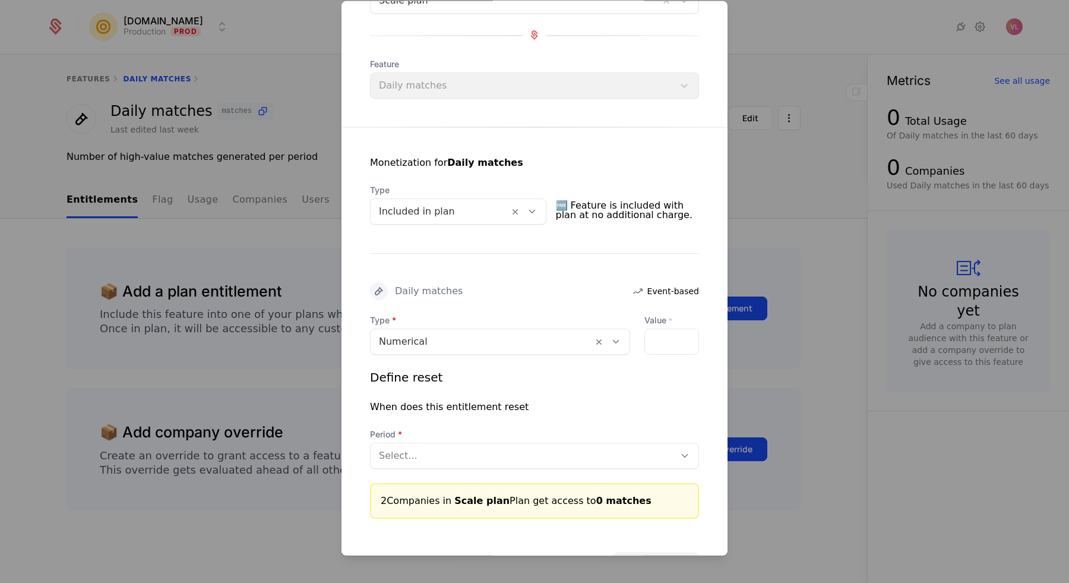
scroll to position [124, 0]
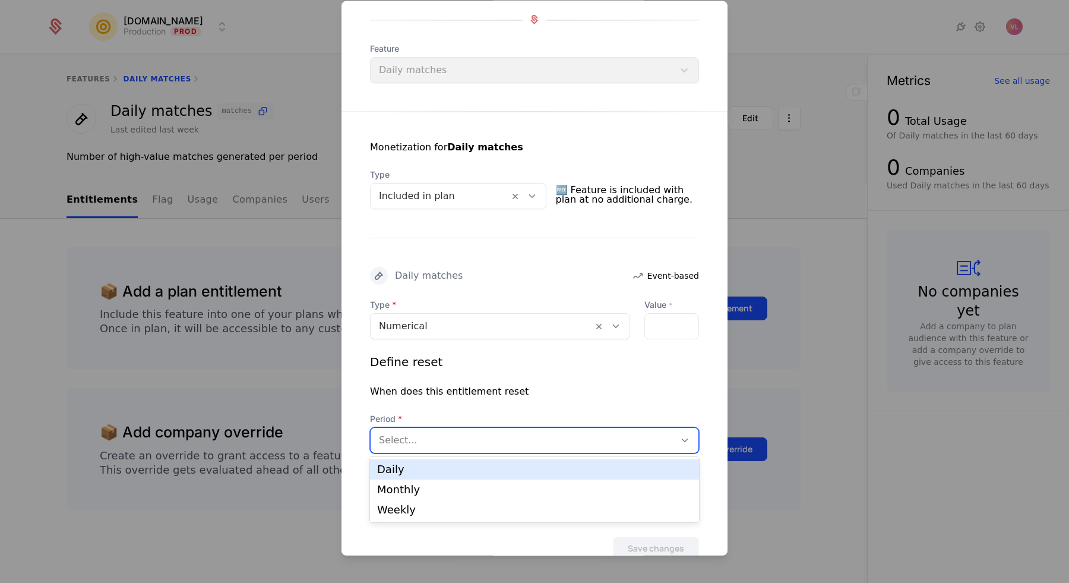
click at [438, 442] on div at bounding box center [522, 439] width 287 height 17
click at [417, 469] on div "Daily" at bounding box center [534, 469] width 315 height 11
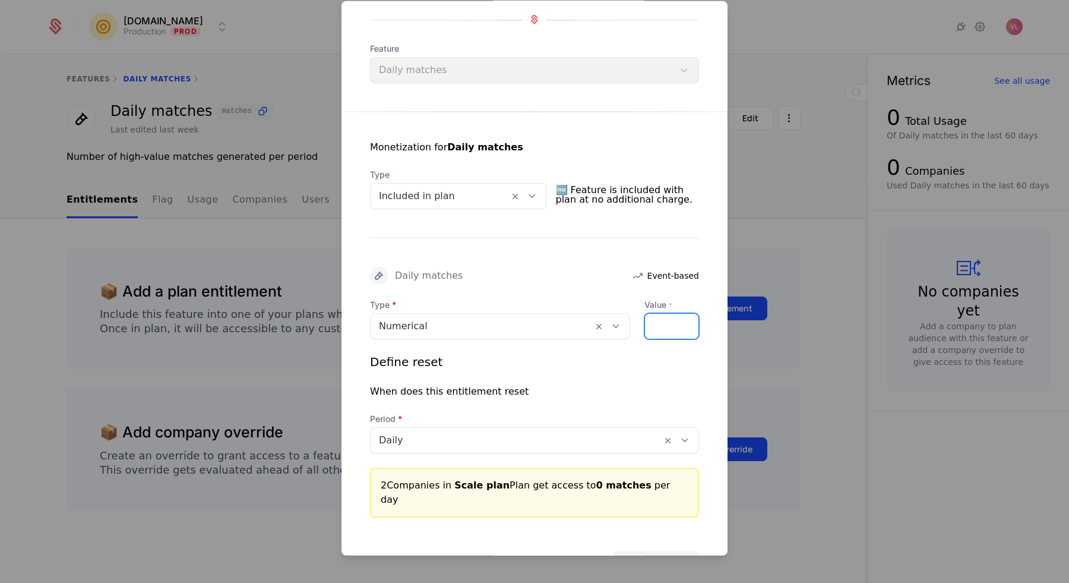
click at [650, 325] on input "Value *" at bounding box center [652, 325] width 14 height 25
type input "**"
click at [583, 382] on div "Define reset When does this entitlement reset Period Daily" at bounding box center [534, 403] width 329 height 100
click at [639, 550] on button "Save changes" at bounding box center [656, 562] width 86 height 24
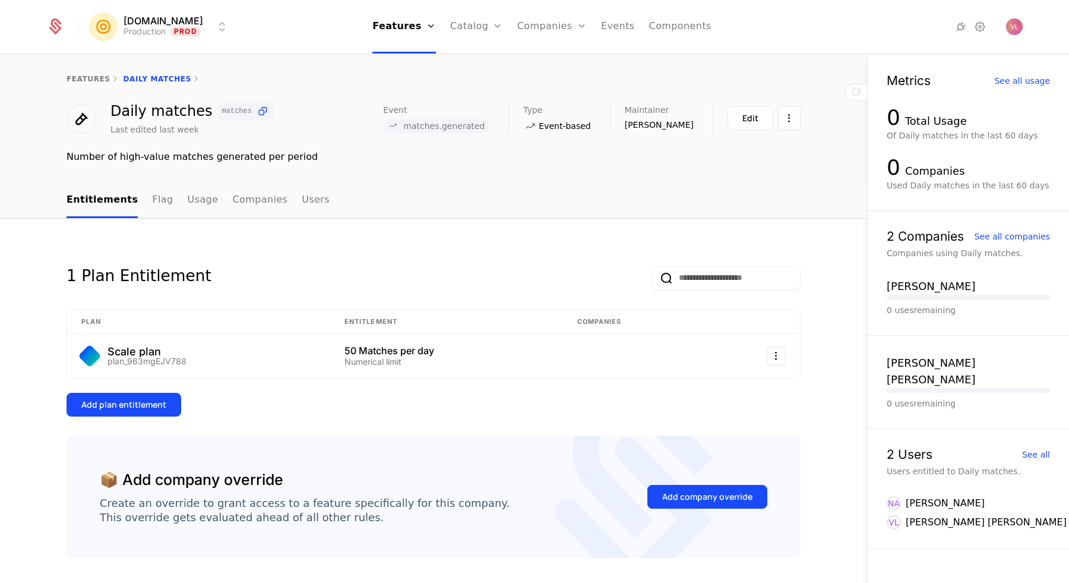
click at [130, 399] on div "Add plan entitlement" at bounding box center [123, 404] width 85 height 12
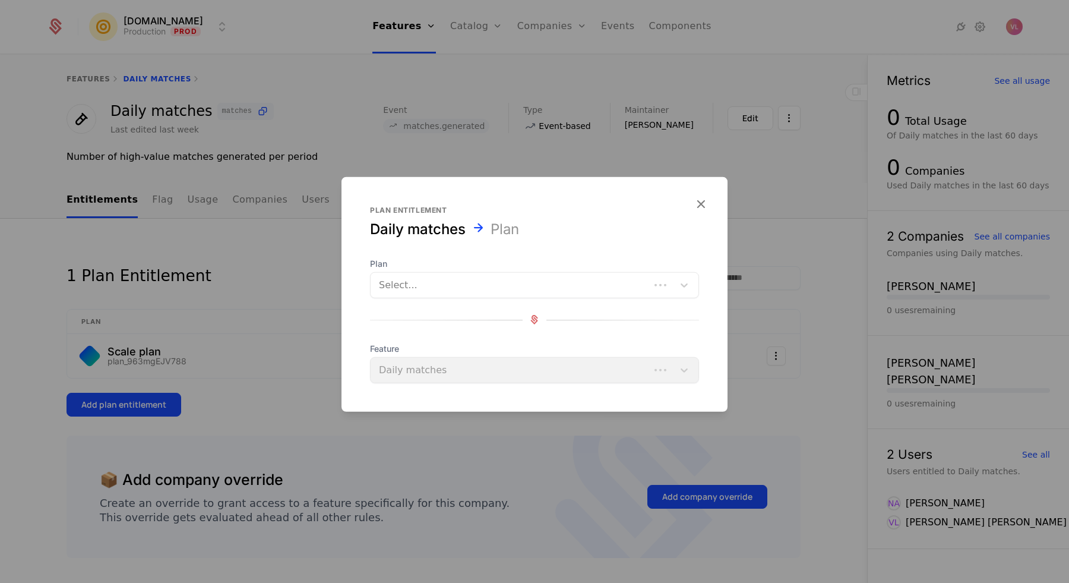
click at [433, 290] on div at bounding box center [510, 284] width 262 height 17
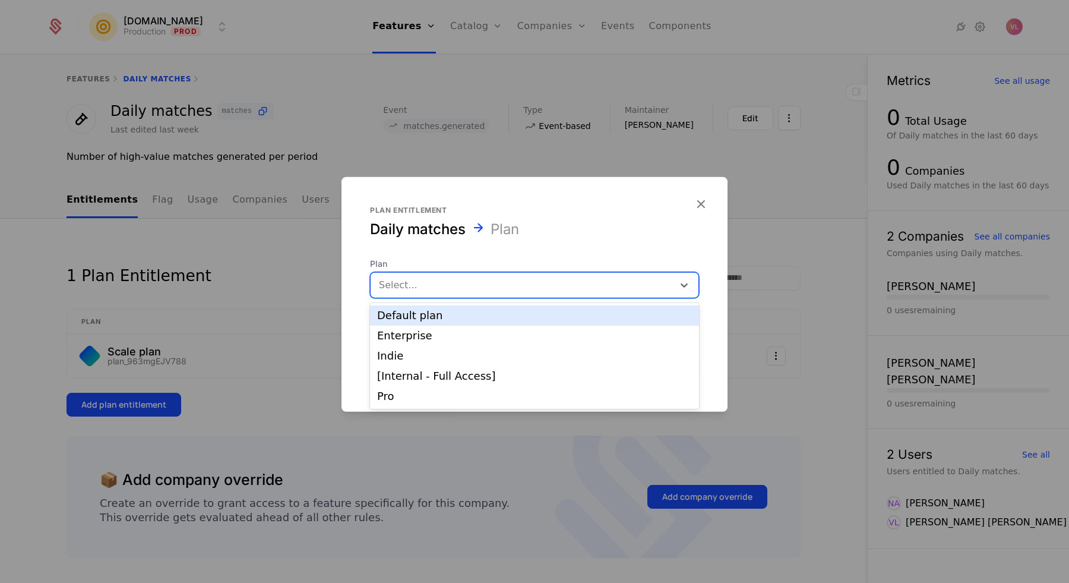
click at [426, 319] on div "Default plan" at bounding box center [534, 315] width 315 height 11
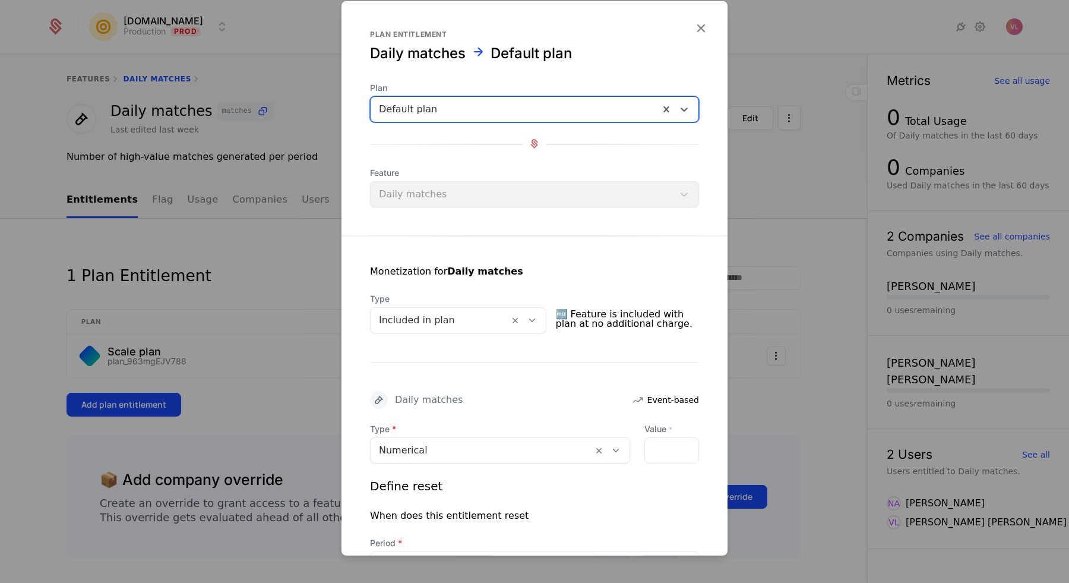
click at [665, 450] on div at bounding box center [671, 449] width 55 height 26
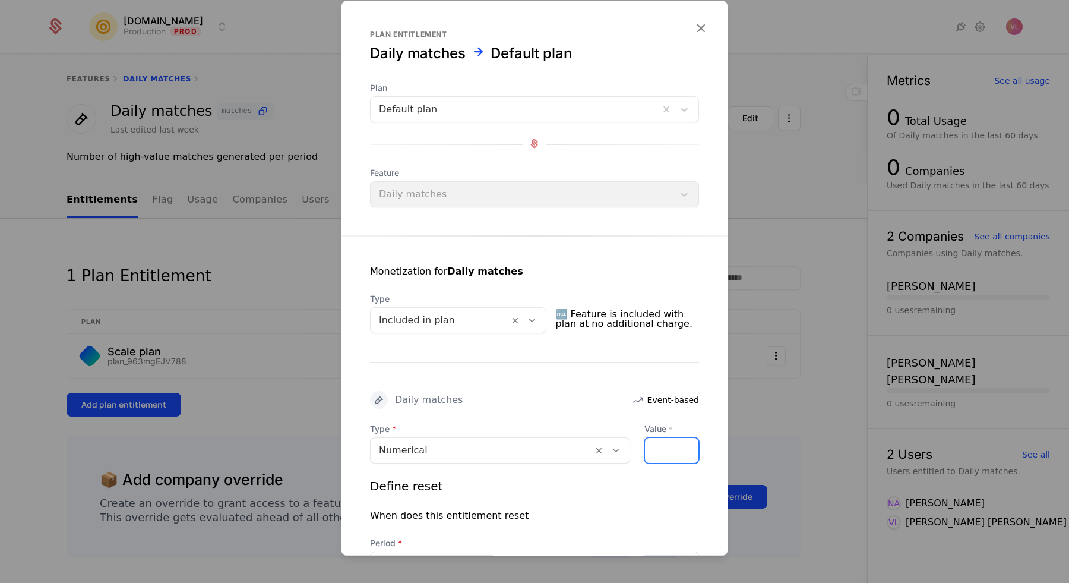
click at [651, 450] on input "Value *" at bounding box center [652, 449] width 14 height 25
type input "**"
click at [610, 391] on div "Daily matches Event-based" at bounding box center [534, 399] width 329 height 18
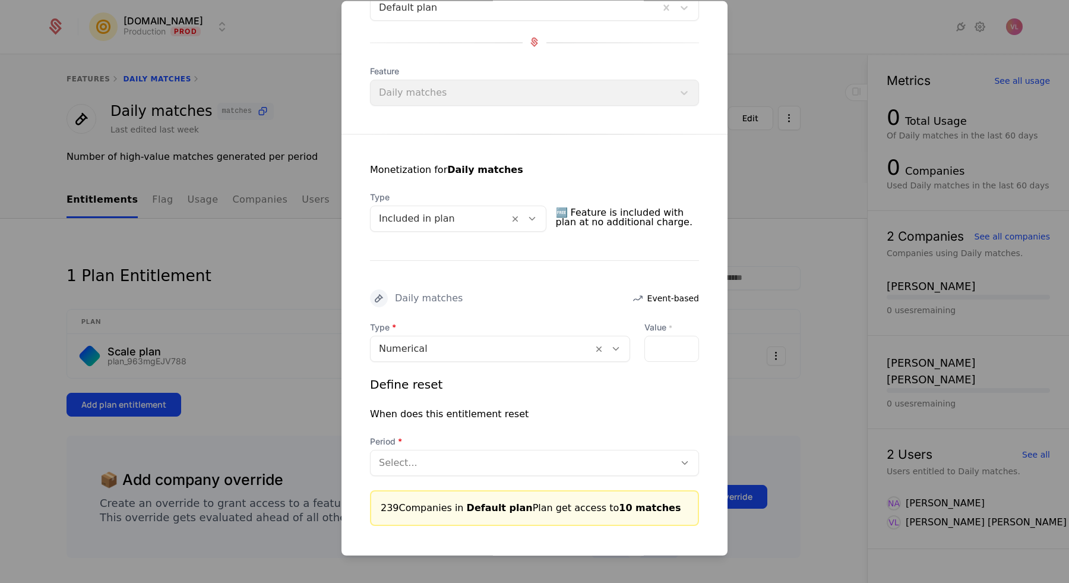
scroll to position [105, 0]
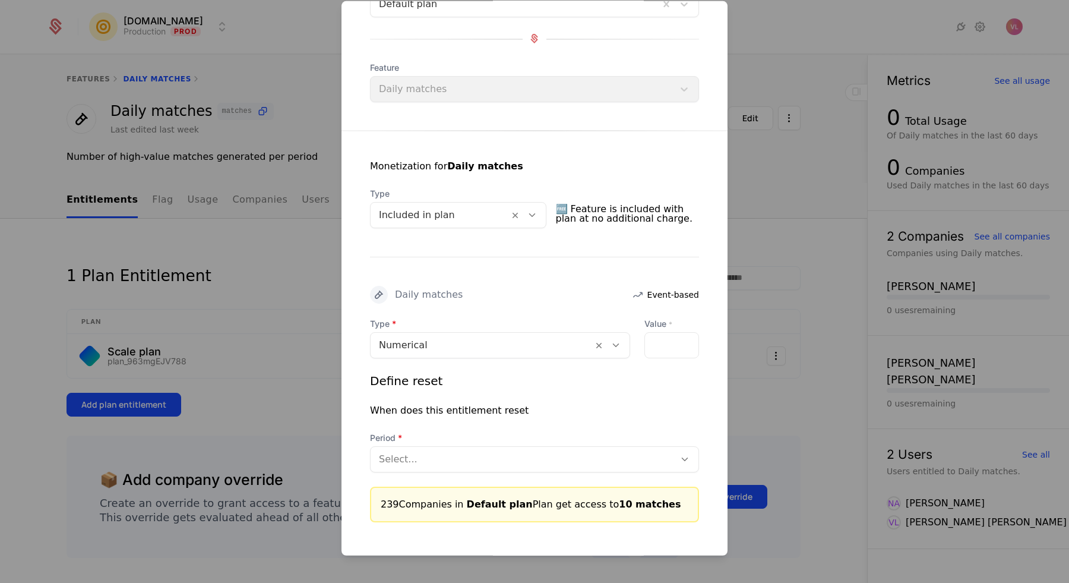
click at [499, 458] on div at bounding box center [522, 458] width 287 height 17
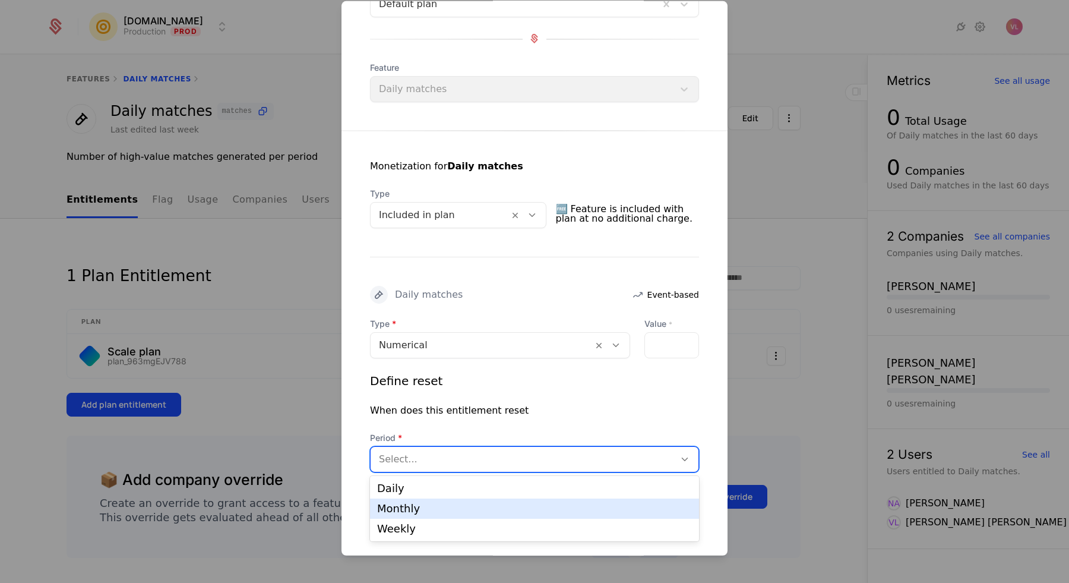
click at [457, 505] on div "Monthly" at bounding box center [534, 508] width 315 height 11
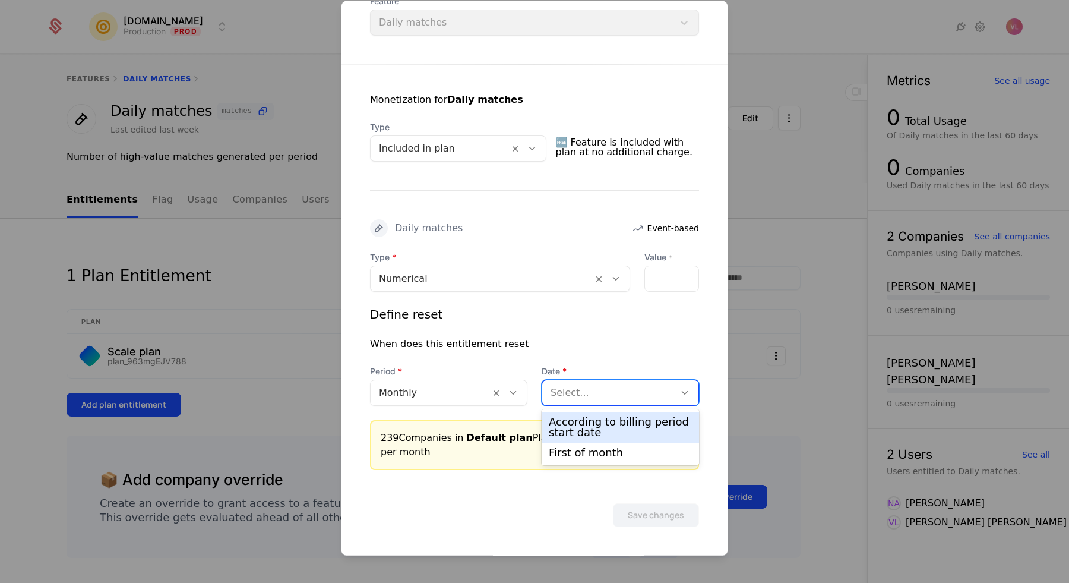
scroll to position [171, 0]
click at [556, 387] on div at bounding box center [609, 392] width 116 height 17
click at [573, 457] on div "First of month" at bounding box center [620, 453] width 143 height 11
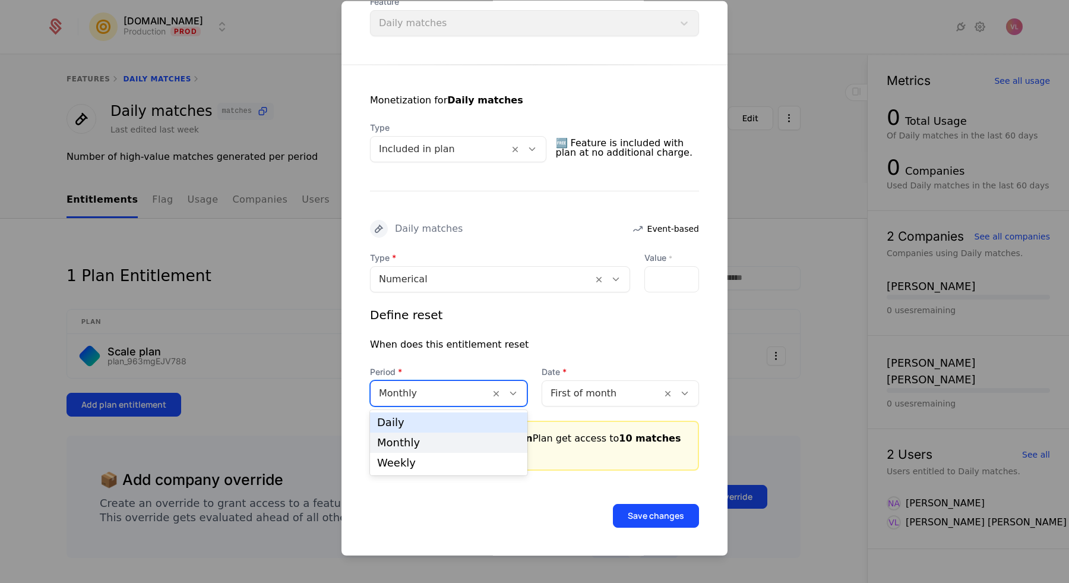
click at [464, 390] on div at bounding box center [430, 392] width 103 height 17
click at [419, 461] on div "Weekly" at bounding box center [448, 462] width 143 height 11
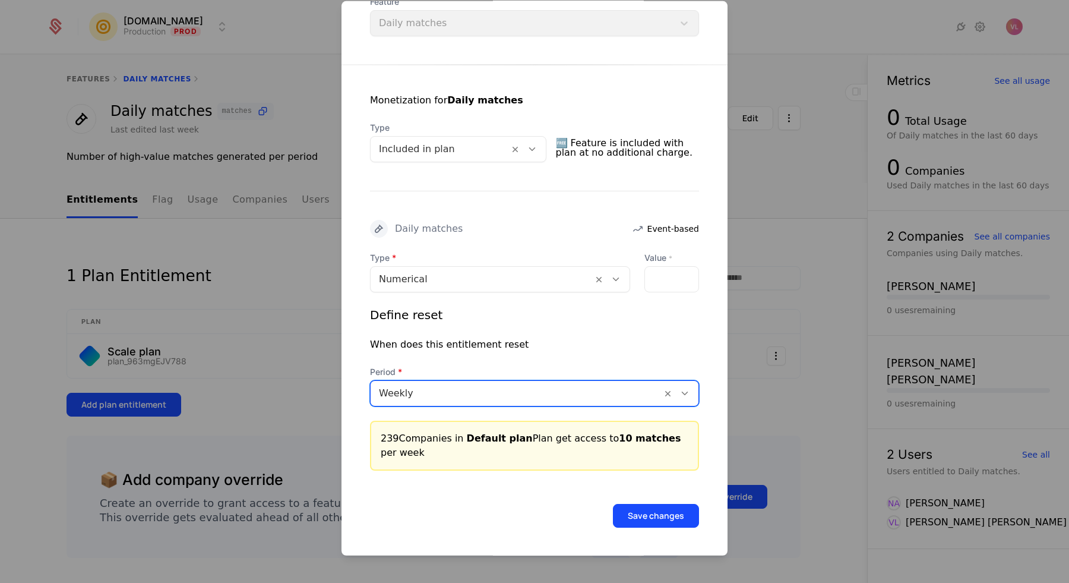
click at [645, 512] on button "Save changes" at bounding box center [656, 515] width 86 height 24
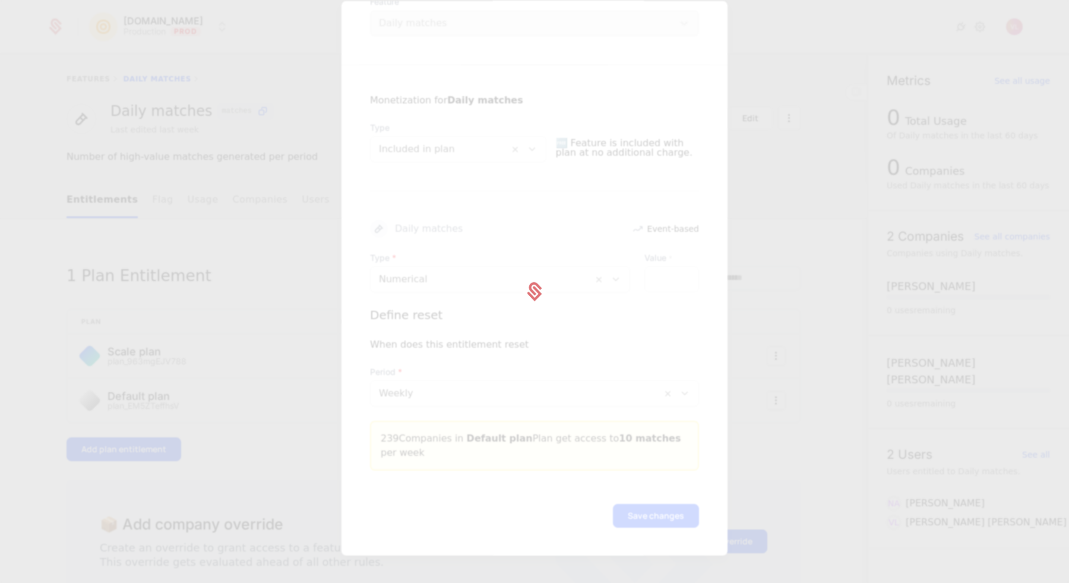
scroll to position [0, 0]
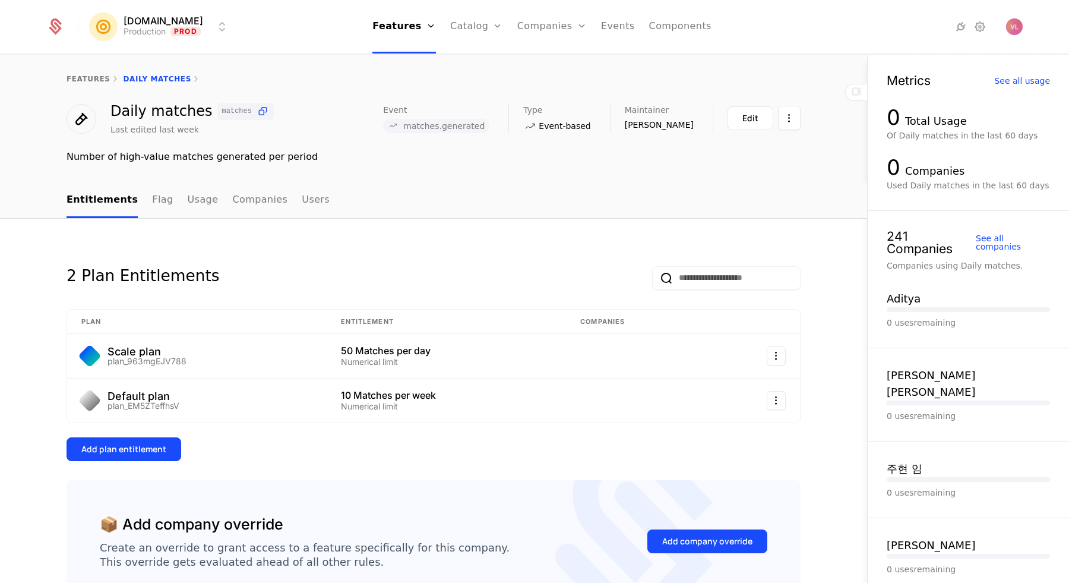
click at [481, 22] on link "Catalog" at bounding box center [476, 26] width 53 height 53
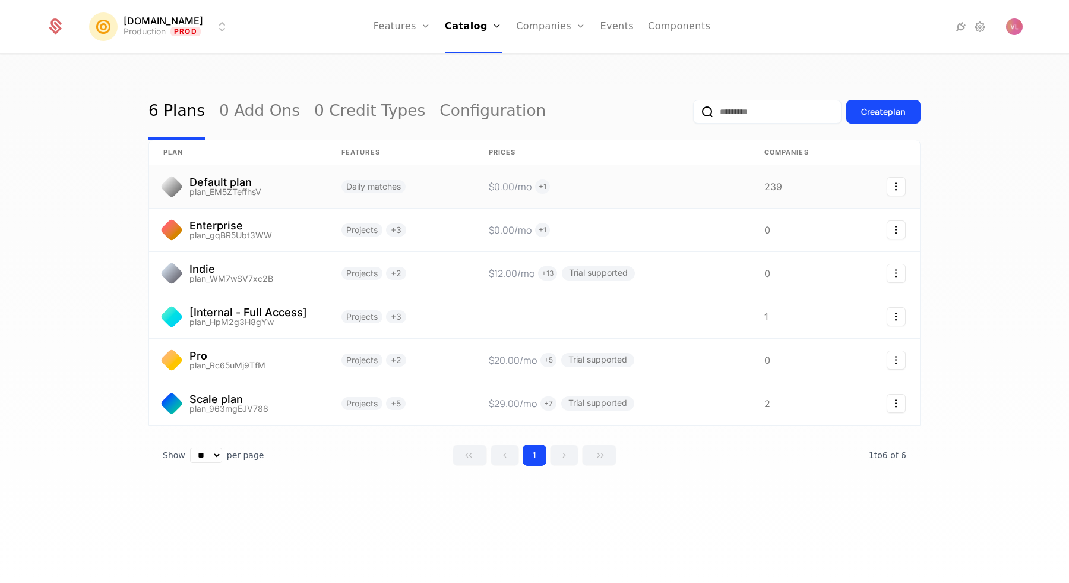
click at [321, 184] on link at bounding box center [238, 186] width 178 height 43
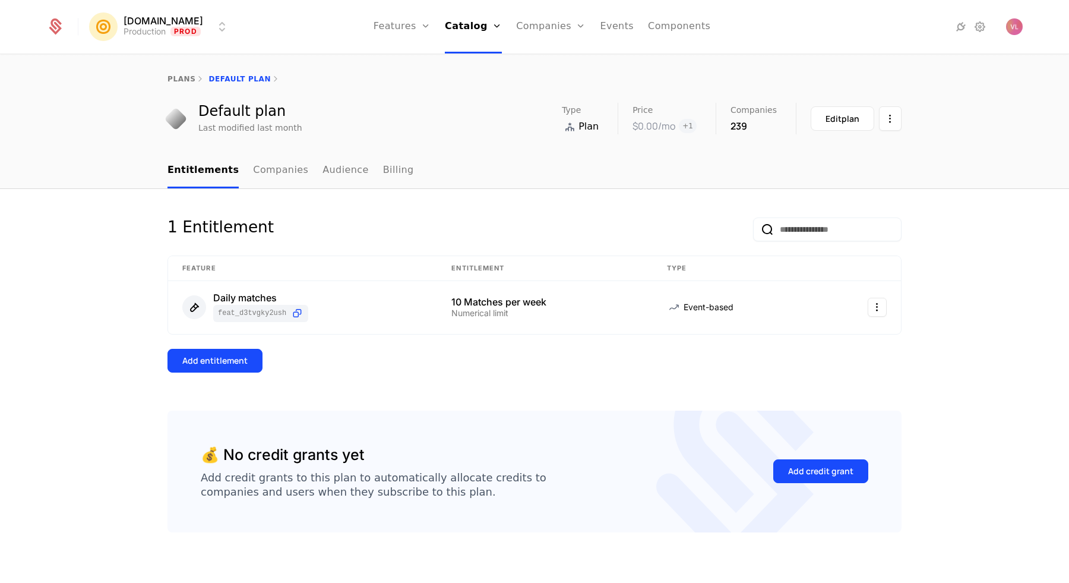
click at [270, 172] on link "Companies" at bounding box center [280, 170] width 55 height 35
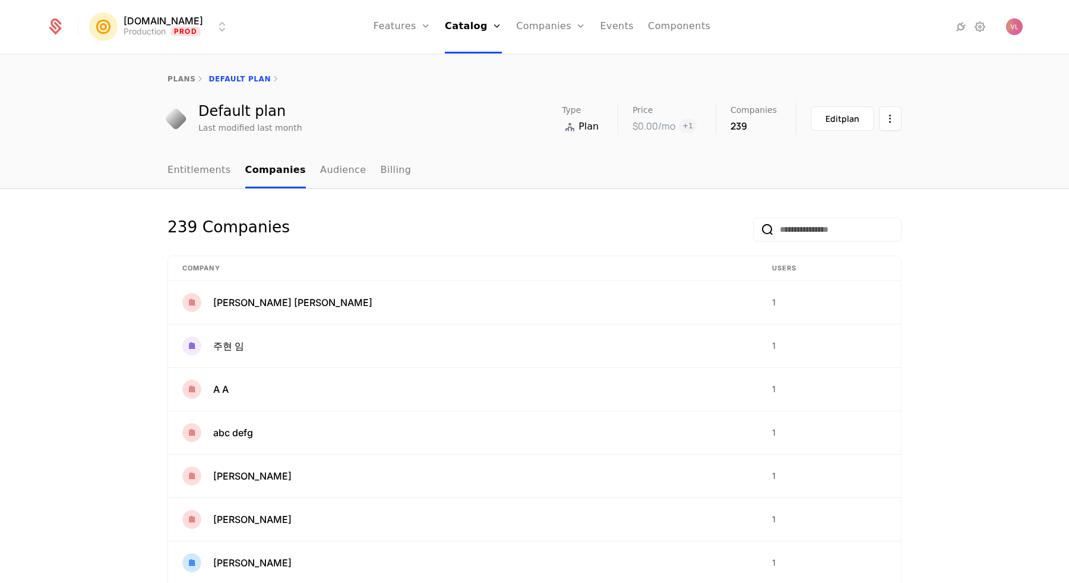
click at [523, 24] on link "Companies" at bounding box center [550, 26] width 69 height 53
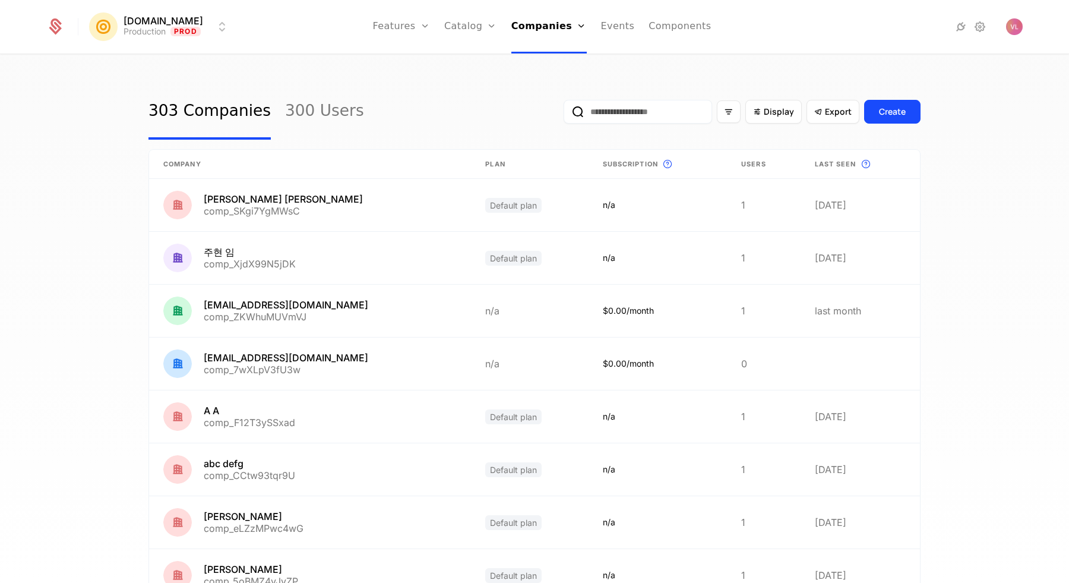
click at [632, 108] on input "email" at bounding box center [638, 112] width 148 height 24
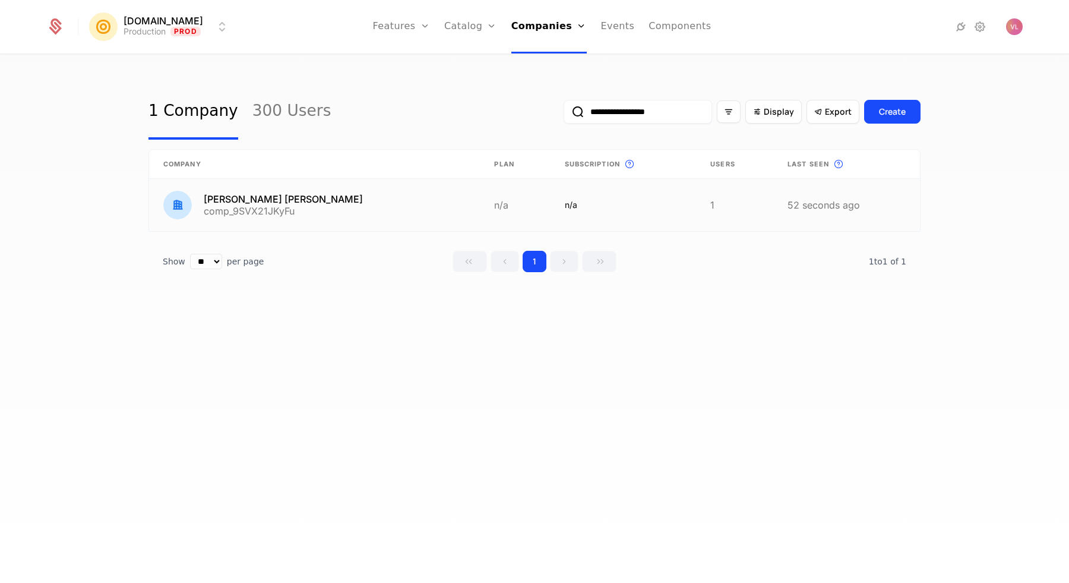
type input "**********"
click at [322, 196] on link at bounding box center [314, 205] width 331 height 52
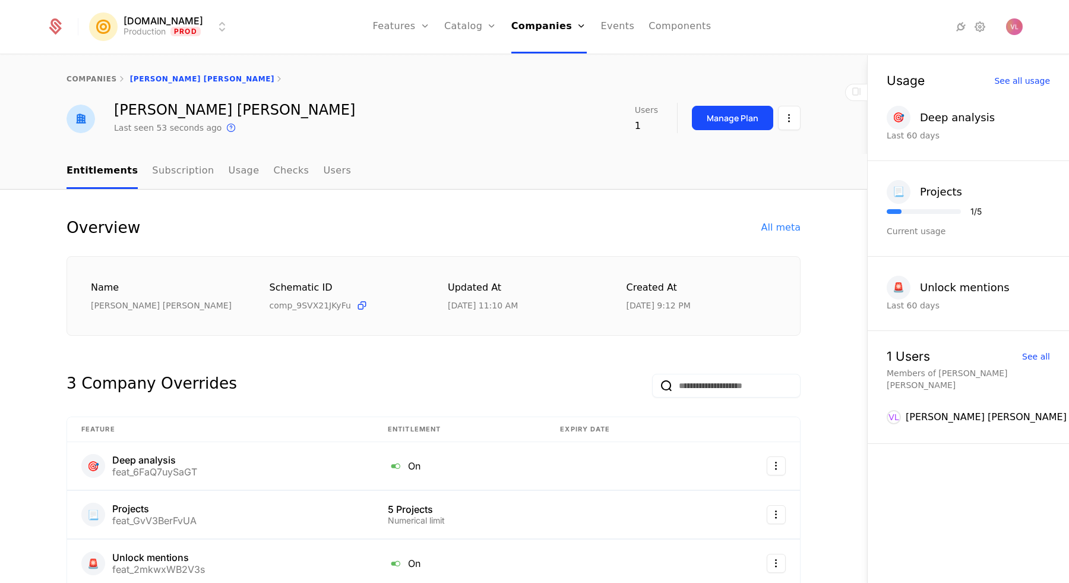
click at [167, 170] on link "Subscription" at bounding box center [183, 171] width 62 height 35
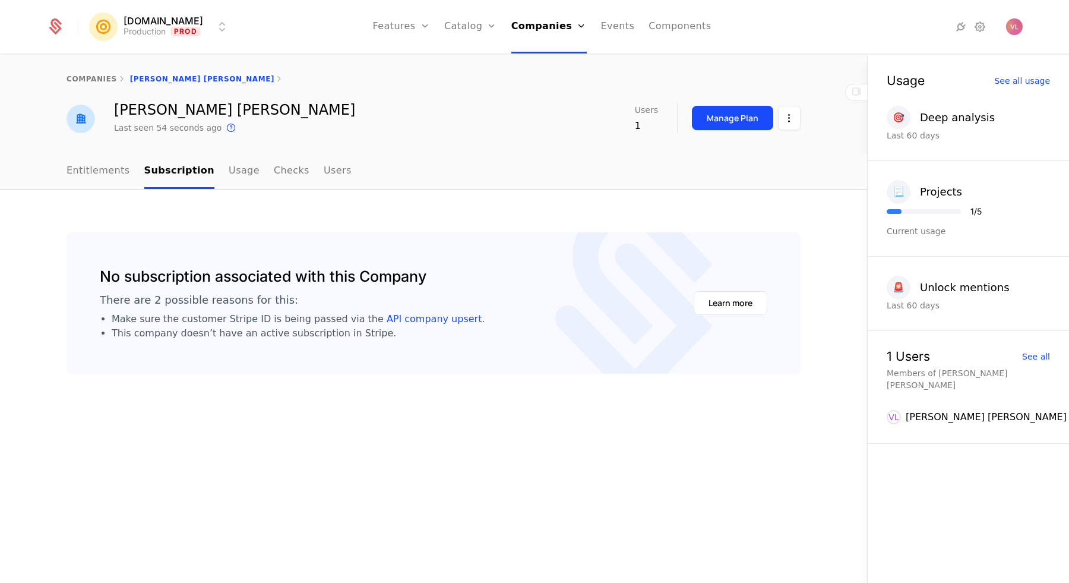
click at [124, 172] on link "Entitlements" at bounding box center [99, 171] width 64 height 35
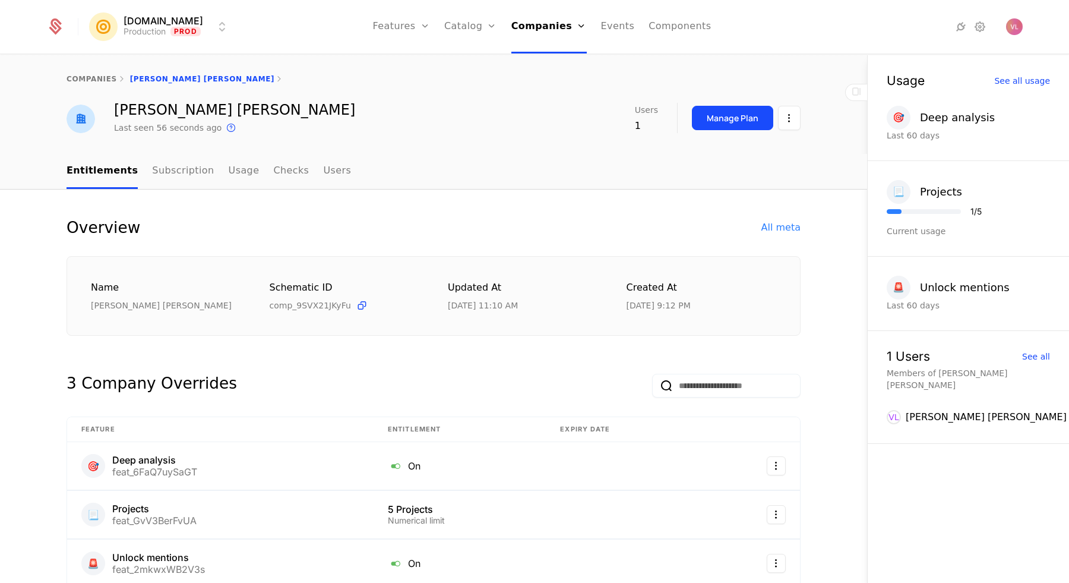
click at [403, 62] on link "Features" at bounding box center [414, 58] width 55 height 10
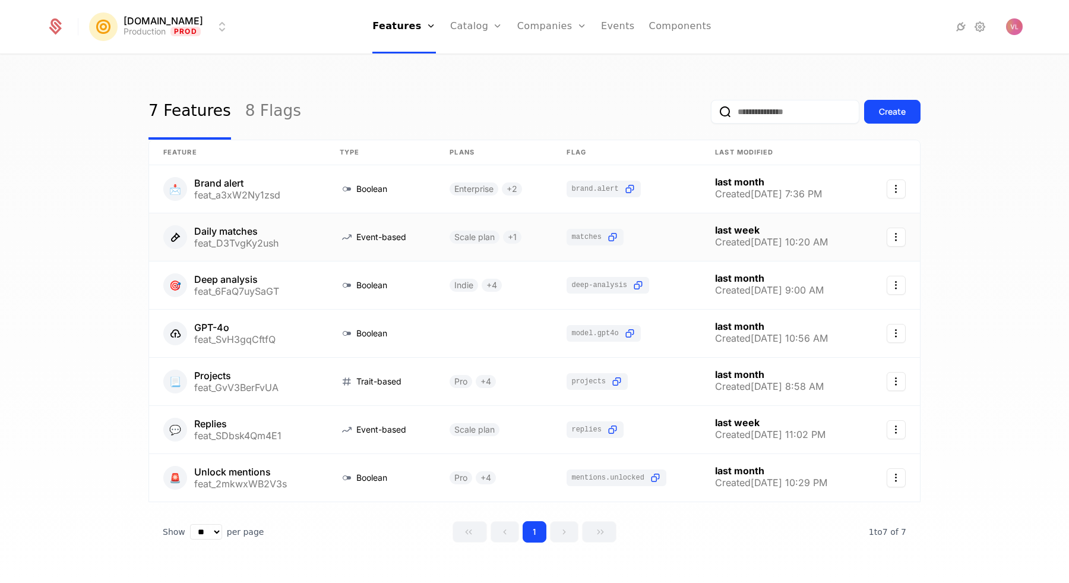
click at [298, 246] on link at bounding box center [237, 237] width 176 height 48
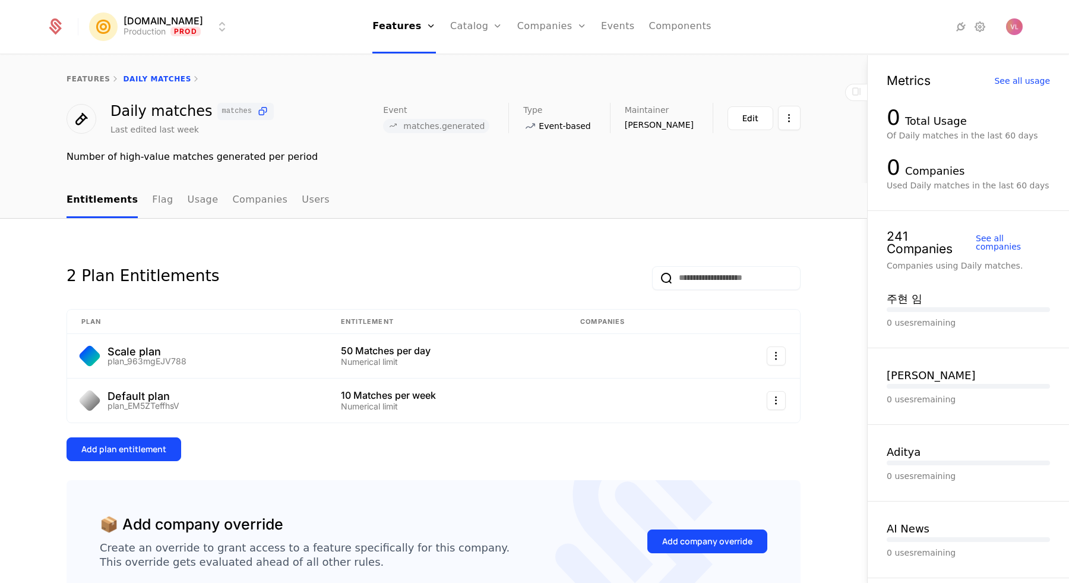
click at [152, 211] on link "Flag" at bounding box center [162, 200] width 21 height 35
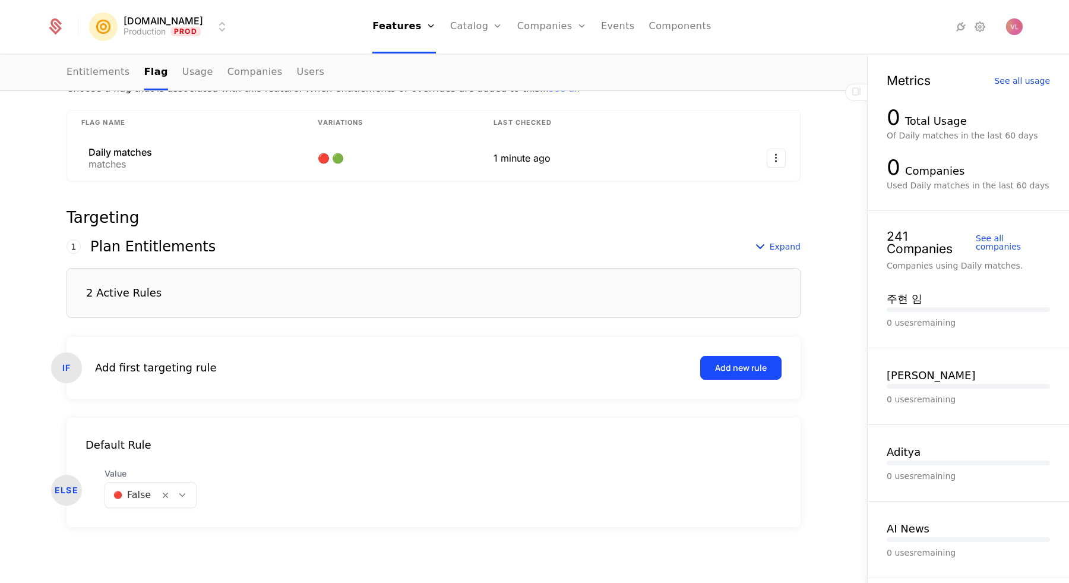
scroll to position [214, 0]
click at [129, 493] on div at bounding box center [131, 495] width 37 height 17
click at [358, 432] on div "Default Rule ELSE Value [object Object], 1 of 2. 2 results available. Use Up an…" at bounding box center [434, 472] width 734 height 109
click at [739, 366] on div "Add new rule" at bounding box center [741, 368] width 52 height 12
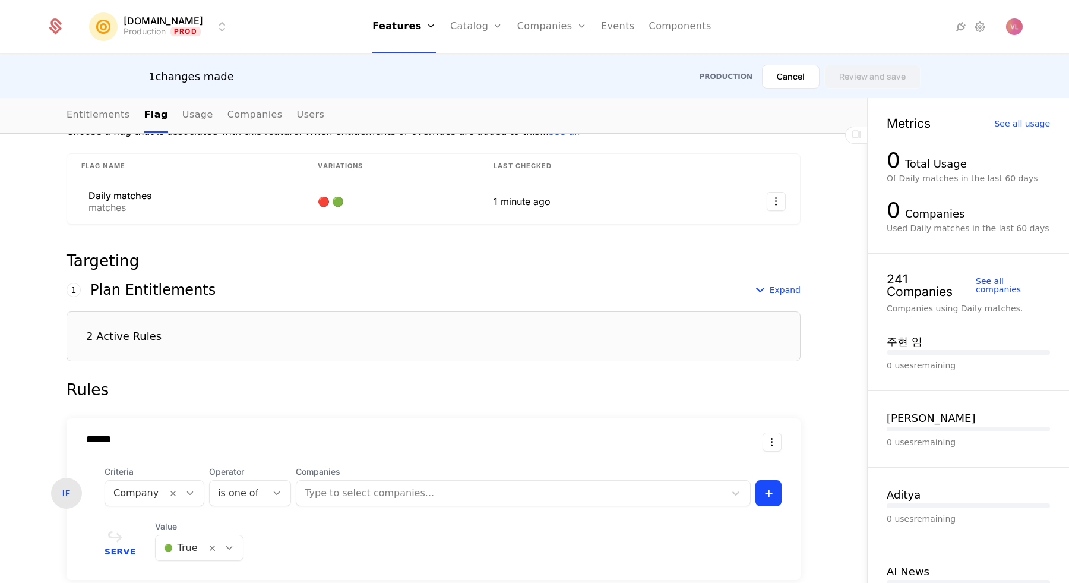
scroll to position [53, 0]
click at [151, 486] on body "Mention.click Production Prod Features Features Flags Catalog Plans Add Ons Cre…" at bounding box center [534, 291] width 1069 height 583
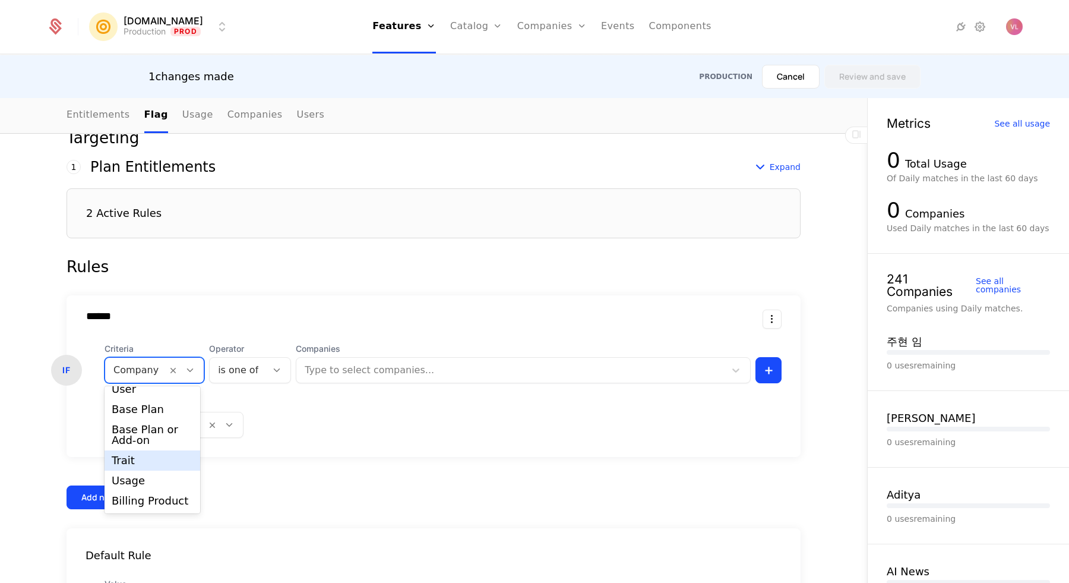
scroll to position [30, 0]
click at [156, 482] on div "Usage" at bounding box center [152, 480] width 81 height 11
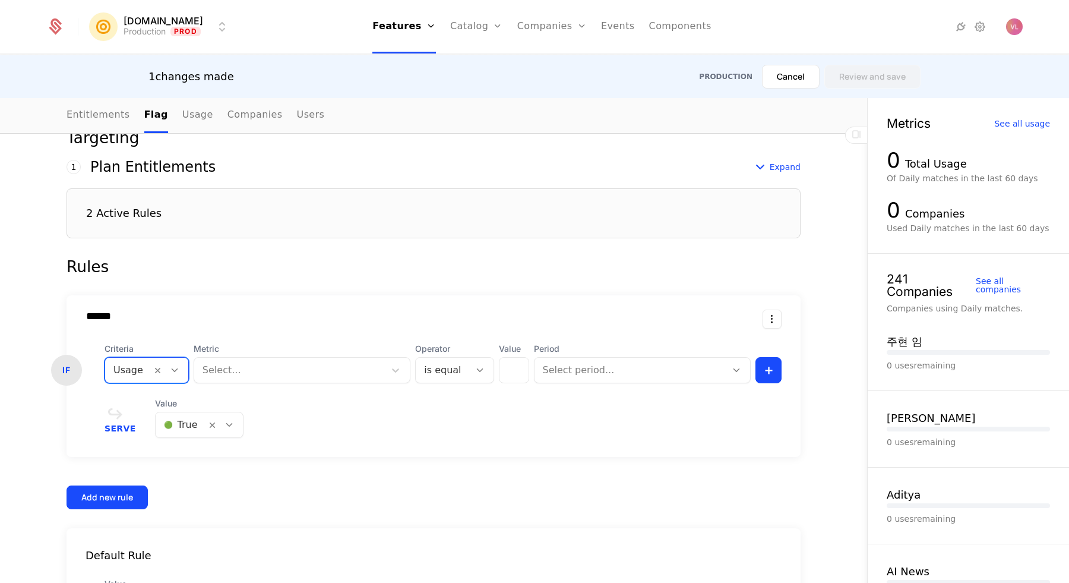
click at [281, 370] on div at bounding box center [290, 370] width 174 height 17
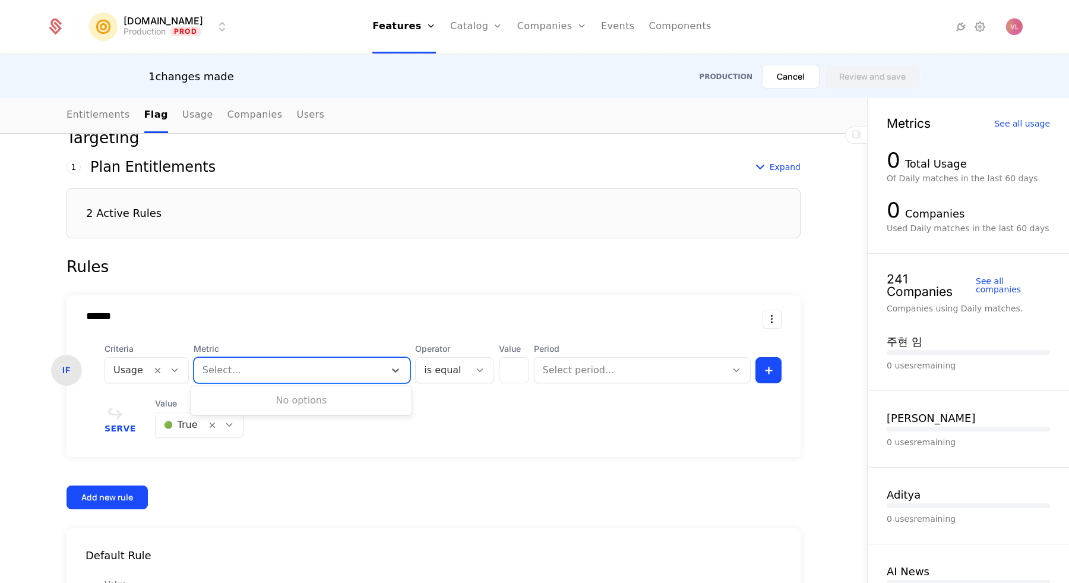
click at [277, 373] on div at bounding box center [290, 370] width 174 height 17
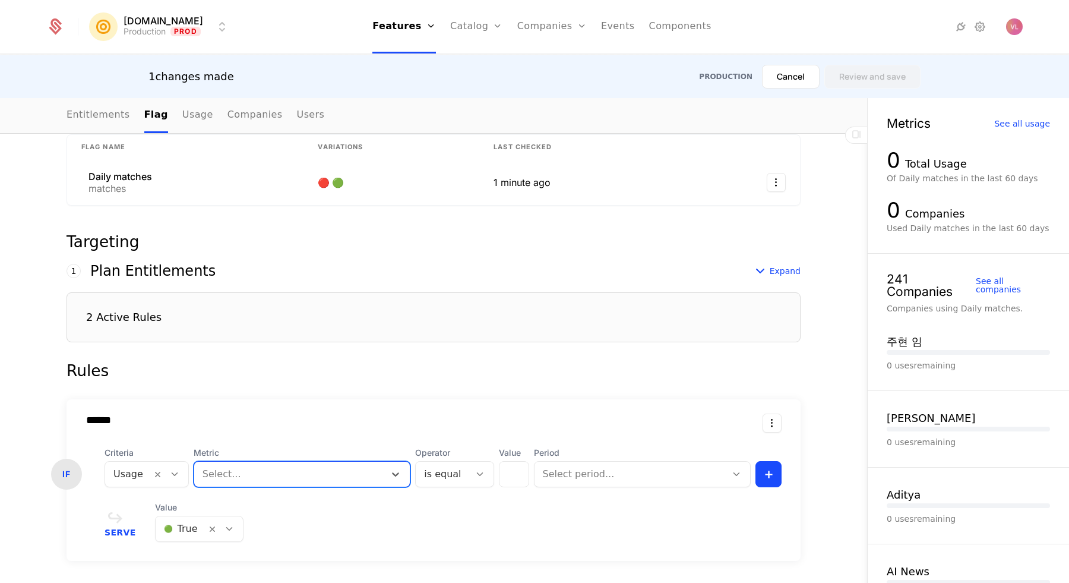
scroll to position [240, 0]
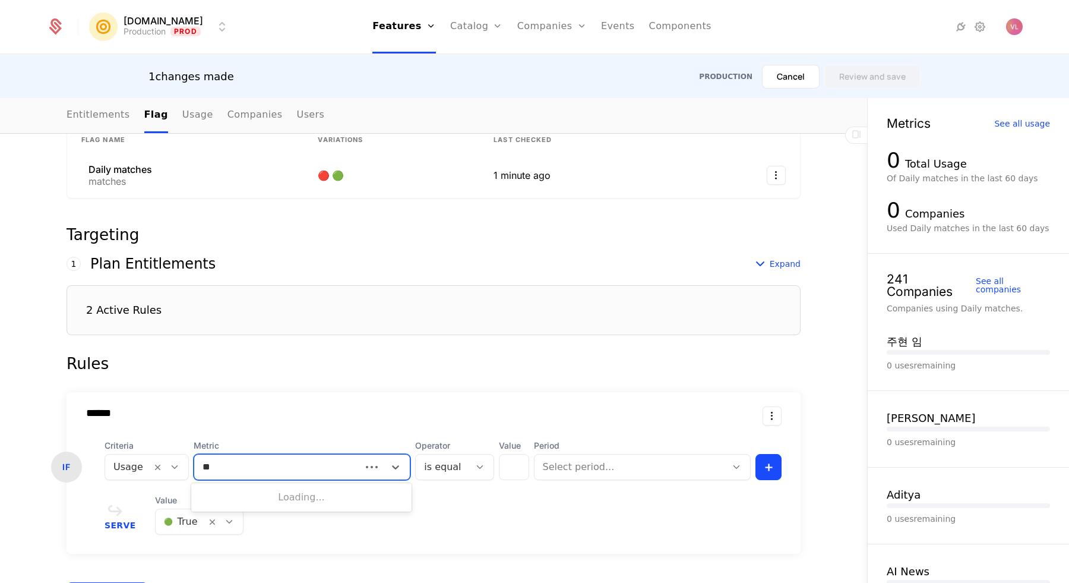
type input "***"
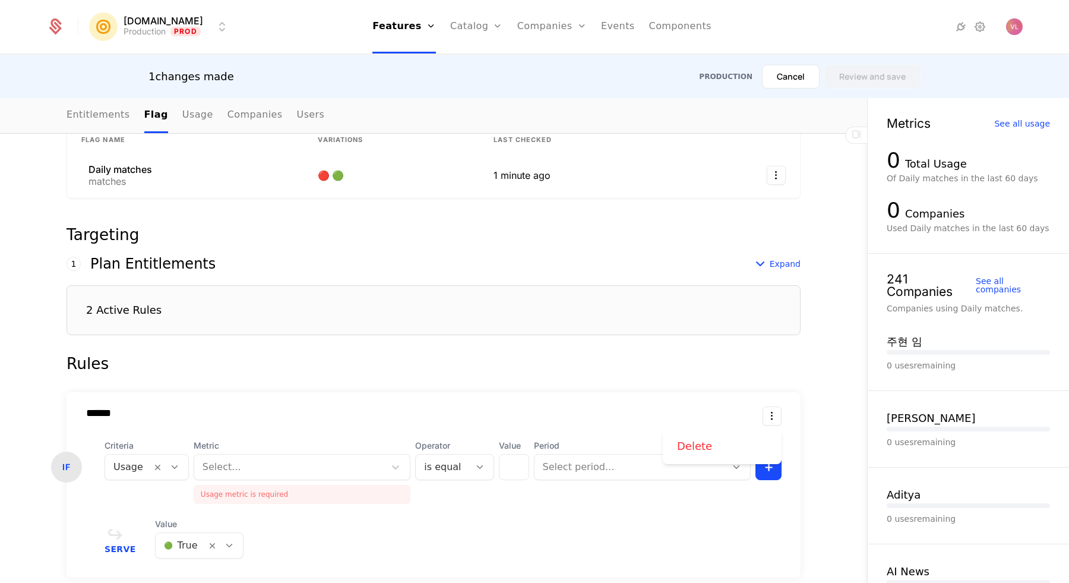
click at [770, 415] on html "Mention.click Production Prod Features Features Flags Catalog Plans Add Ons Cre…" at bounding box center [534, 291] width 1069 height 583
click at [737, 441] on div "Delete" at bounding box center [722, 446] width 90 height 17
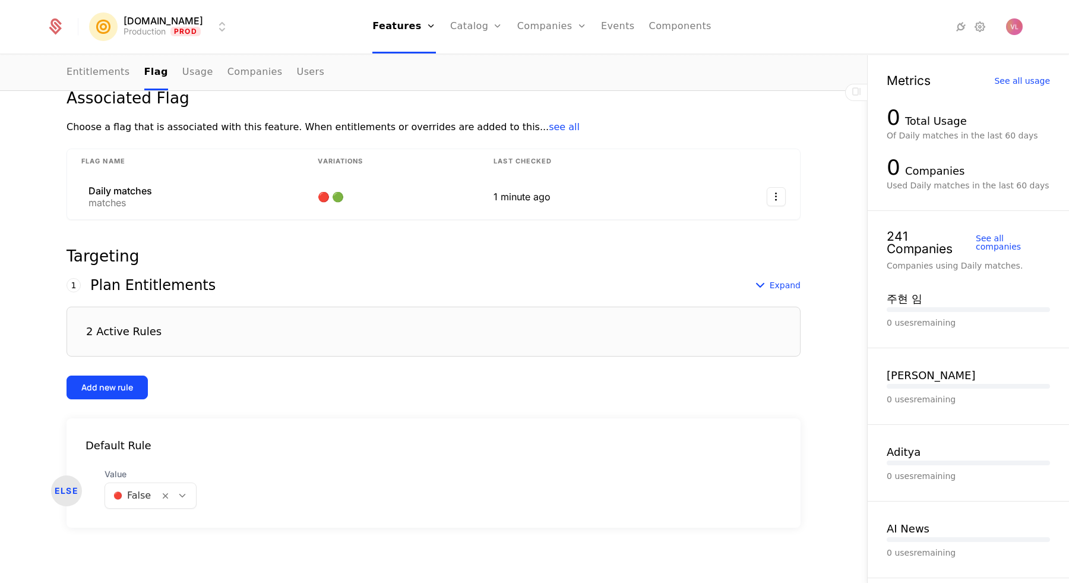
click at [119, 496] on div at bounding box center [131, 495] width 37 height 17
click at [121, 520] on div "🟢 True" at bounding box center [150, 525] width 77 height 12
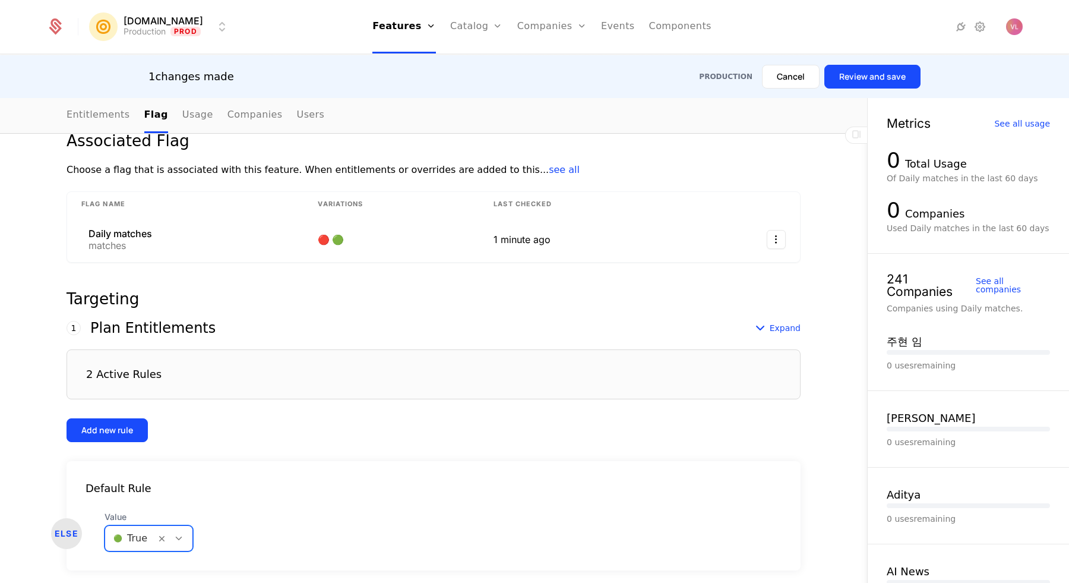
click at [843, 72] on button "Review and save" at bounding box center [872, 77] width 96 height 24
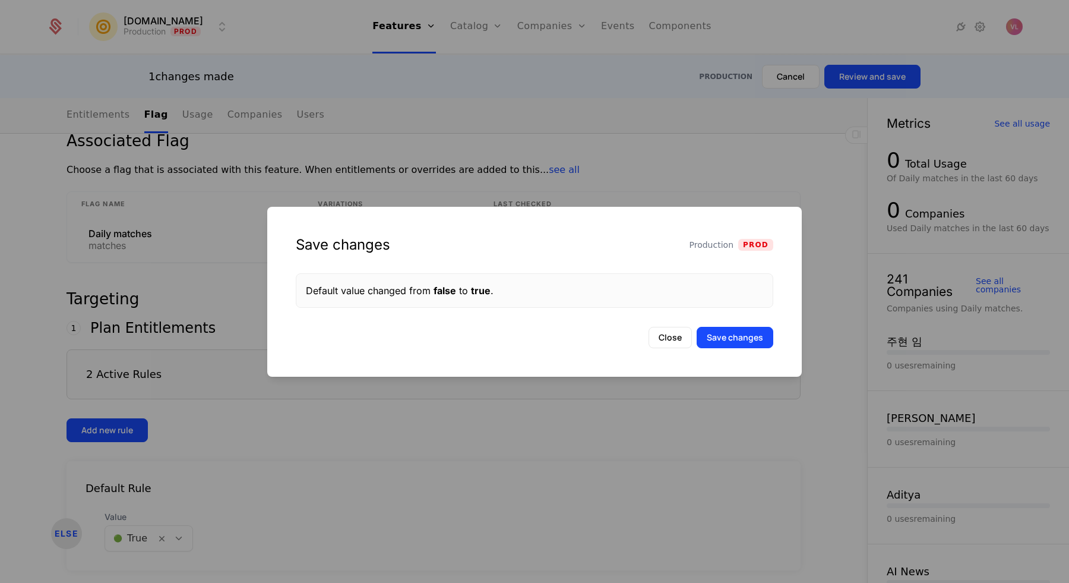
click at [736, 338] on button "Save changes" at bounding box center [735, 337] width 77 height 21
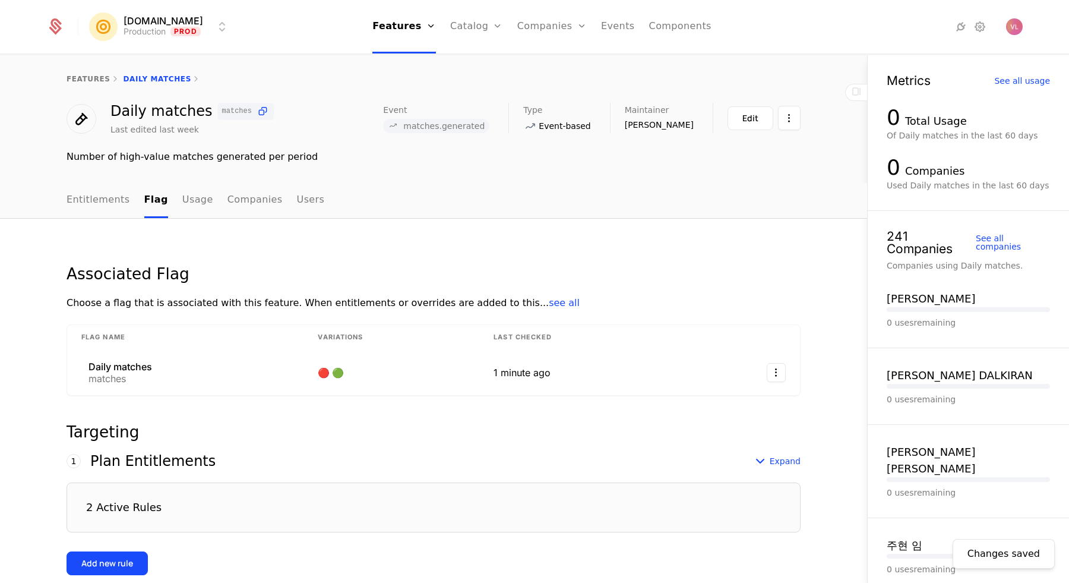
scroll to position [0, 0]
click at [110, 194] on link "Entitlements" at bounding box center [99, 200] width 64 height 35
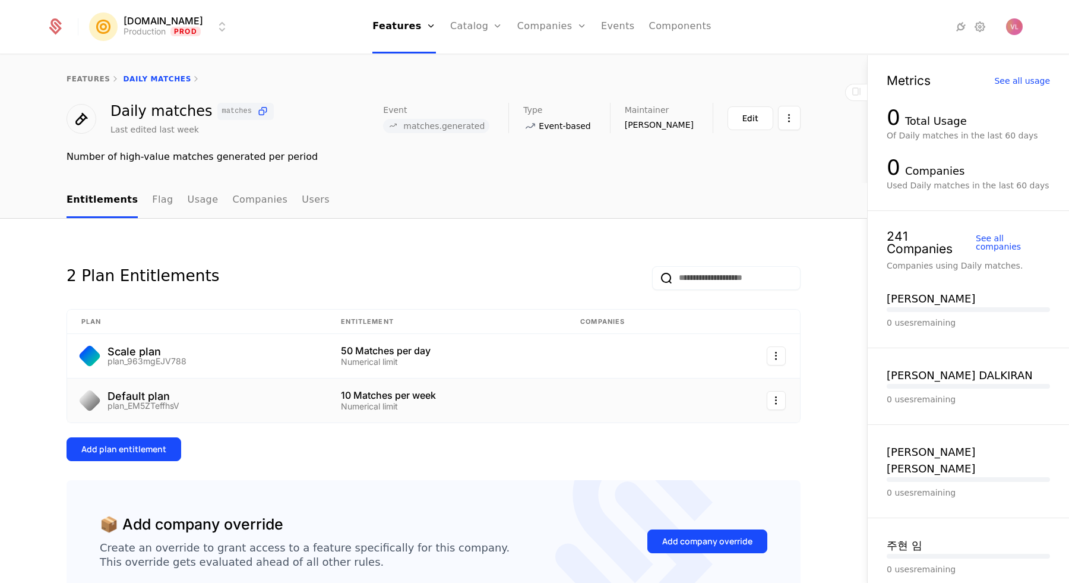
click at [179, 387] on td "Default plan plan_EM5ZTeffhsV" at bounding box center [197, 400] width 260 height 44
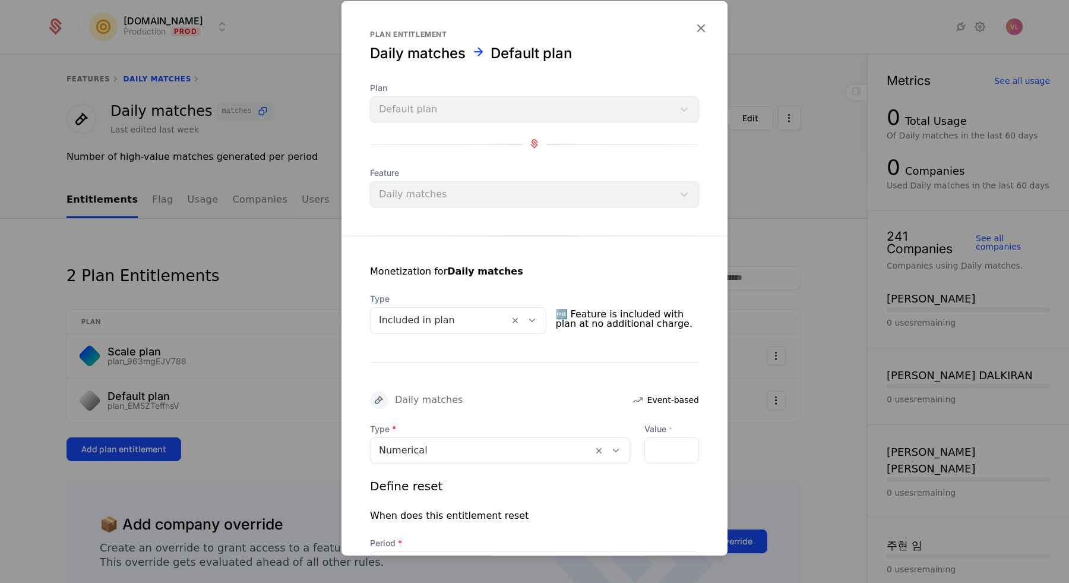
click at [318, 363] on div at bounding box center [534, 291] width 1069 height 583
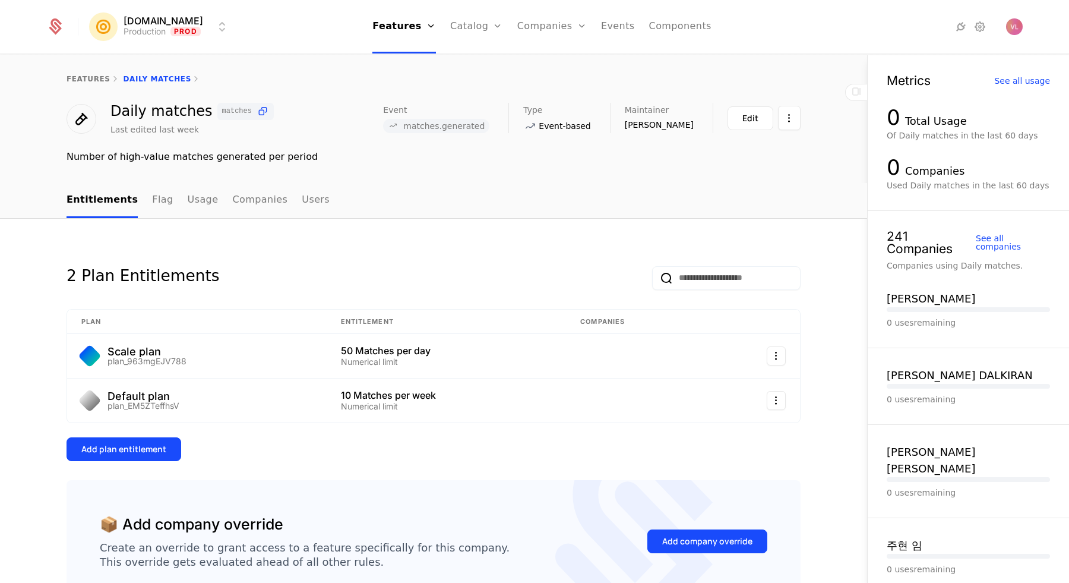
click at [500, 116] on link "Configuration" at bounding box center [494, 115] width 61 height 10
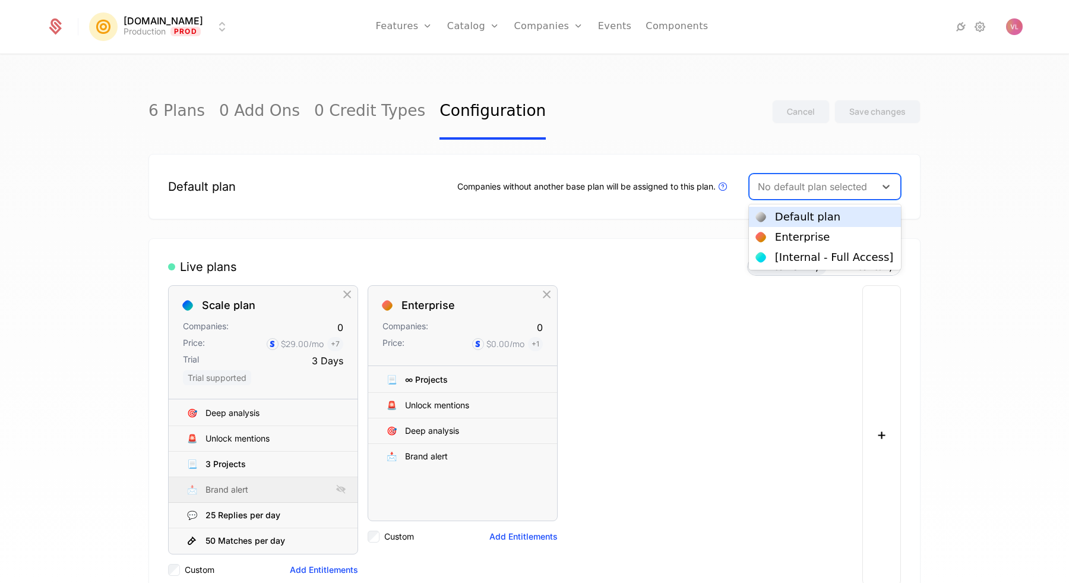
click at [798, 185] on div at bounding box center [812, 186] width 109 height 17
click at [788, 216] on div "Default plan" at bounding box center [807, 216] width 65 height 11
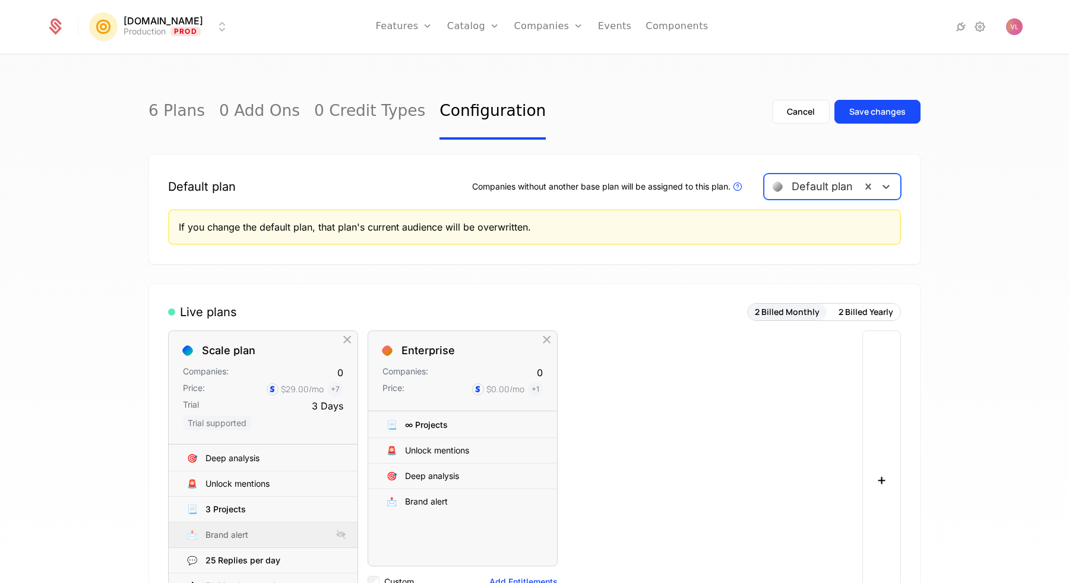
click at [871, 116] on div "Save changes" at bounding box center [877, 112] width 56 height 12
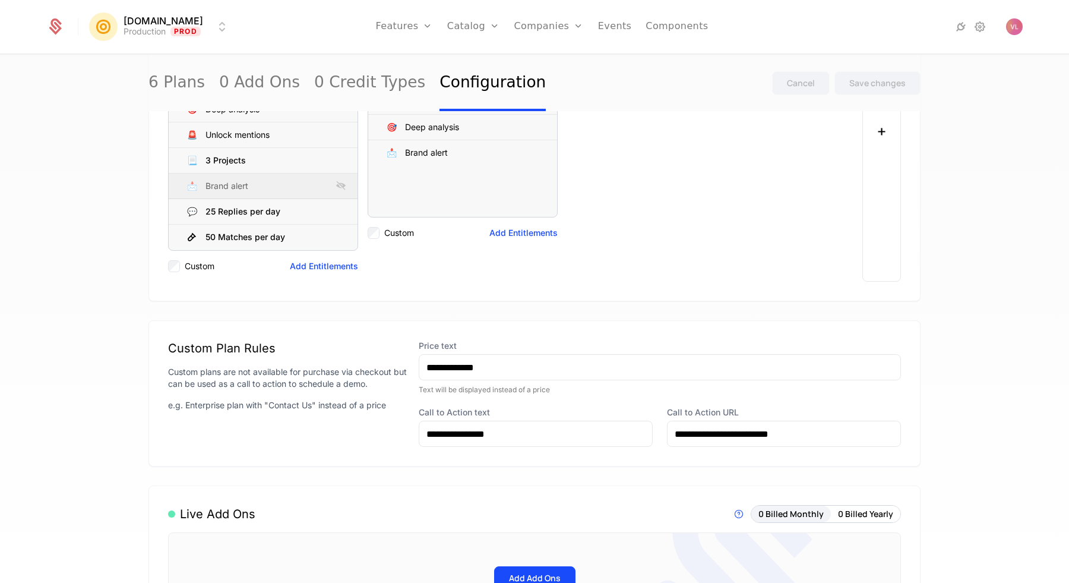
scroll to position [190, 0]
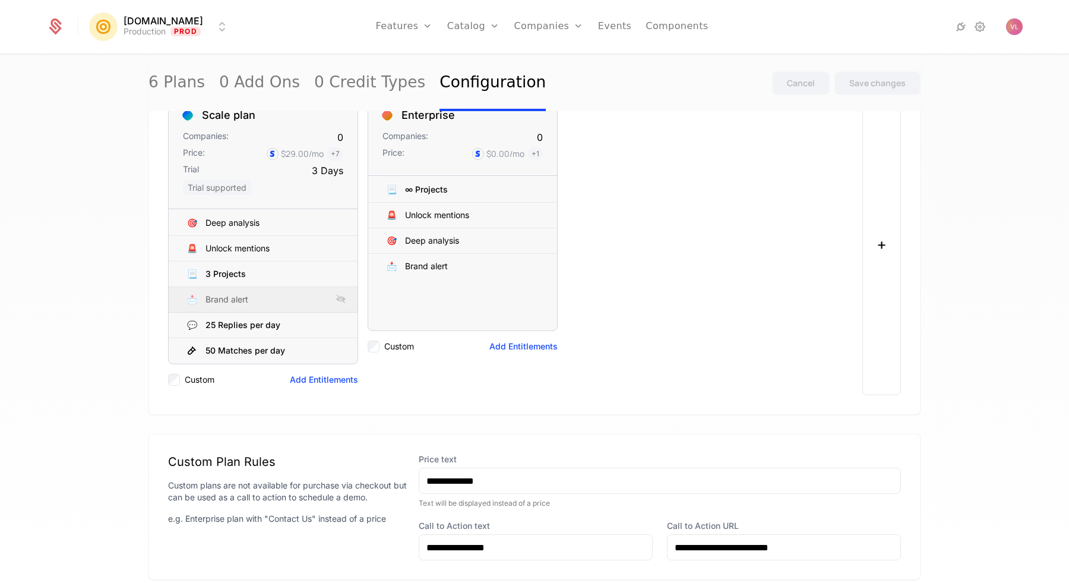
click at [473, 63] on link "Plans" at bounding box center [491, 58] width 61 height 10
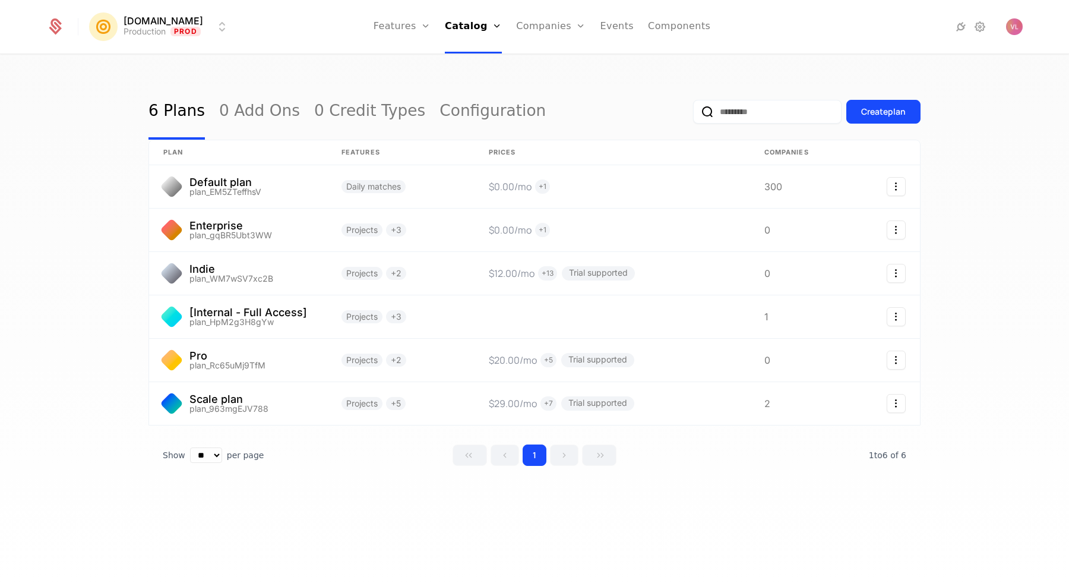
click at [541, 31] on link "Companies" at bounding box center [550, 26] width 69 height 53
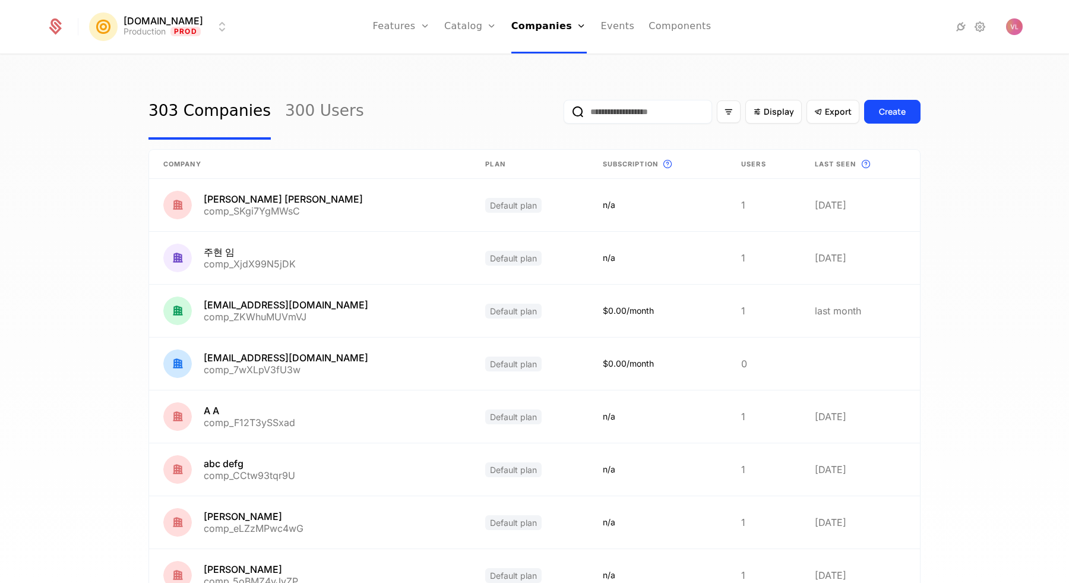
click at [599, 115] on input "email" at bounding box center [638, 112] width 148 height 24
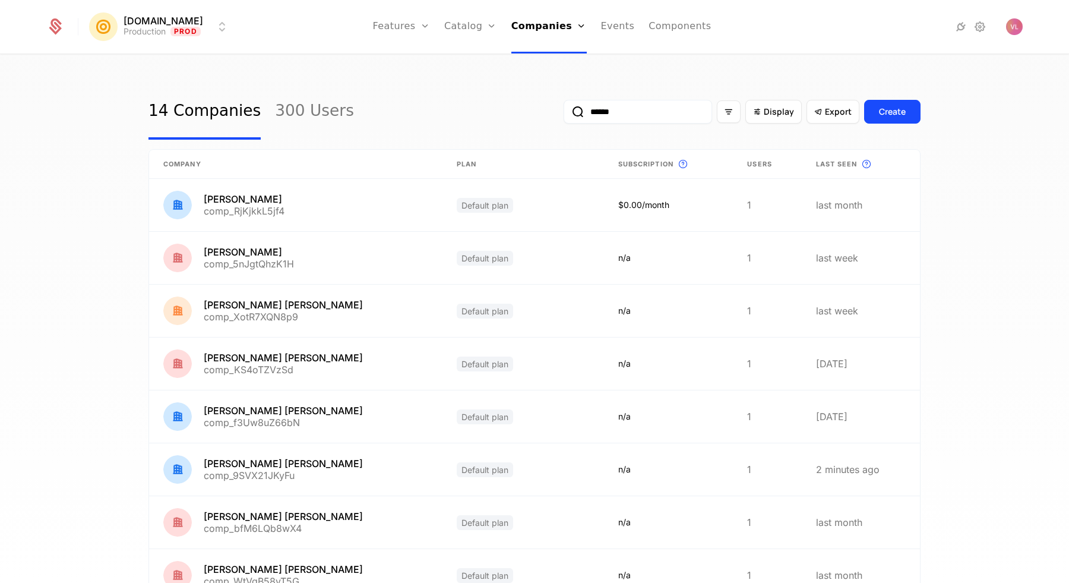
type input "*******"
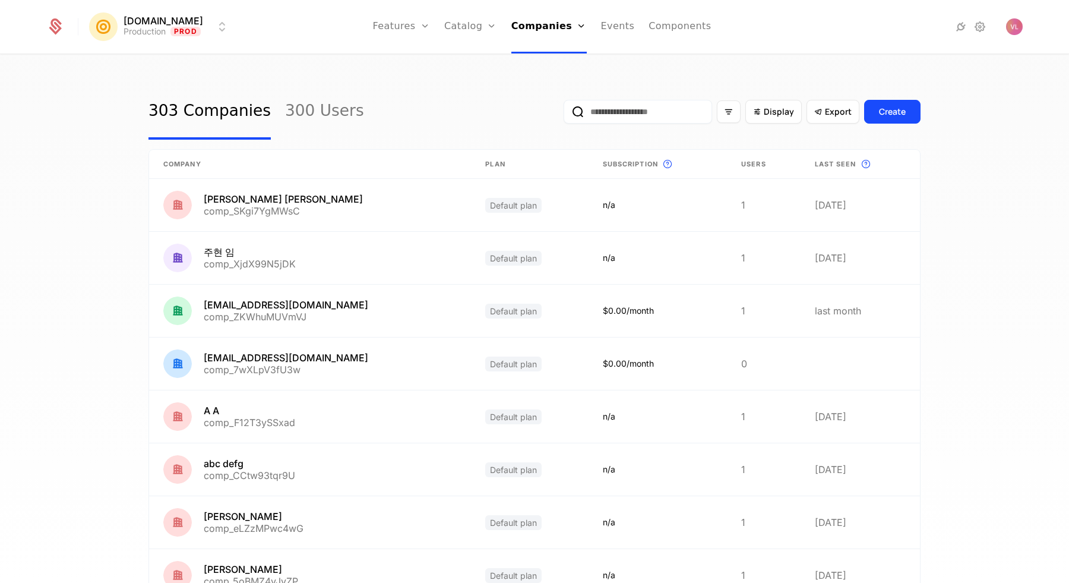
click at [424, 100] on div "303 Companies 300 Users Display Export Create" at bounding box center [534, 112] width 772 height 56
click at [583, 107] on input "email" at bounding box center [638, 112] width 148 height 24
paste input "**********"
type input "**********"
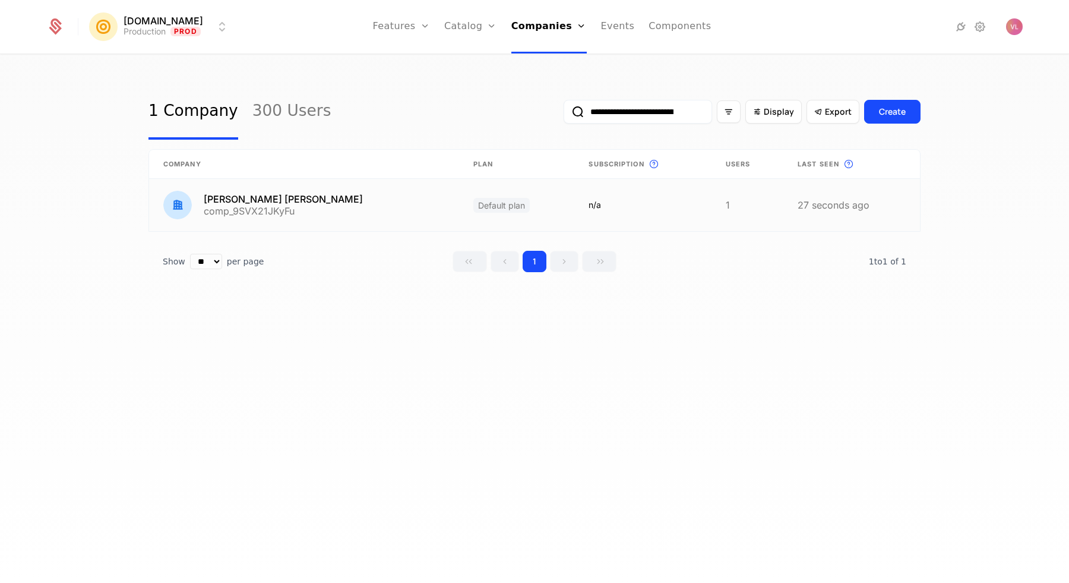
click at [330, 201] on link at bounding box center [304, 205] width 310 height 52
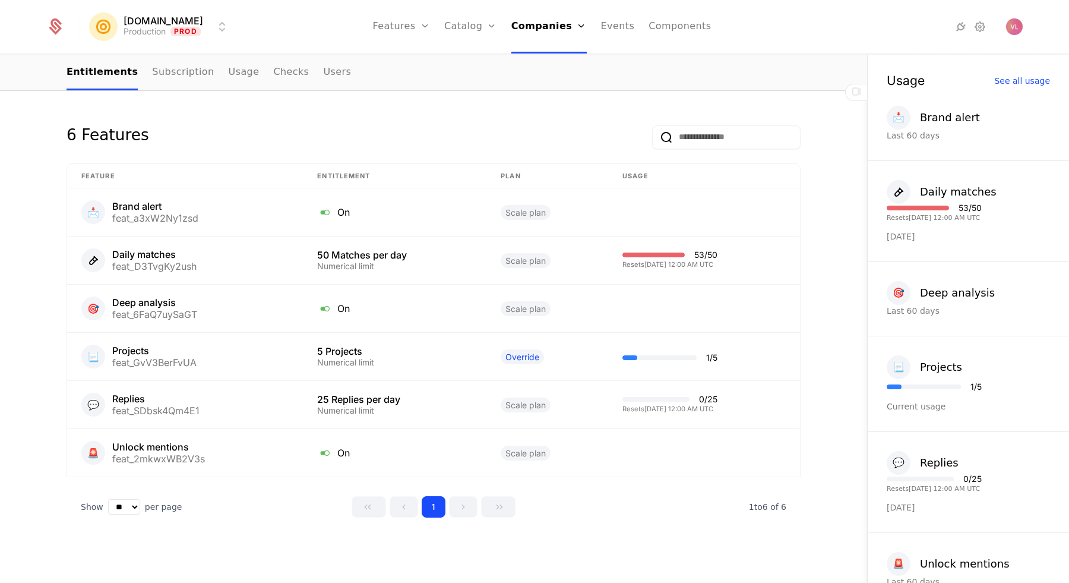
scroll to position [827, 0]
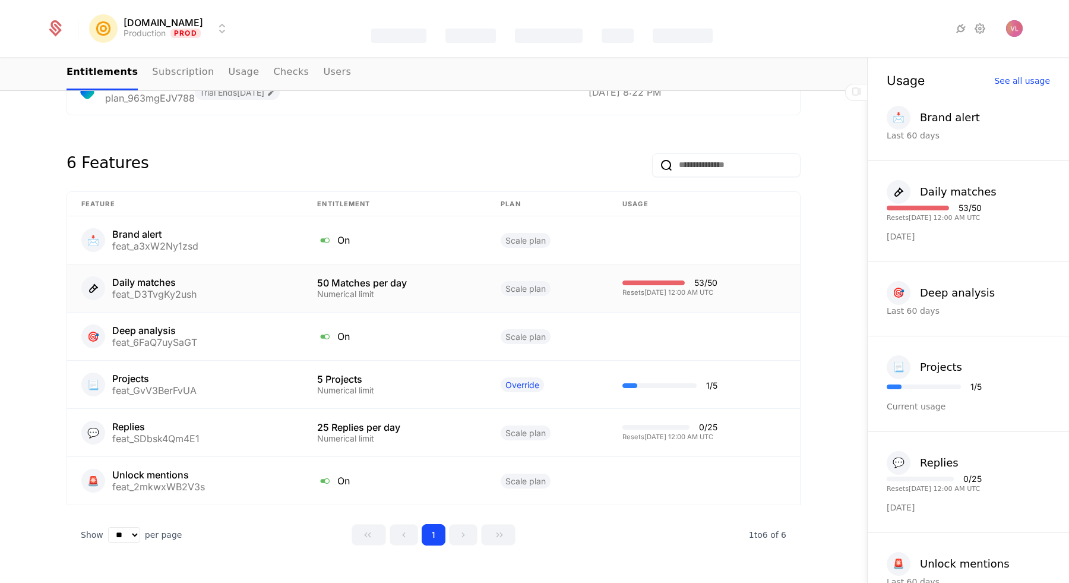
scroll to position [807, 0]
